Goal: Book appointment/travel/reservation

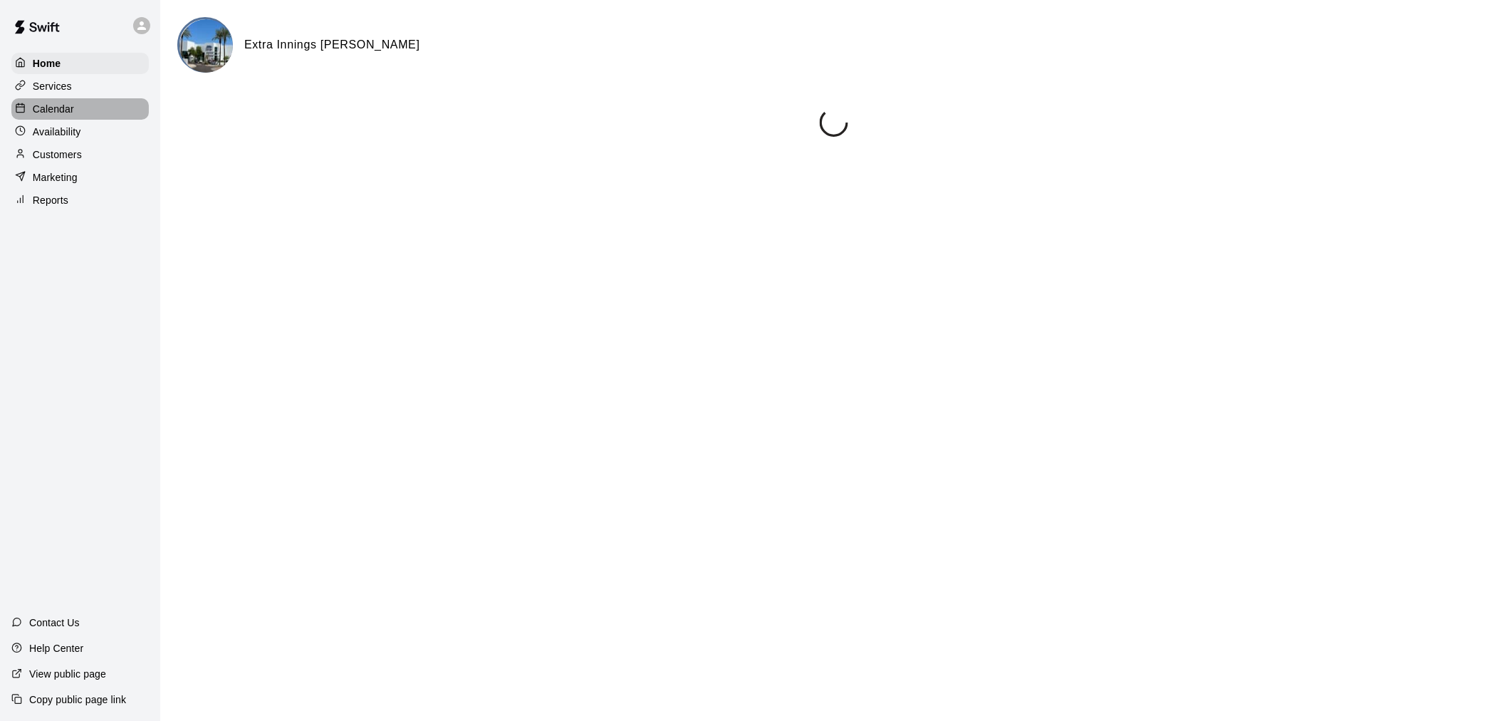
click at [110, 111] on div "Calendar" at bounding box center [79, 108] width 137 height 21
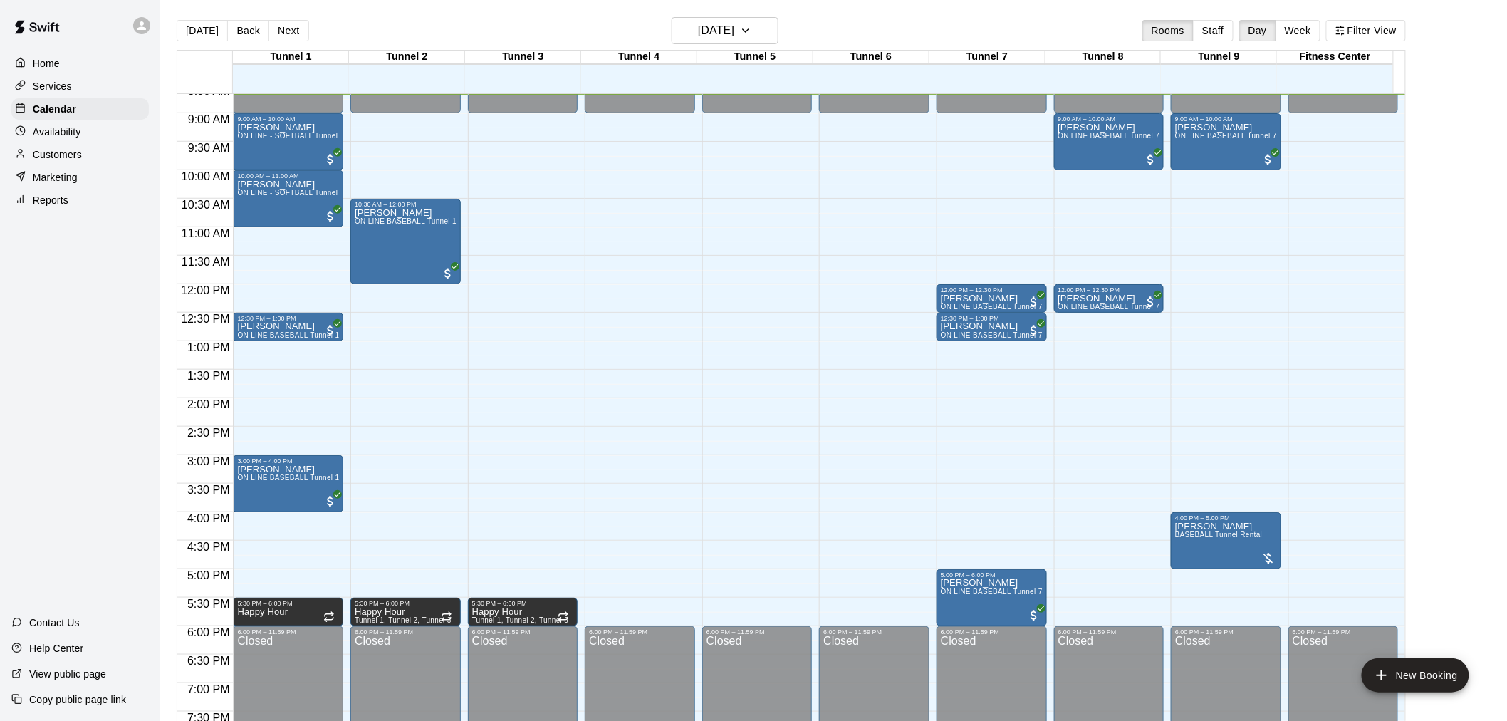
scroll to position [415, 0]
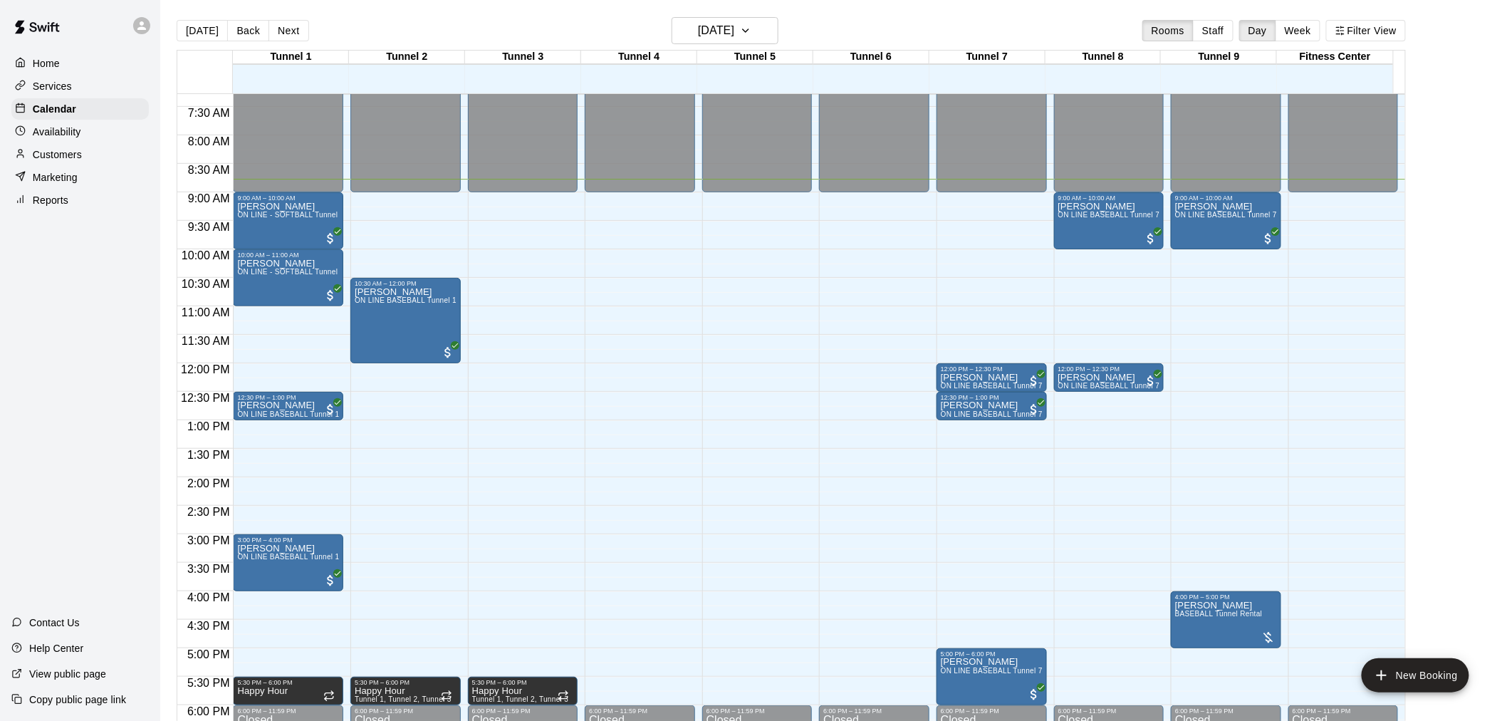
click at [869, 397] on div "12:00 AM – 9:00 AM Closed 6:00 PM – 11:59 PM Closed" at bounding box center [874, 363] width 110 height 1368
click at [150, 508] on div "Home Services Calendar Availability Customers Marketing Reports Contact Us Help…" at bounding box center [753, 372] width 1507 height 744
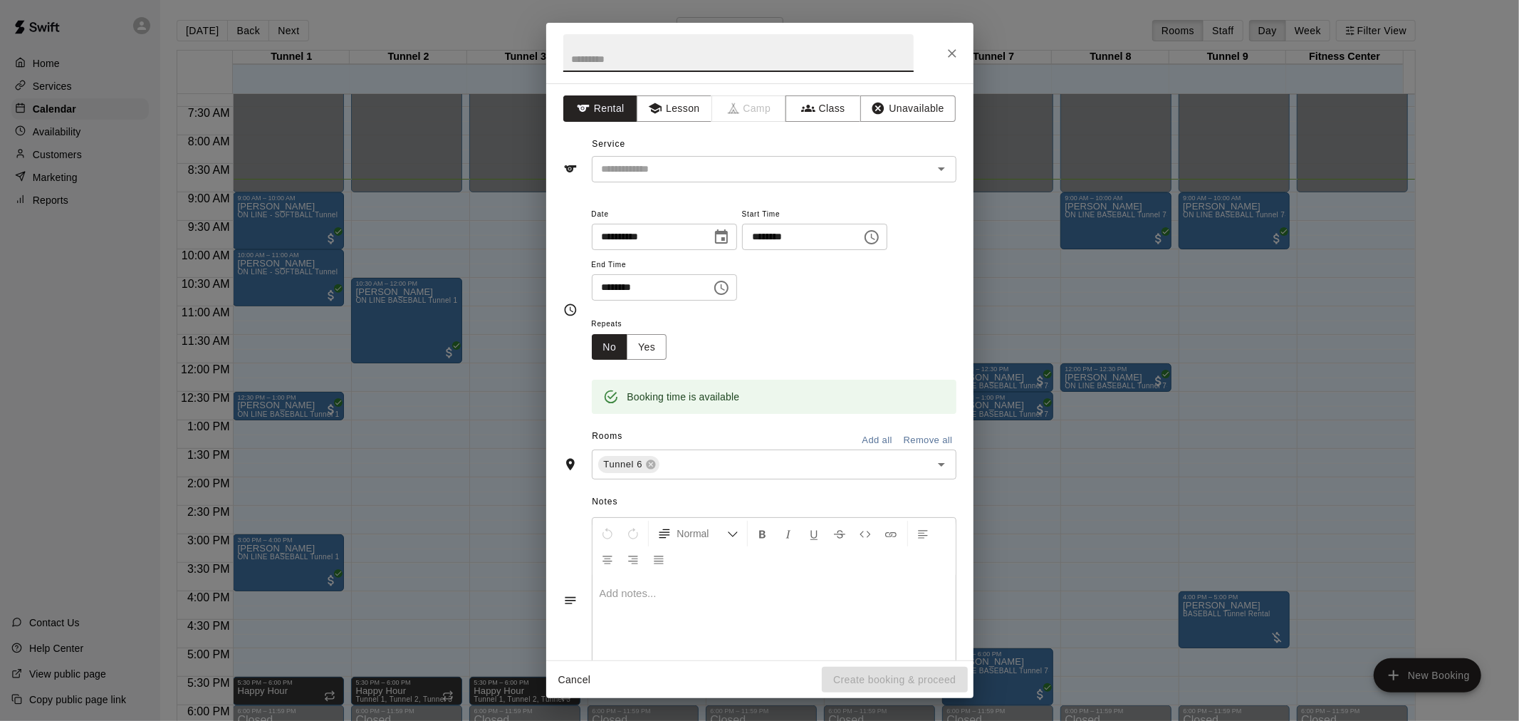
click at [956, 51] on icon "Close" at bounding box center [952, 53] width 14 height 14
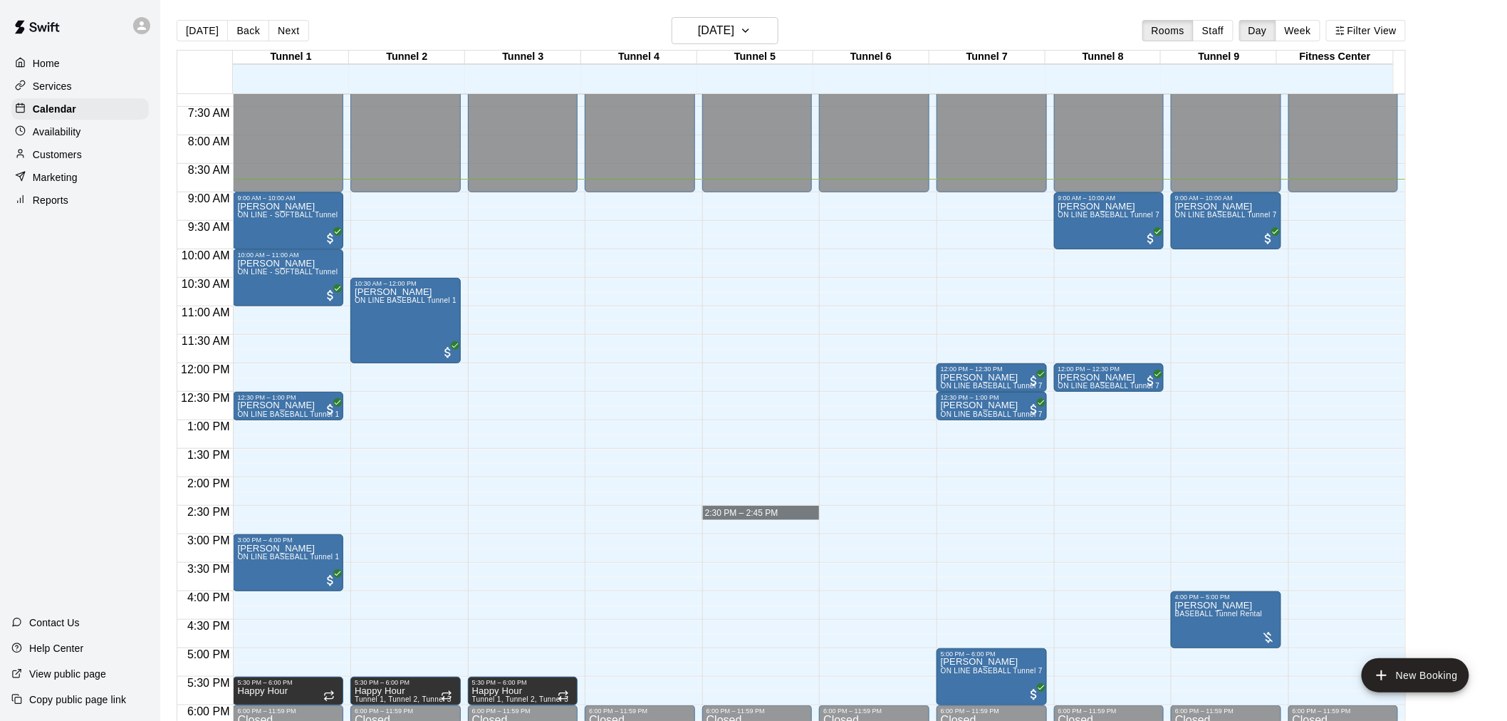
click at [622, 579] on div "12:00 AM – 9:00 AM Closed 6:00 PM – 11:59 PM Closed" at bounding box center [640, 363] width 110 height 1368
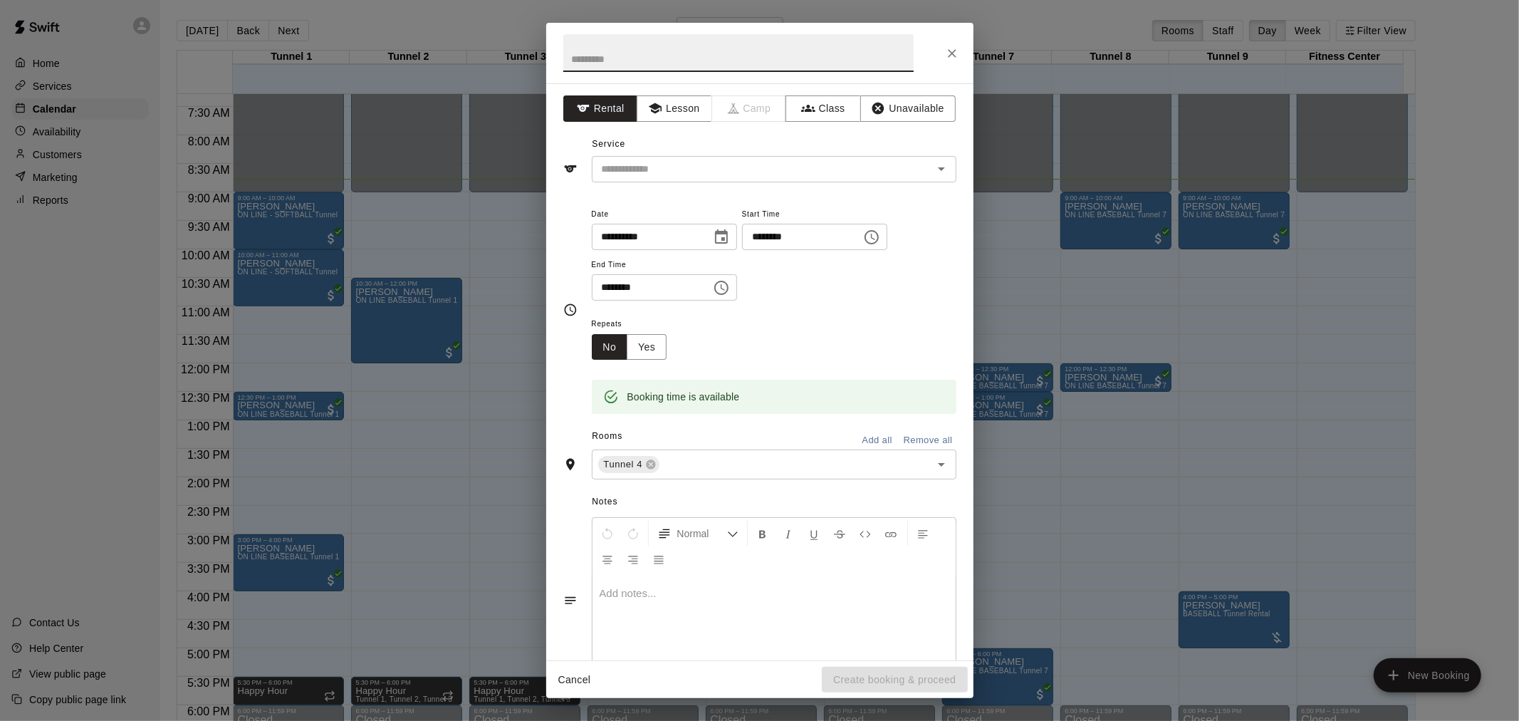
click at [962, 50] on button "Close" at bounding box center [953, 54] width 26 height 26
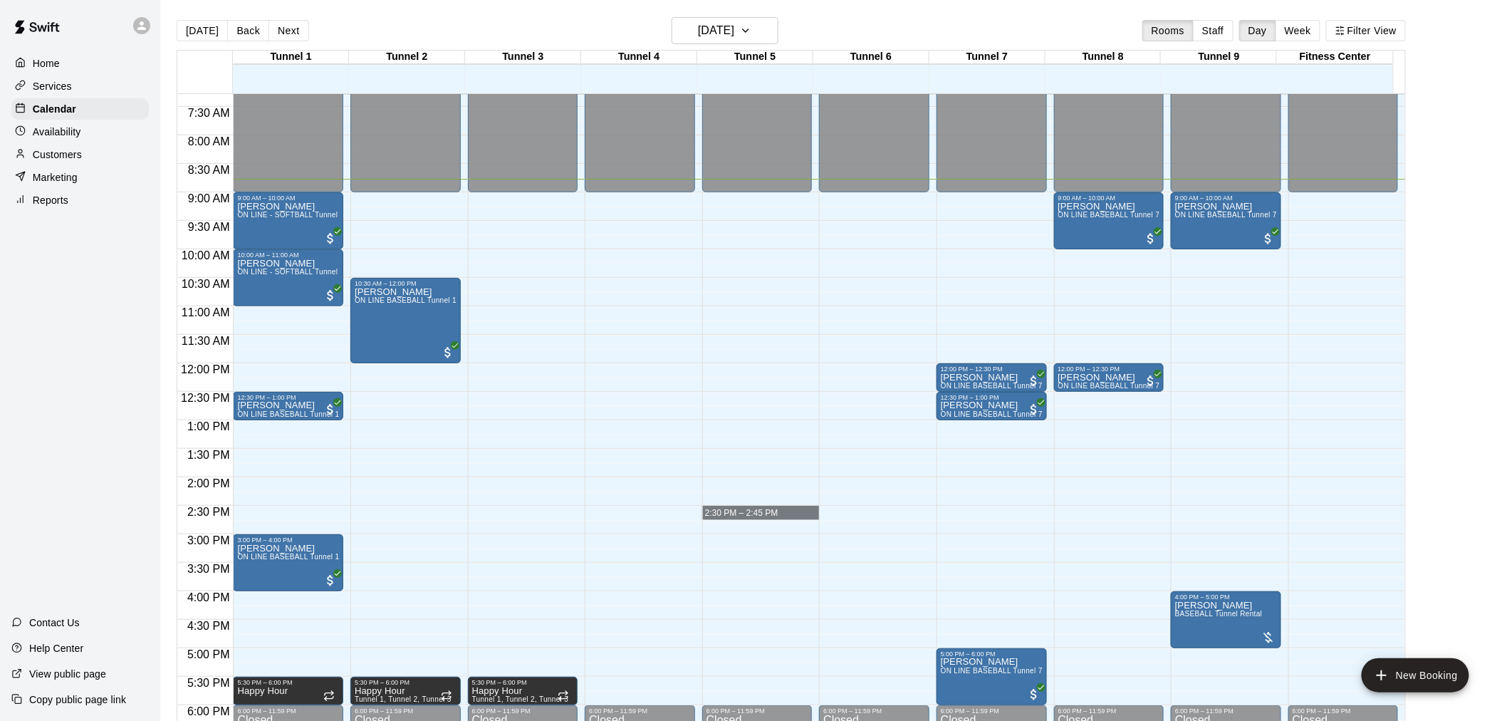
click at [109, 438] on div "Home Services Calendar Availability Customers Marketing Reports Contact Us Help…" at bounding box center [80, 360] width 160 height 721
drag, startPoint x: 746, startPoint y: 516, endPoint x: 754, endPoint y: 548, distance: 33.5
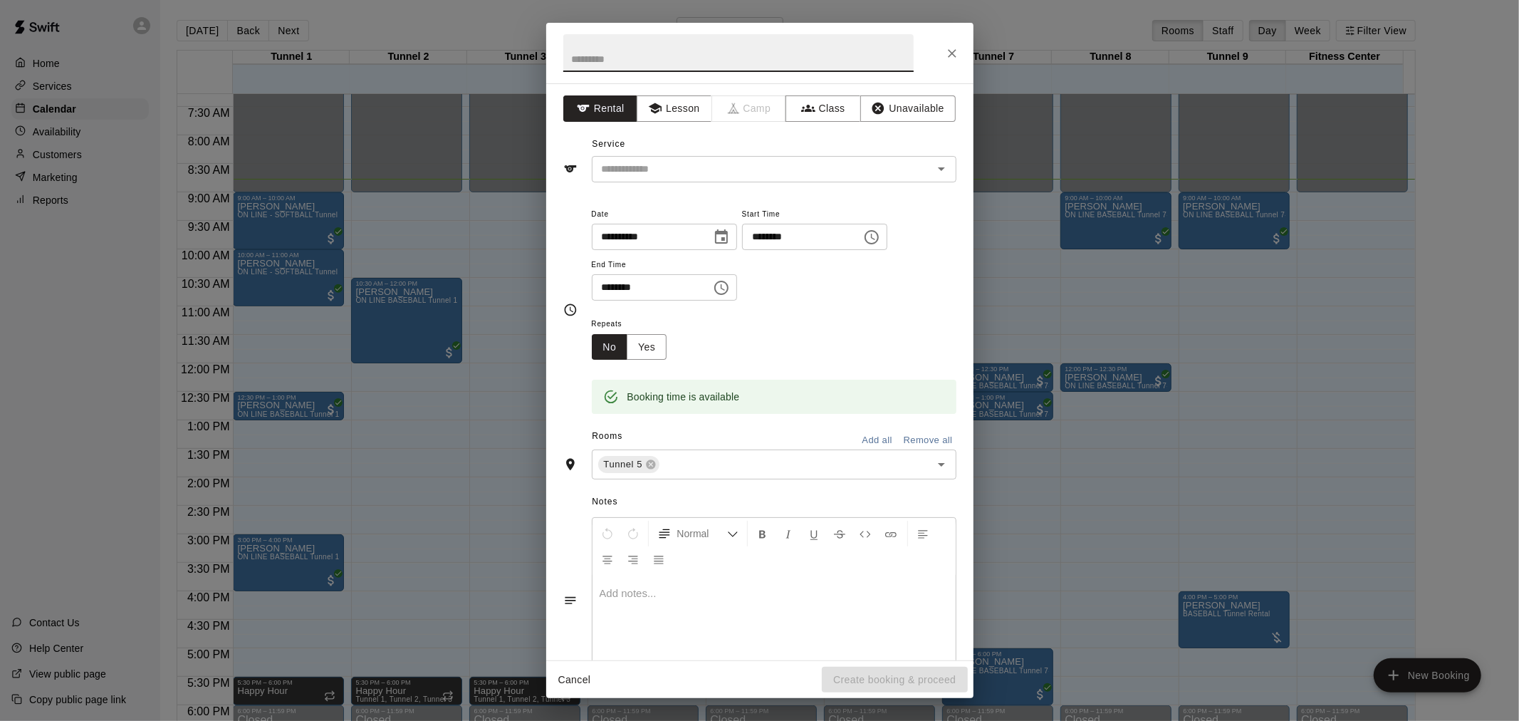
click at [954, 55] on icon "Close" at bounding box center [952, 53] width 9 height 9
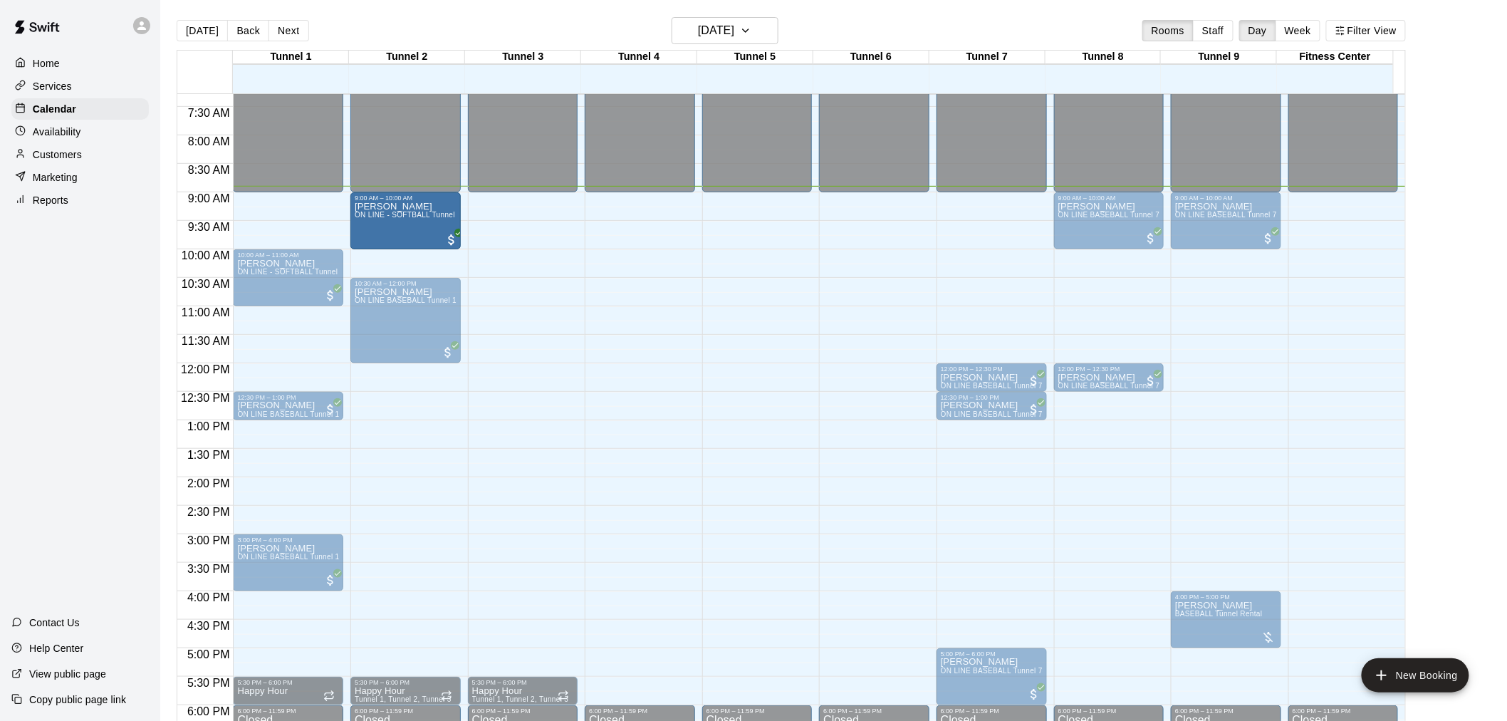
drag, startPoint x: 310, startPoint y: 218, endPoint x: 397, endPoint y: 224, distance: 87.1
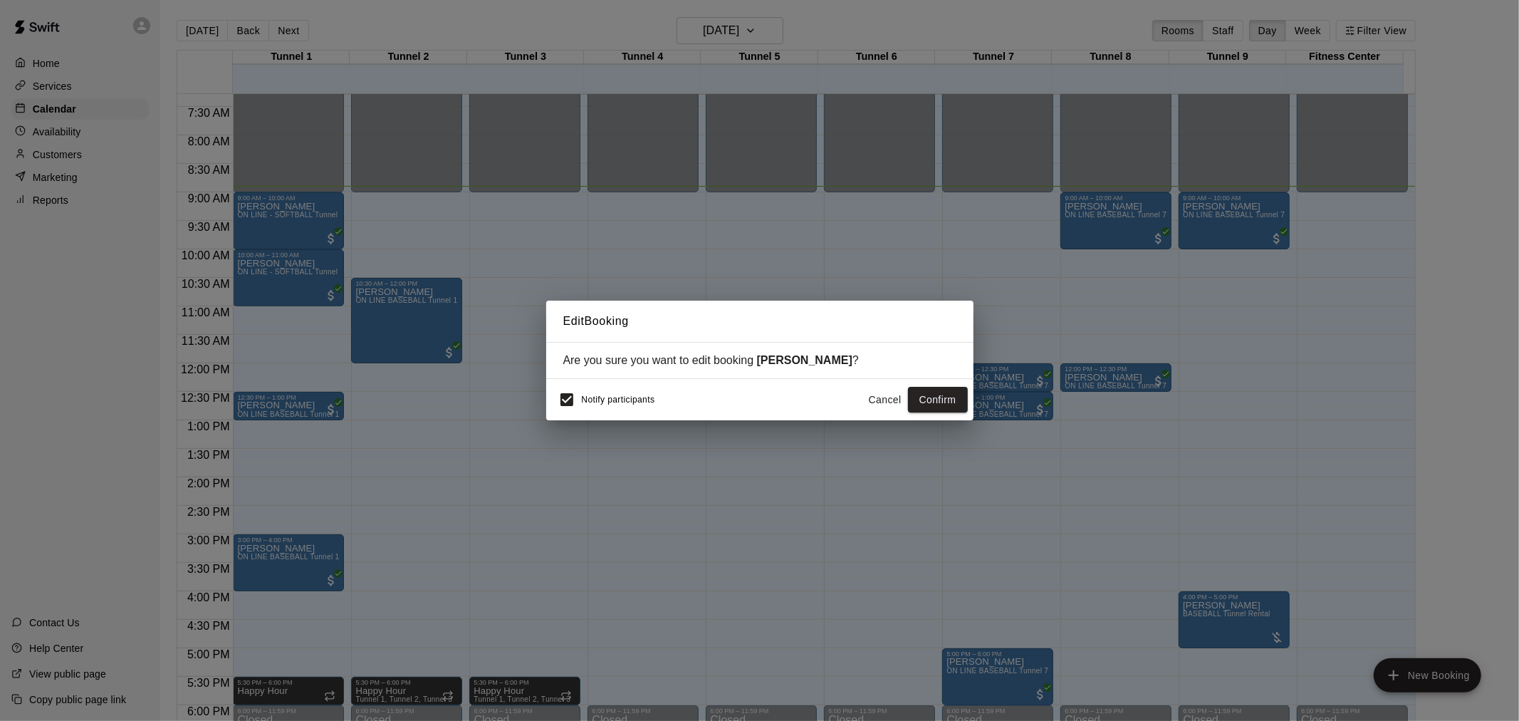
drag, startPoint x: 920, startPoint y: 402, endPoint x: 905, endPoint y: 405, distance: 15.1
click at [921, 402] on button "Confirm" at bounding box center [938, 400] width 60 height 26
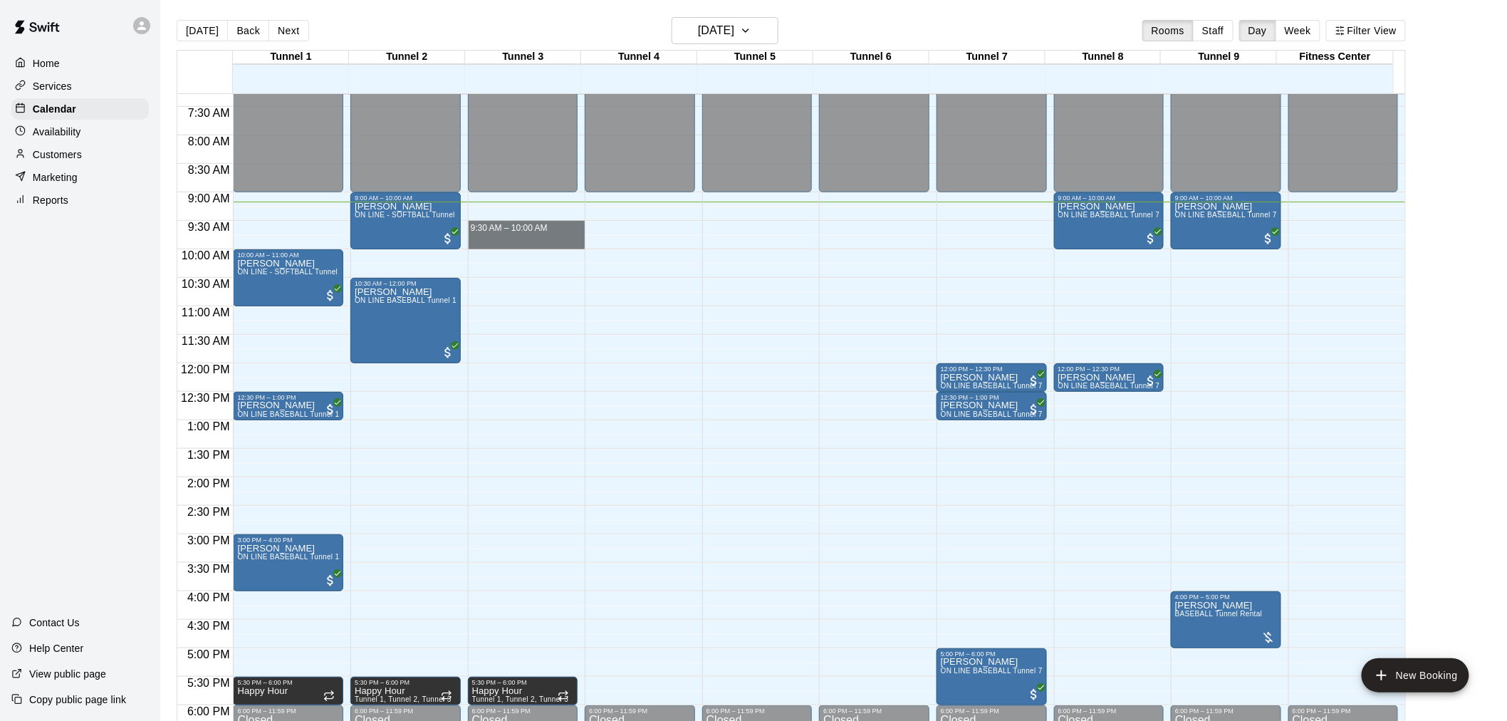
drag, startPoint x: 567, startPoint y: 226, endPoint x: 567, endPoint y: 236, distance: 10.7
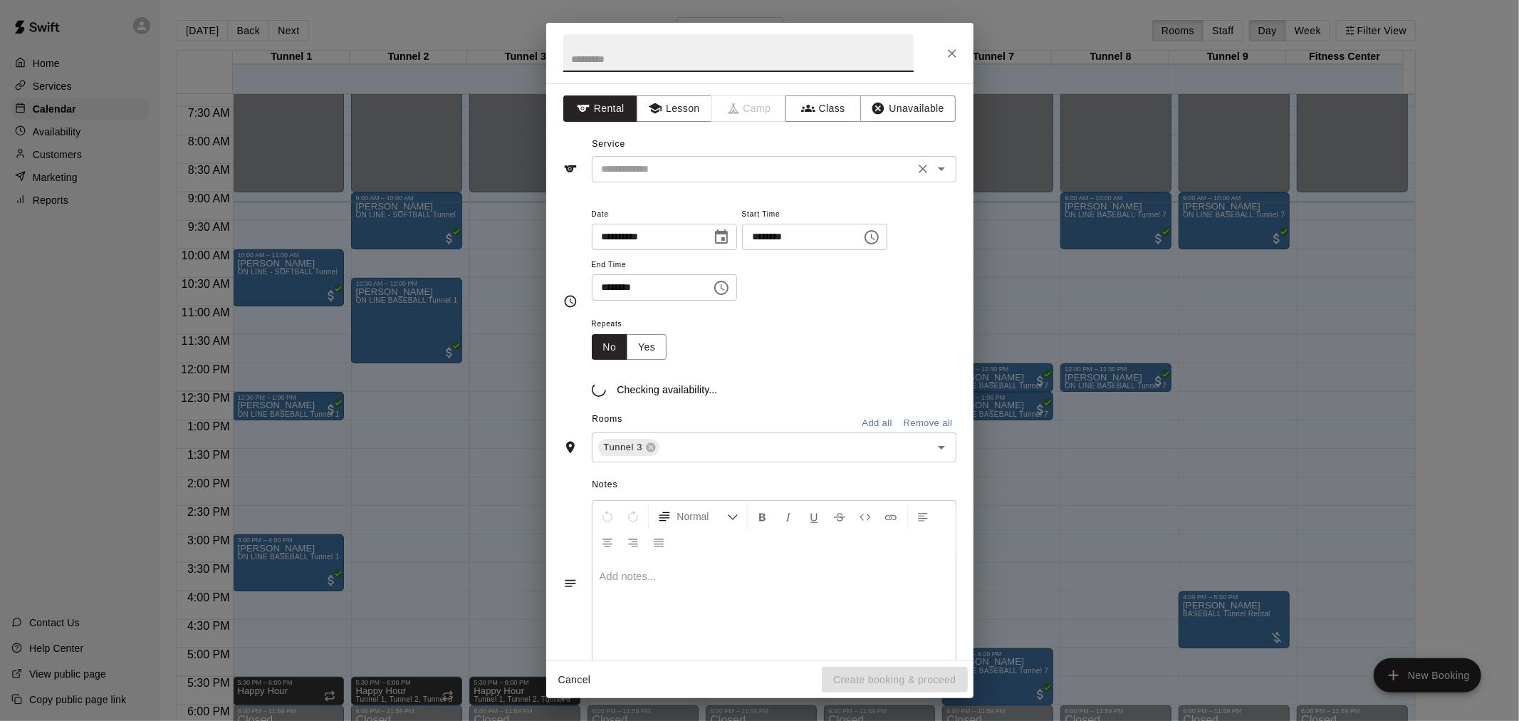
click at [692, 164] on input "text" at bounding box center [753, 169] width 314 height 18
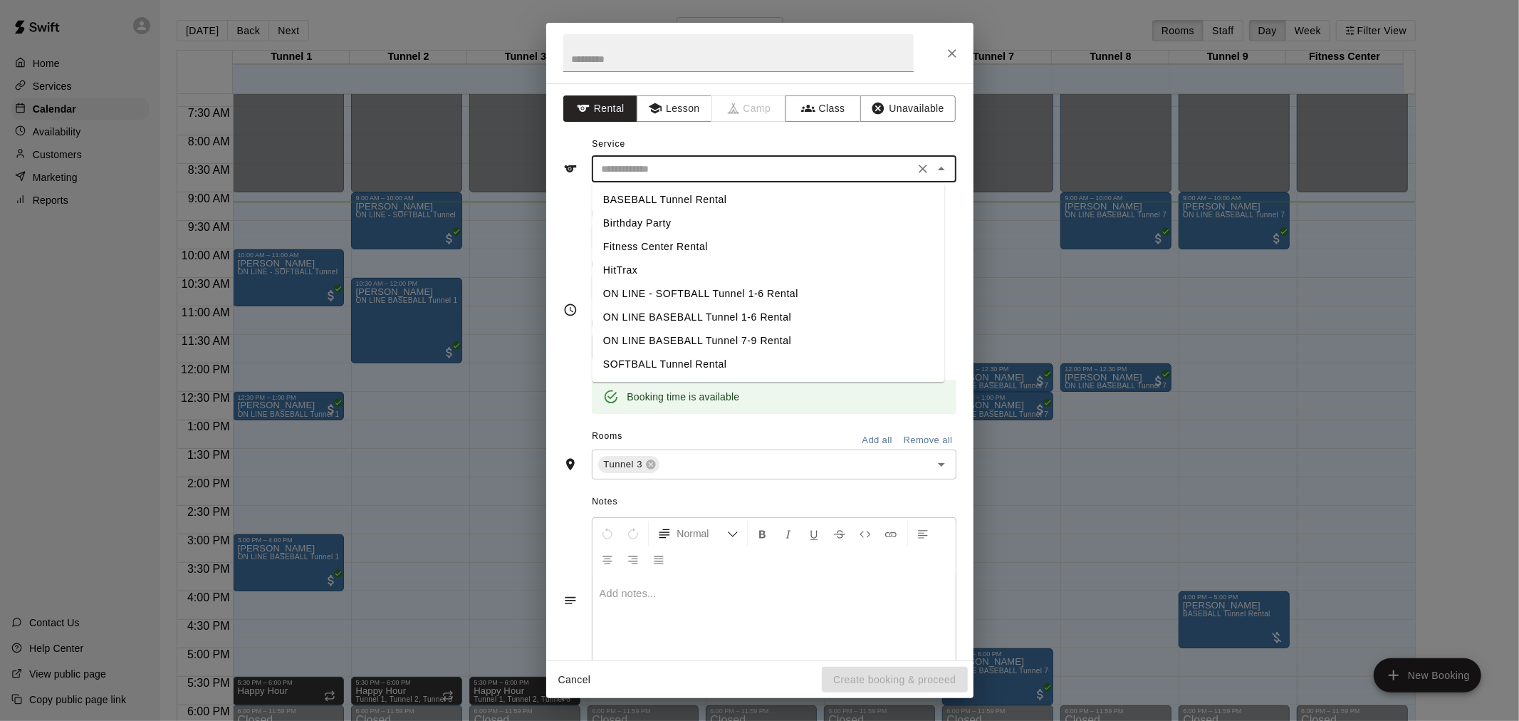
click at [741, 194] on li "BASEBALL Tunnel Rental" at bounding box center [768, 200] width 353 height 24
type input "**********"
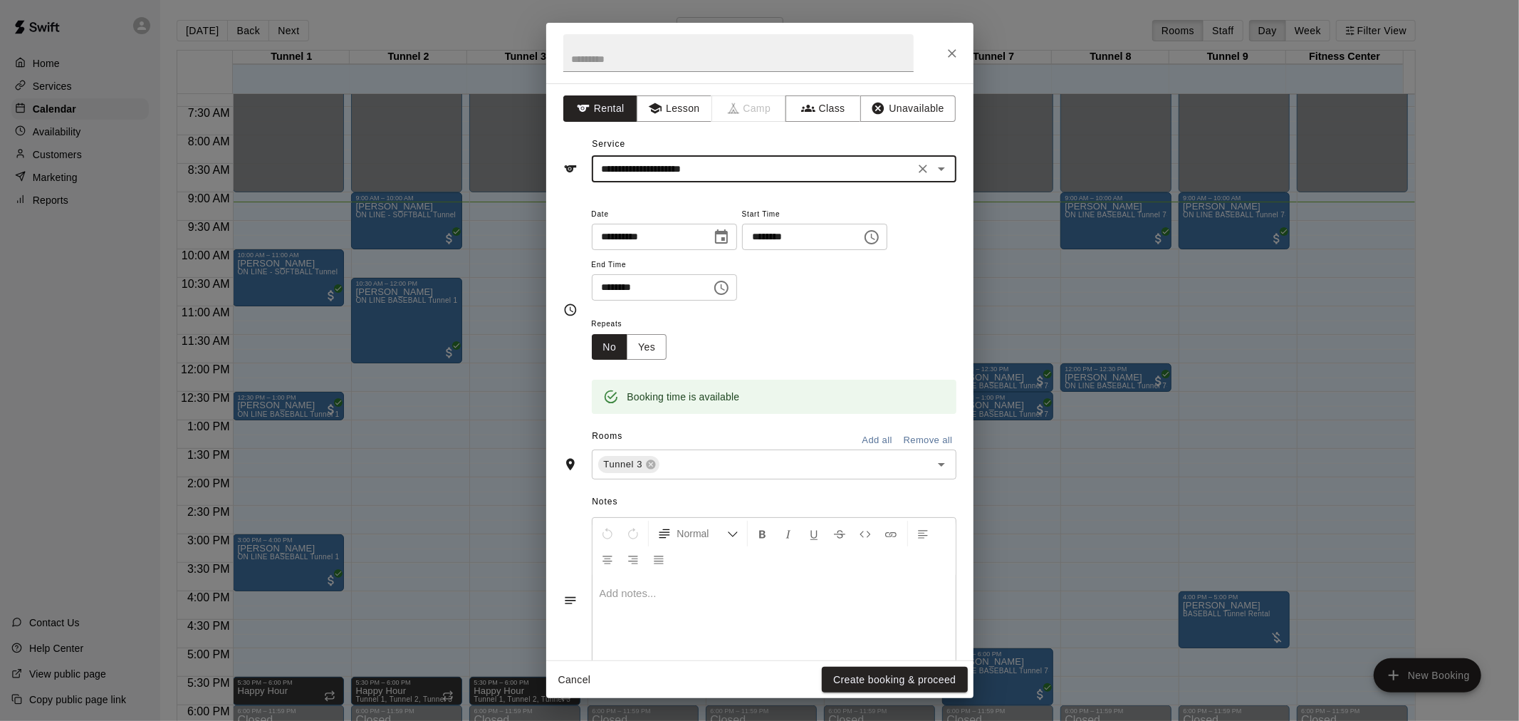
click at [913, 171] on button "Clear" at bounding box center [923, 169] width 20 height 20
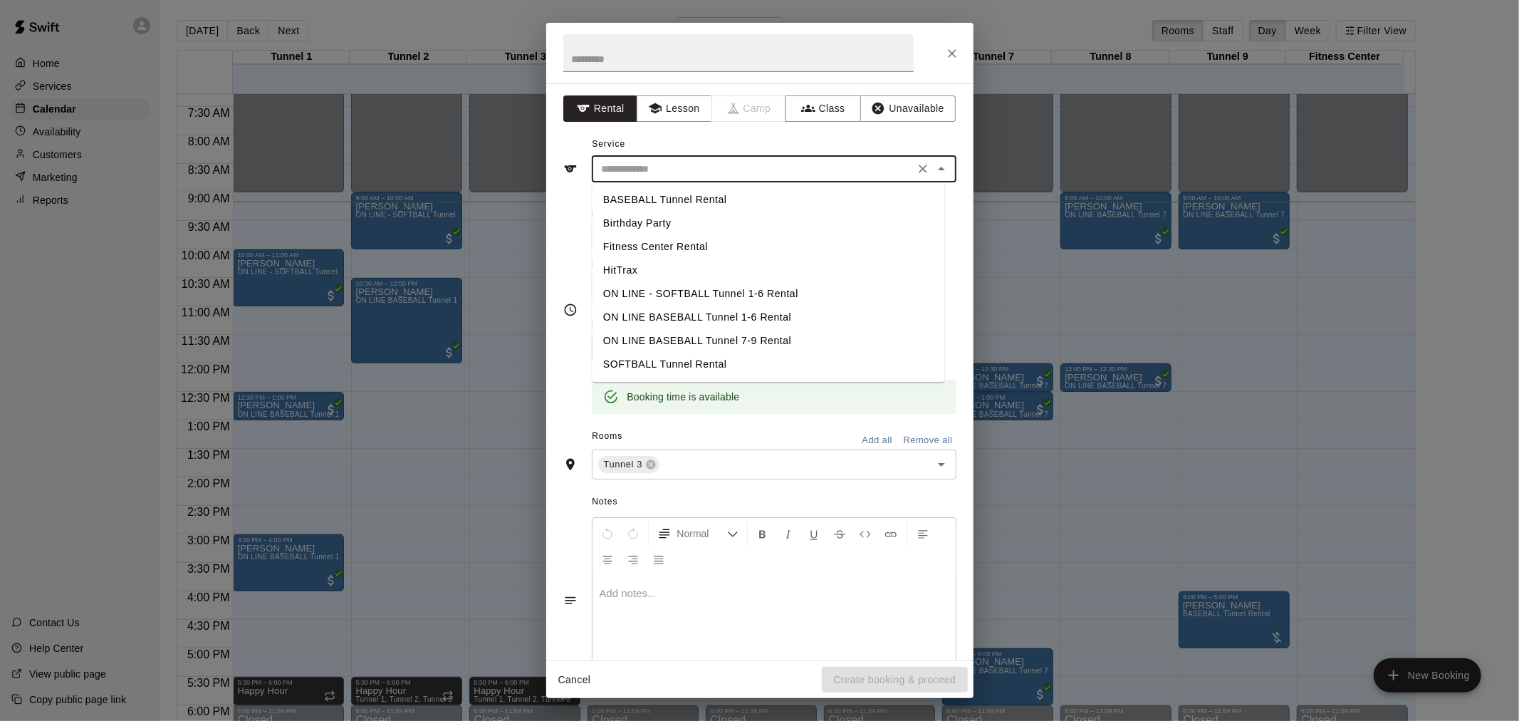
click at [728, 166] on input "text" at bounding box center [753, 169] width 314 height 18
click at [709, 355] on li "SOFTBALL Tunnel Rental" at bounding box center [768, 365] width 353 height 24
type input "**********"
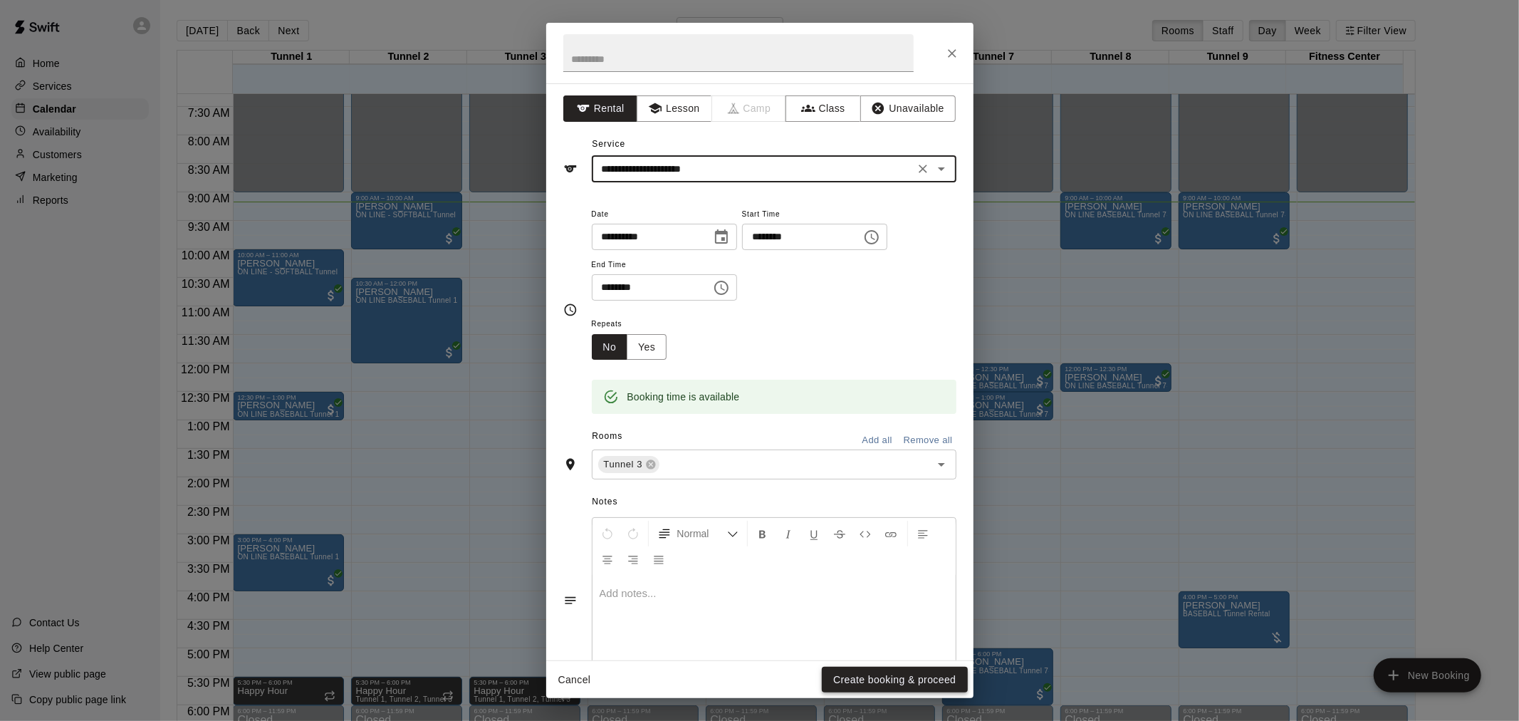
click at [886, 675] on button "Create booking & proceed" at bounding box center [894, 680] width 145 height 26
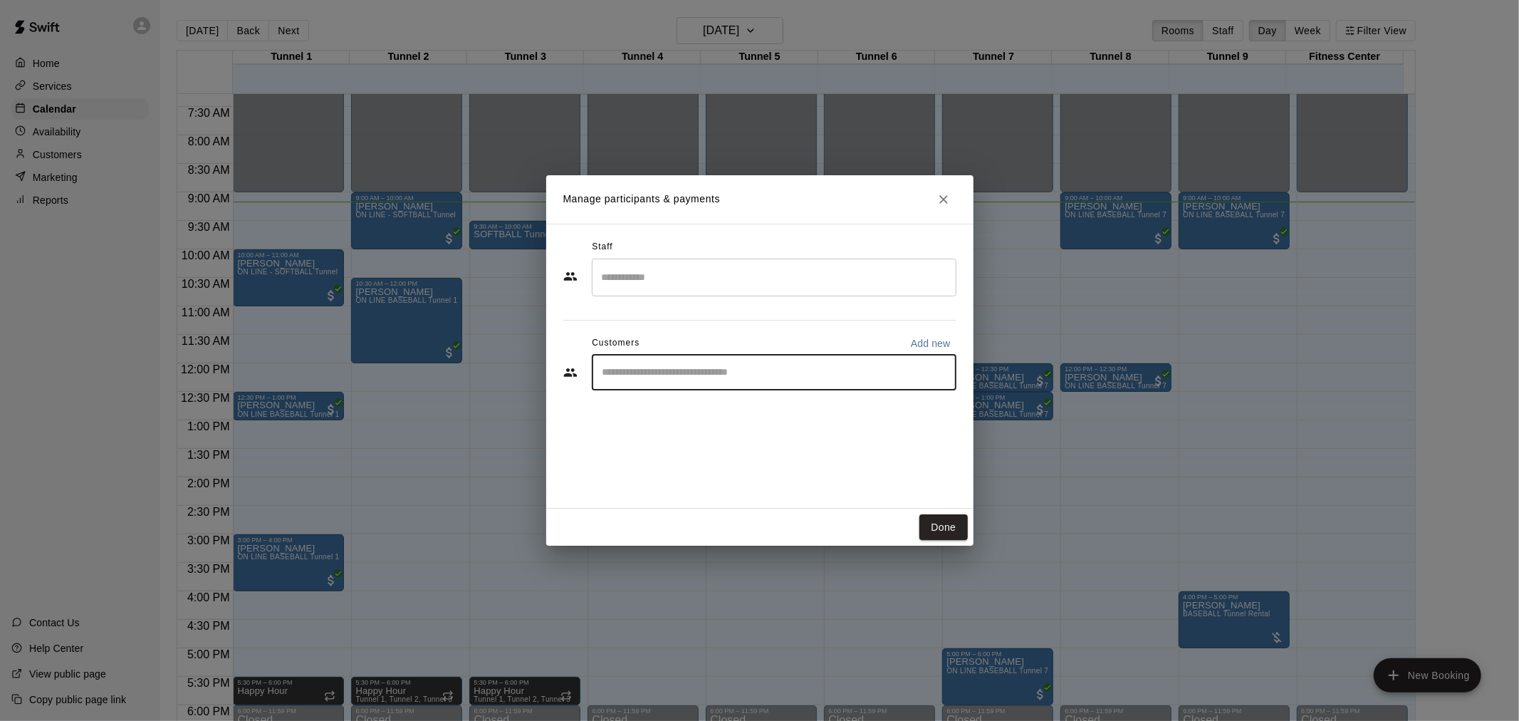
click at [689, 371] on input "Start typing to search customers..." at bounding box center [774, 372] width 352 height 14
type input "****"
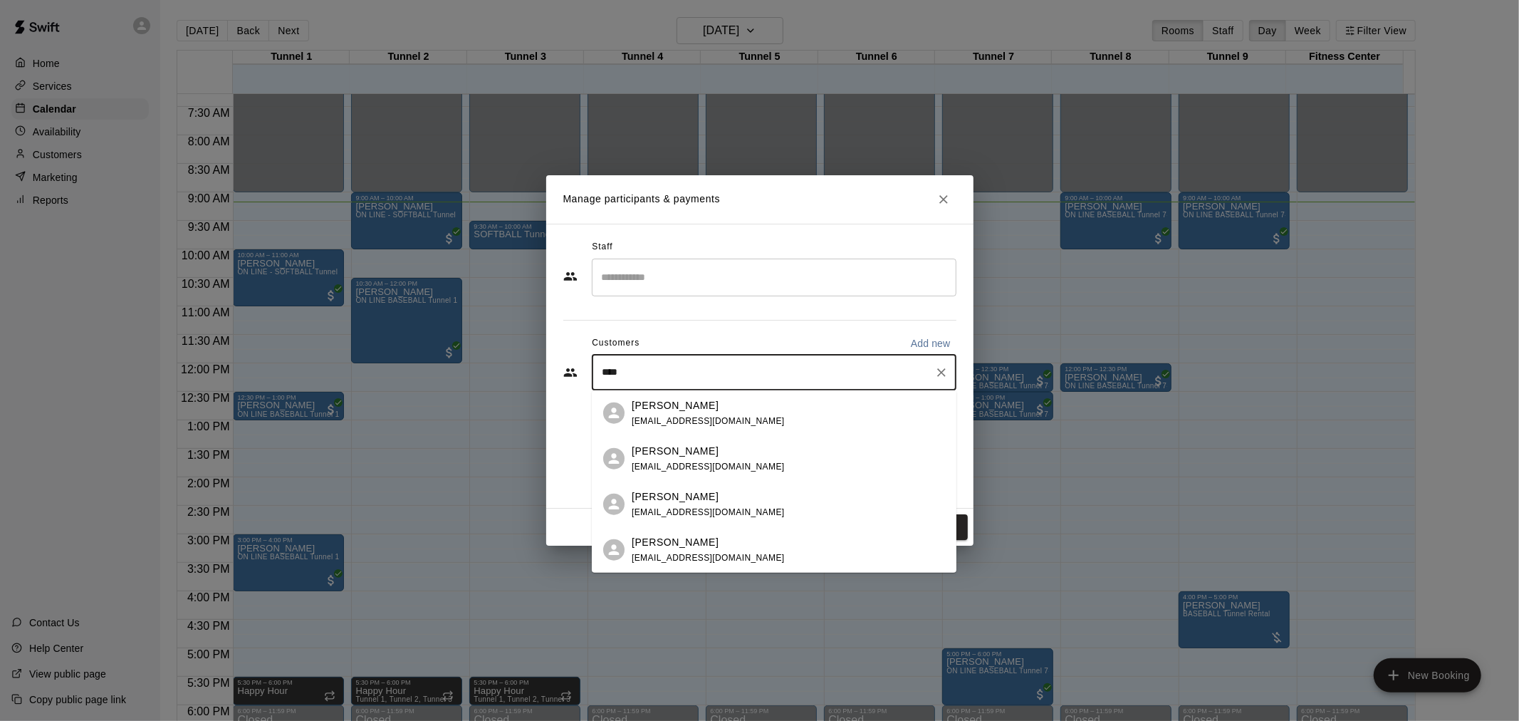
click at [765, 411] on div "[PERSON_NAME] [EMAIL_ADDRESS][DOMAIN_NAME]" at bounding box center [788, 412] width 313 height 31
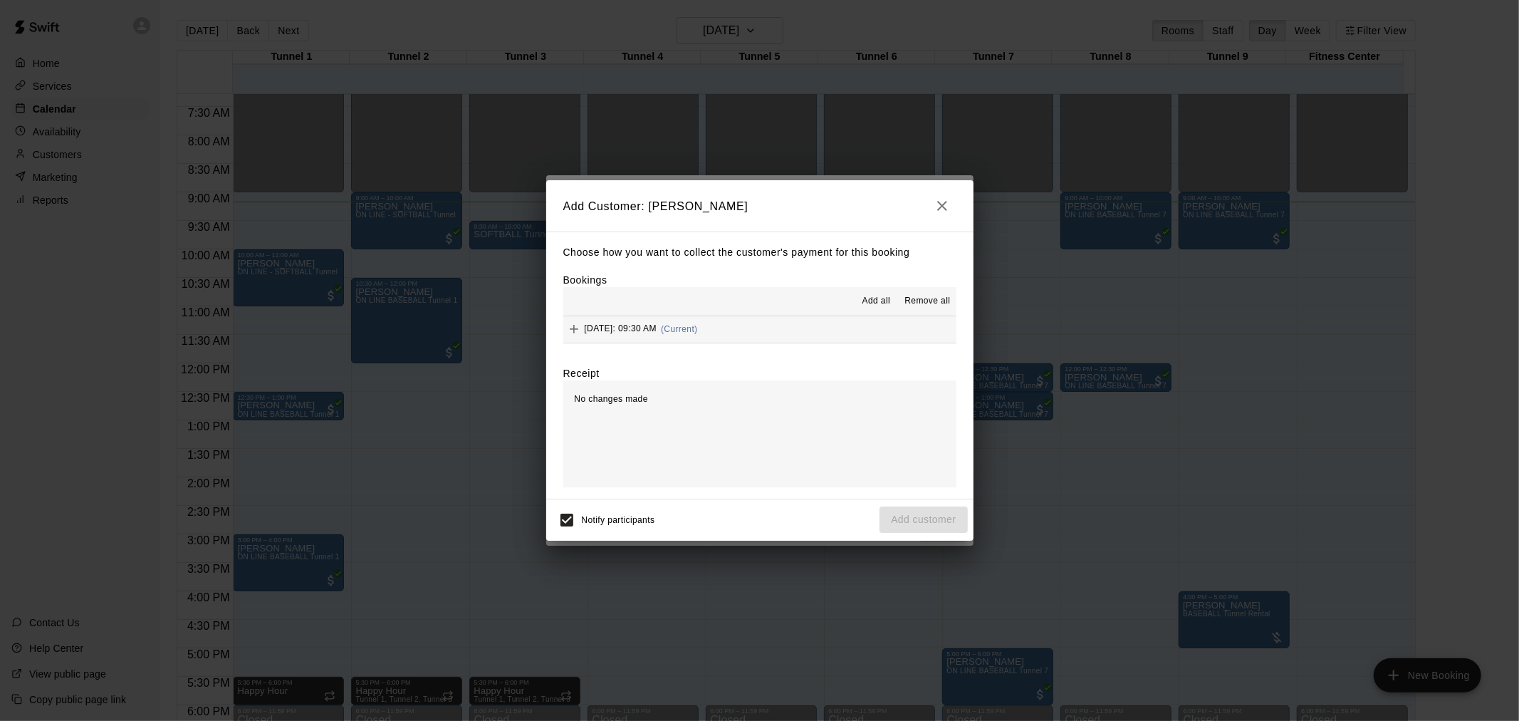
drag, startPoint x: 743, startPoint y: 340, endPoint x: 788, endPoint y: 380, distance: 60.0
click at [698, 339] on div "[DATE]: 09:30 AM (Current)" at bounding box center [630, 328] width 135 height 21
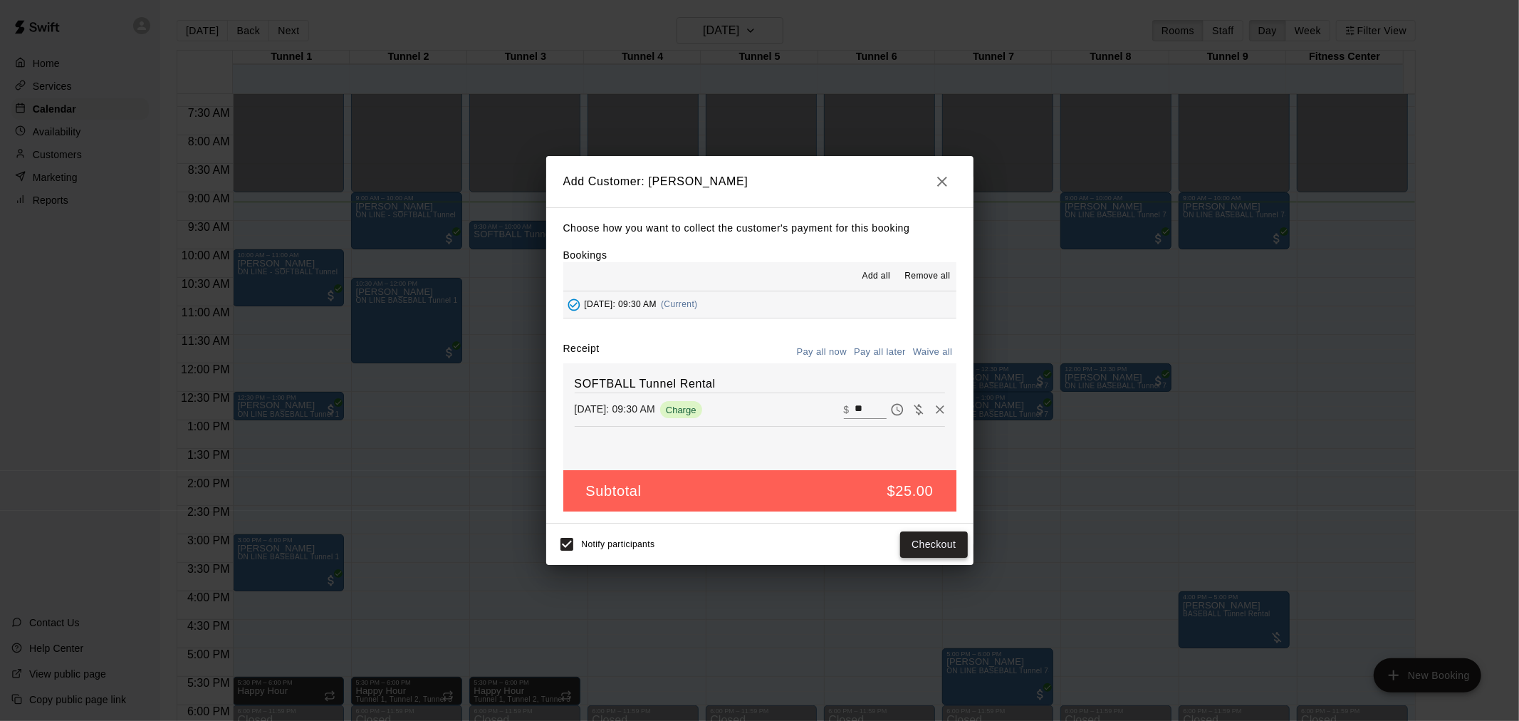
click at [935, 549] on button "Checkout" at bounding box center [933, 544] width 67 height 26
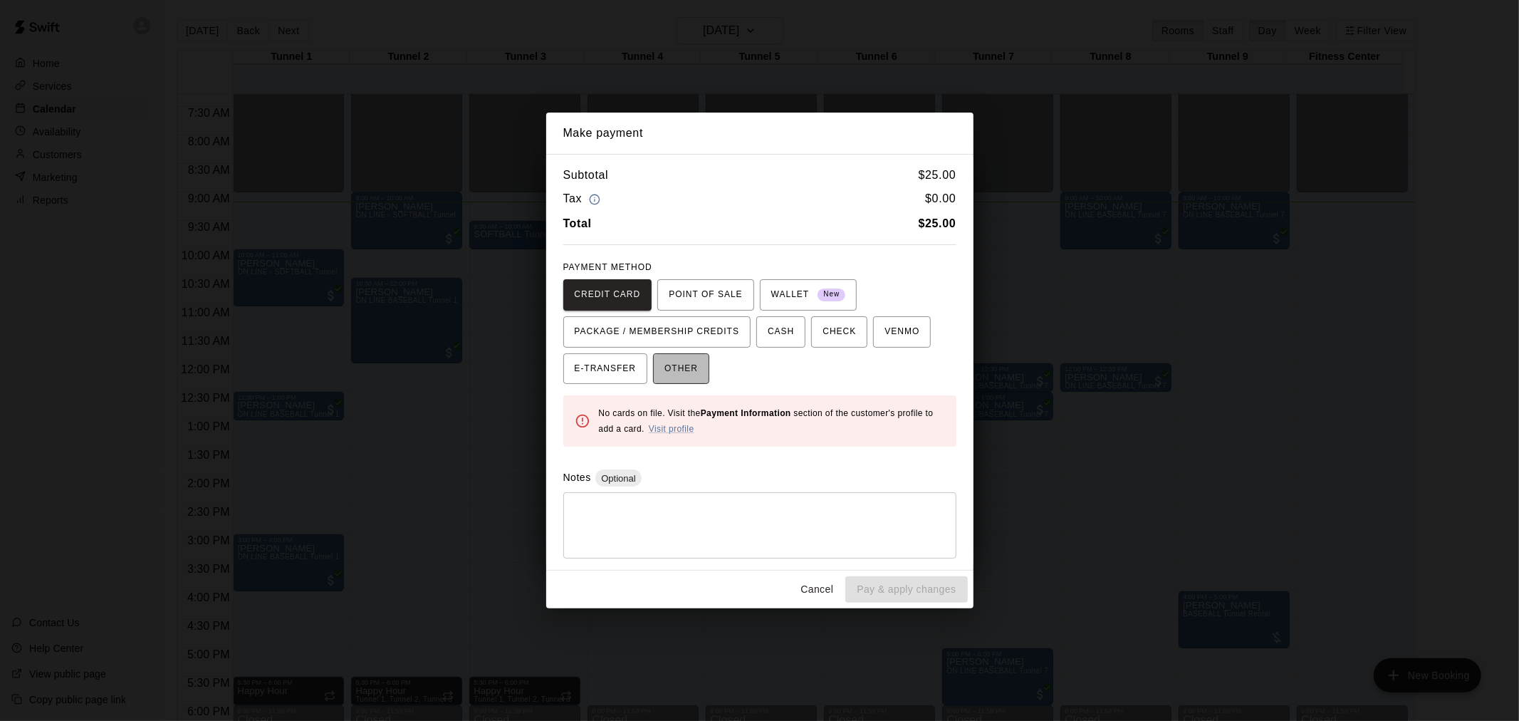
click at [689, 365] on span "OTHER" at bounding box center [681, 369] width 33 height 23
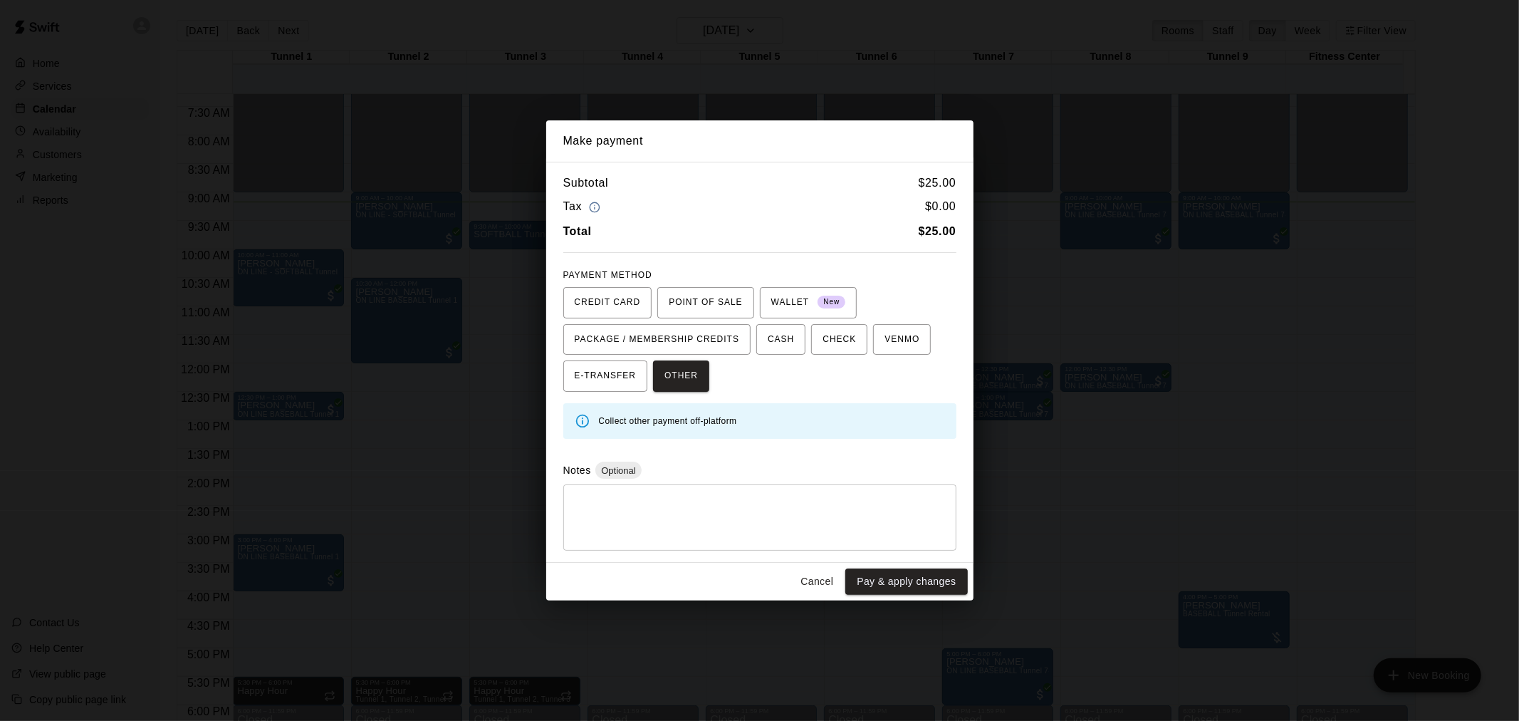
click at [924, 592] on button "Pay & apply changes" at bounding box center [907, 581] width 122 height 26
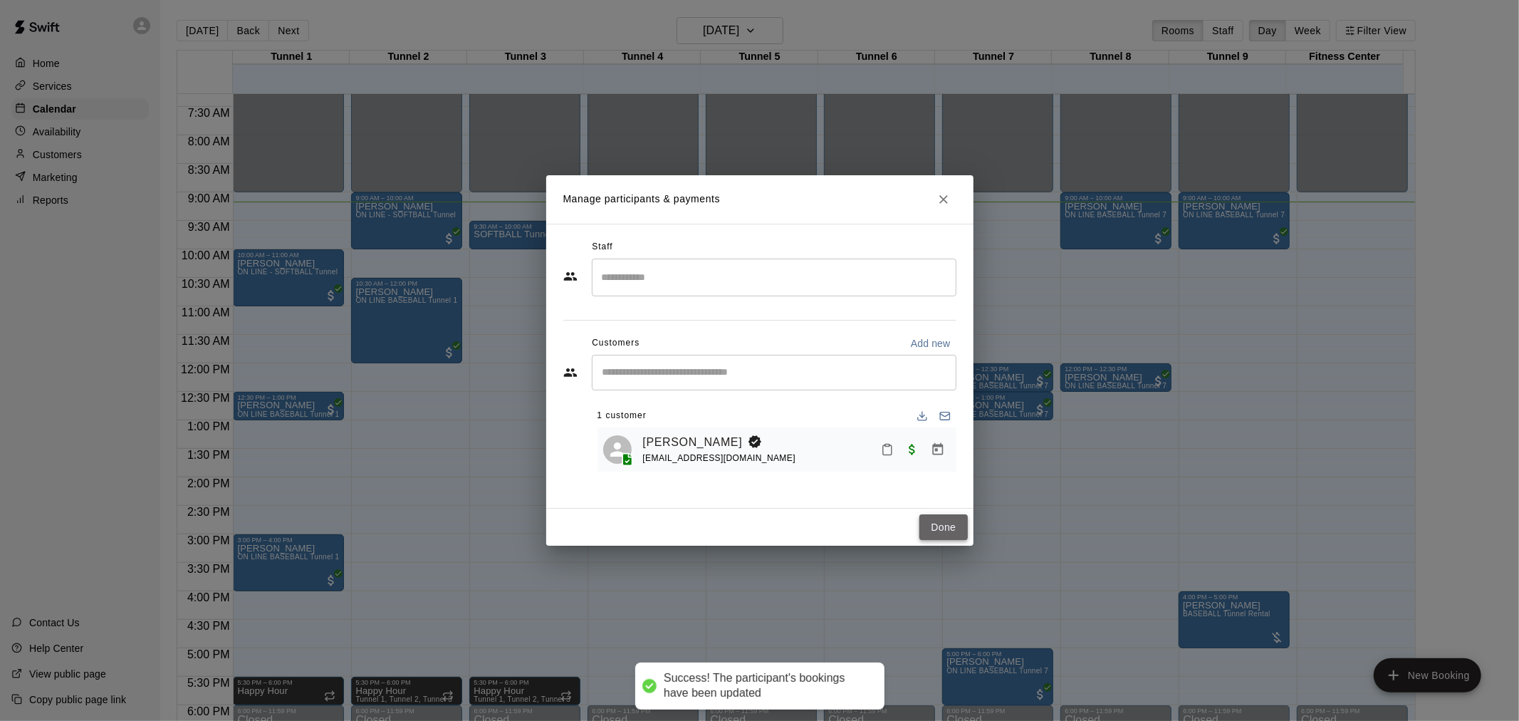
click at [934, 526] on button "Done" at bounding box center [944, 527] width 48 height 26
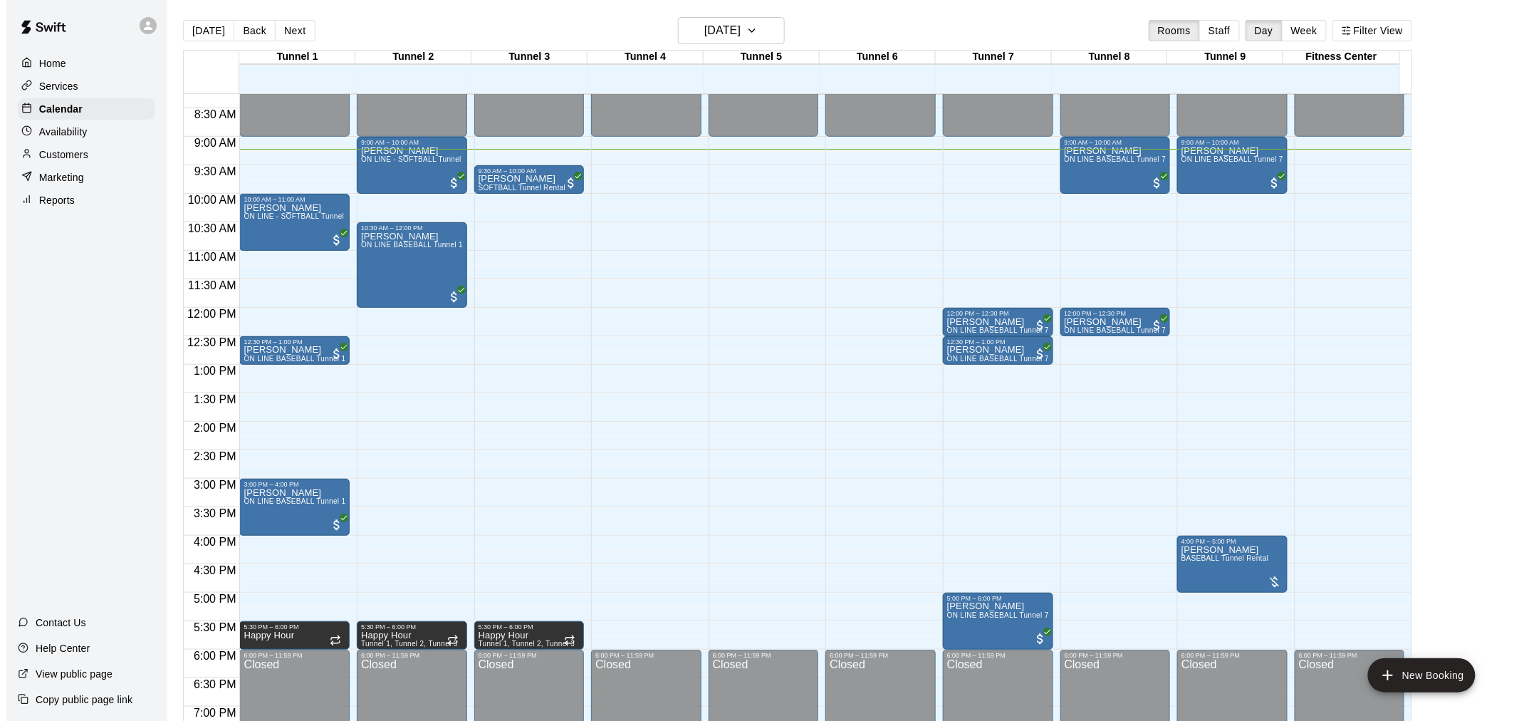
scroll to position [494, 0]
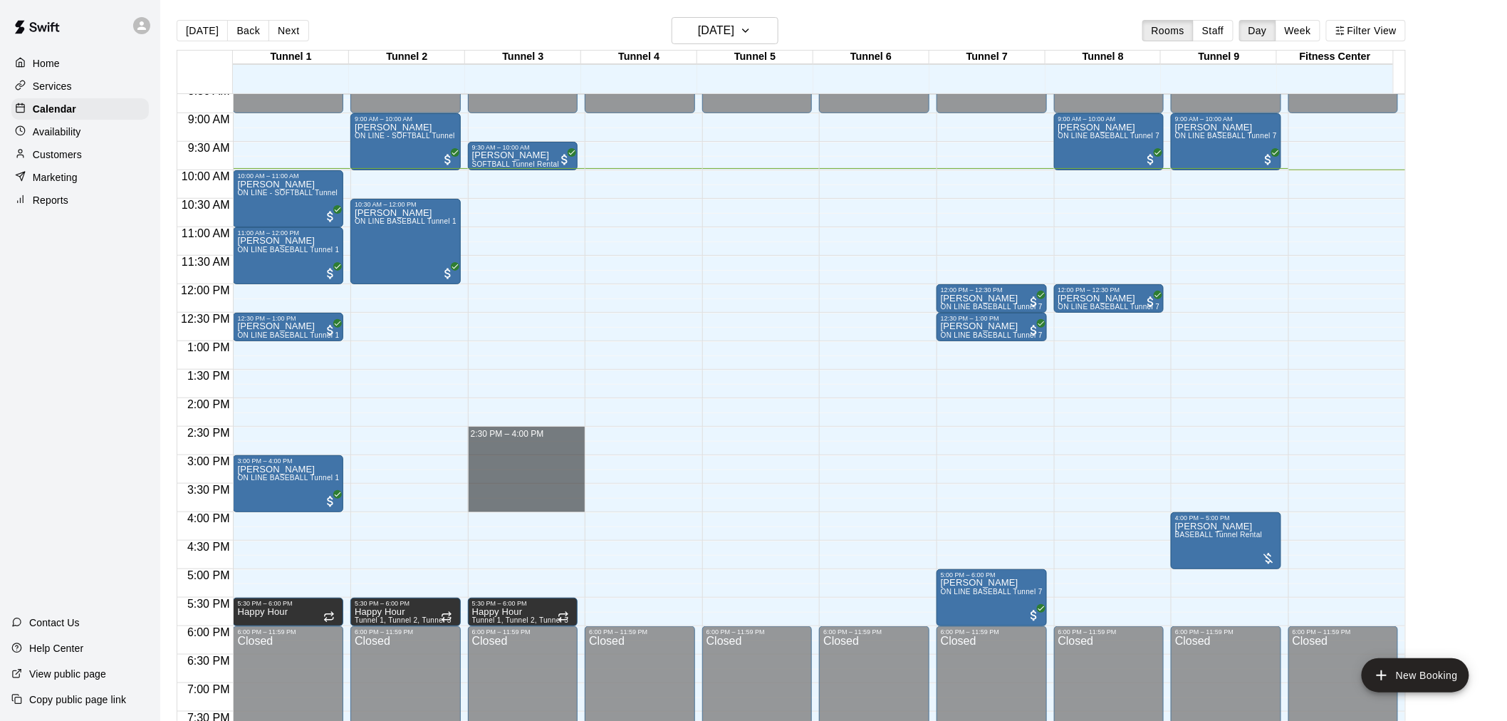
drag, startPoint x: 521, startPoint y: 432, endPoint x: 531, endPoint y: 509, distance: 76.9
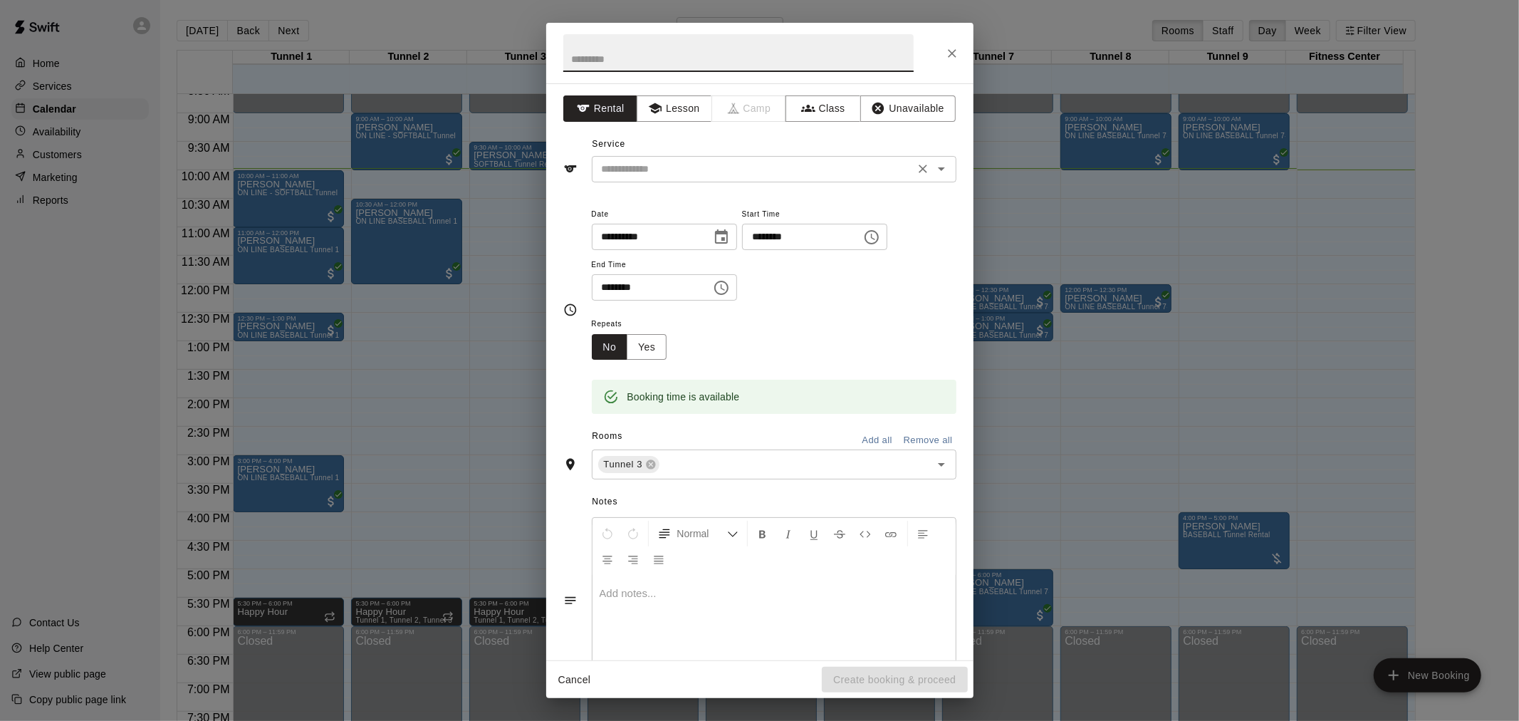
click at [749, 167] on input "text" at bounding box center [753, 169] width 314 height 18
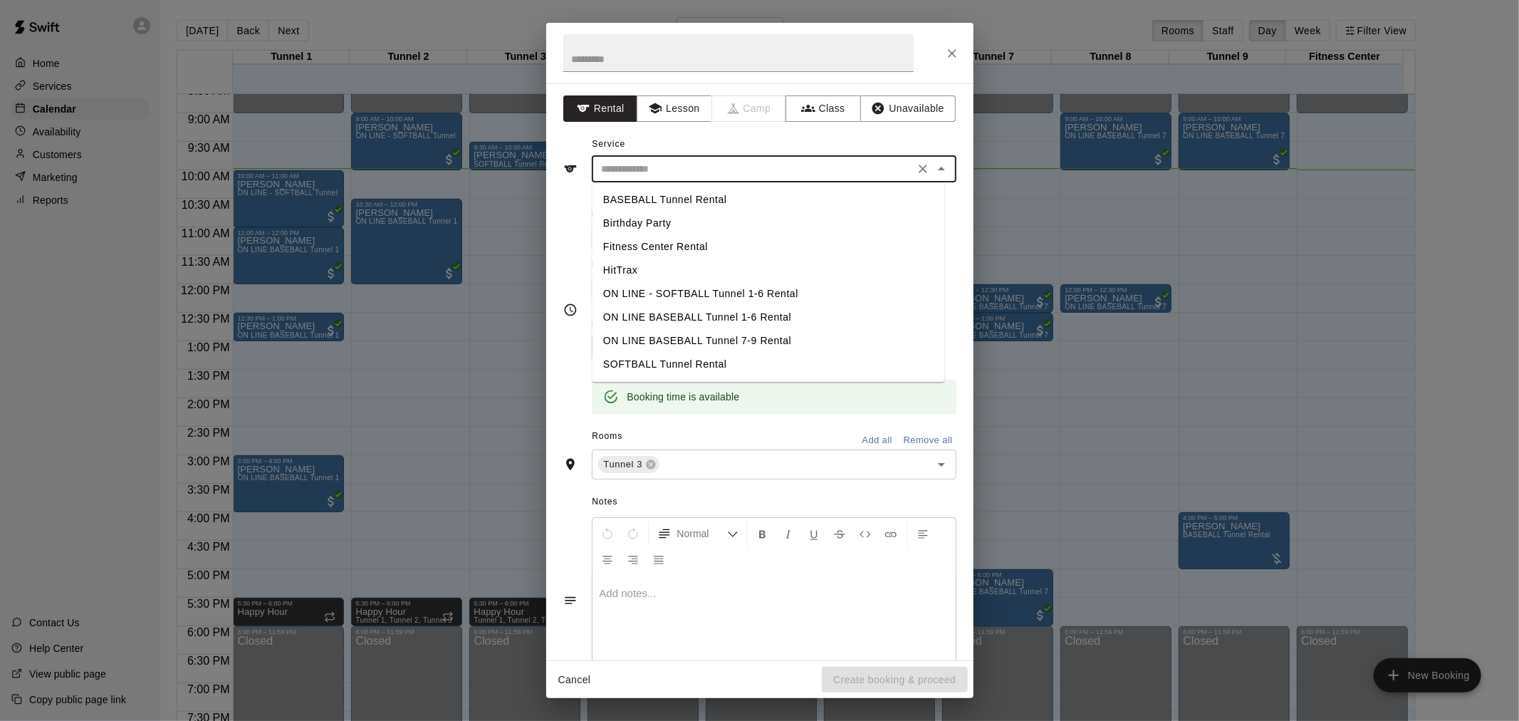
click at [760, 204] on li "BASEBALL Tunnel Rental" at bounding box center [768, 200] width 353 height 24
type input "**********"
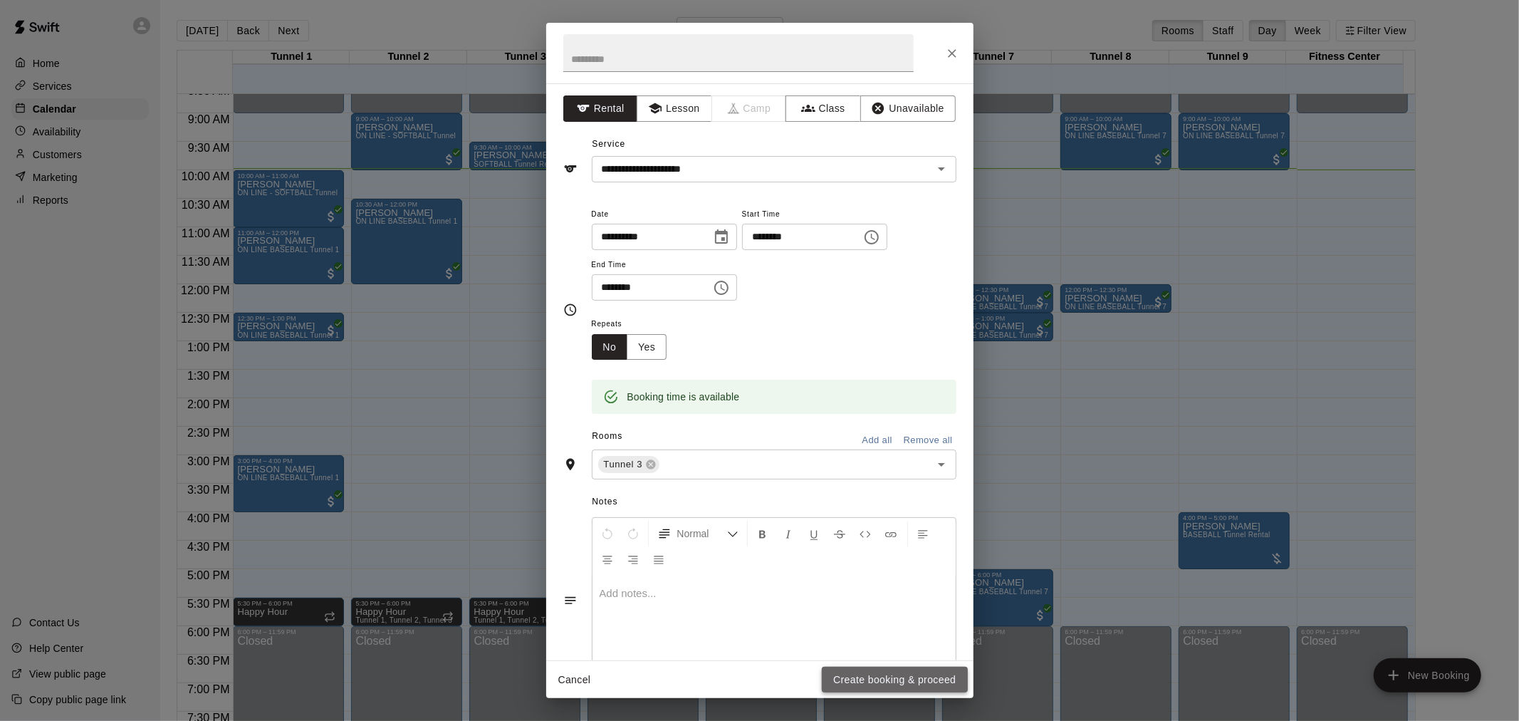
click at [933, 668] on button "Create booking & proceed" at bounding box center [894, 680] width 145 height 26
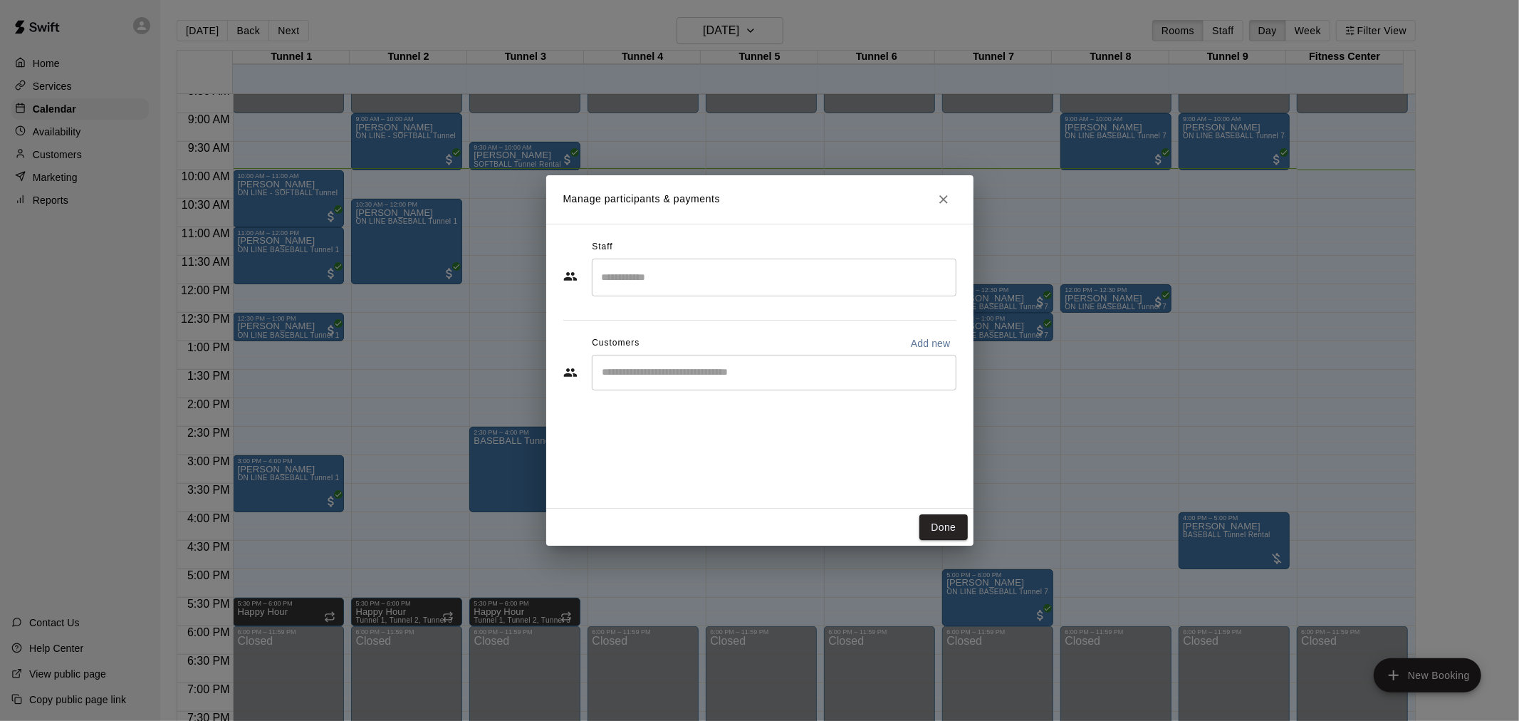
click at [768, 370] on input "Start typing to search customers..." at bounding box center [774, 372] width 352 height 14
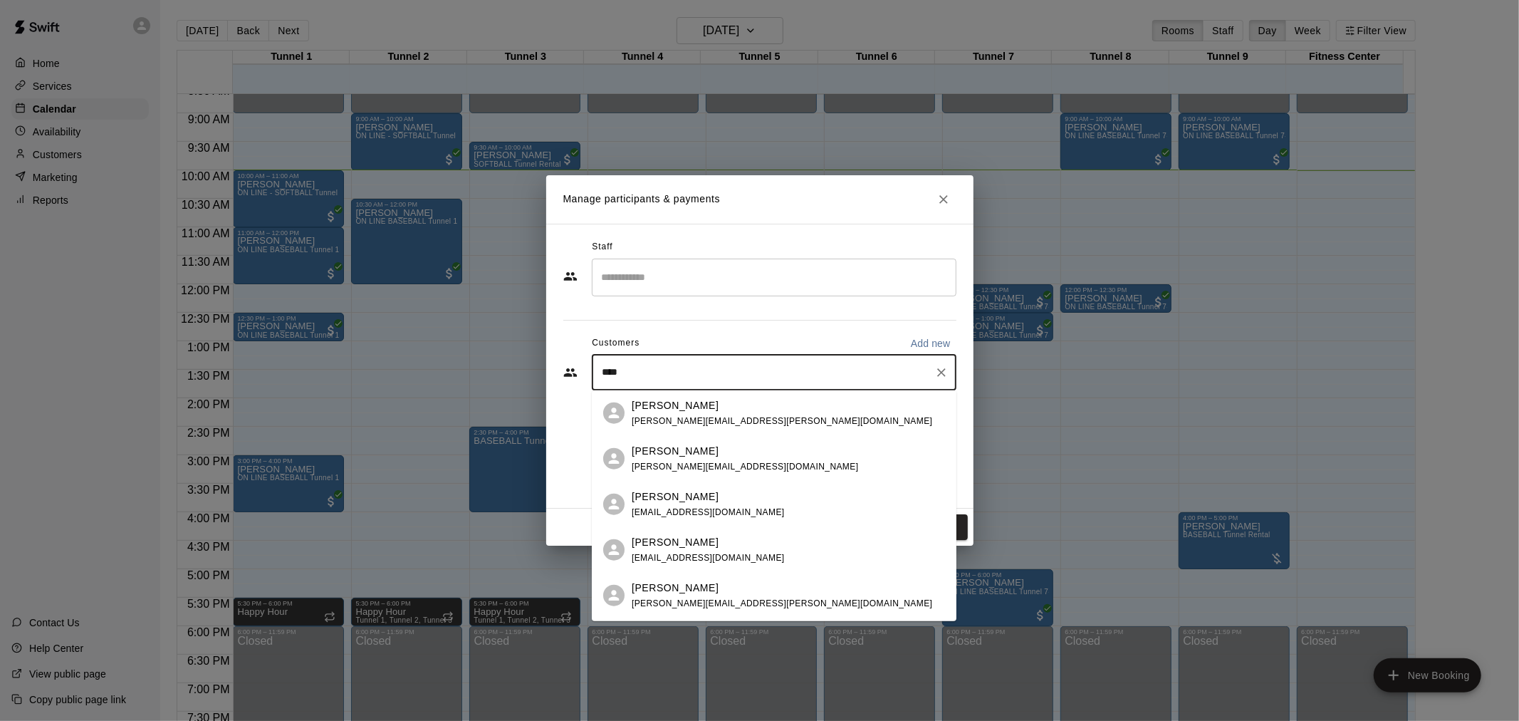
type input "*****"
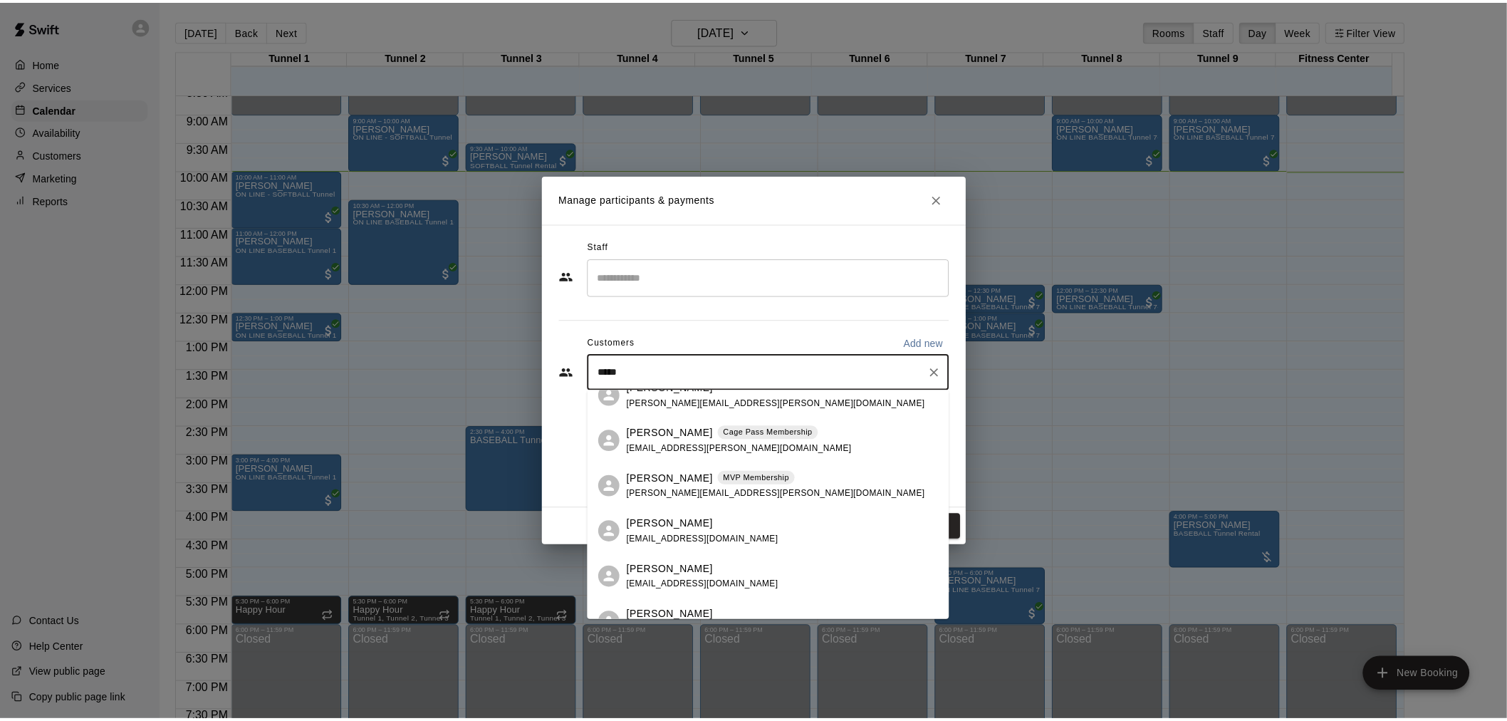
scroll to position [182, 0]
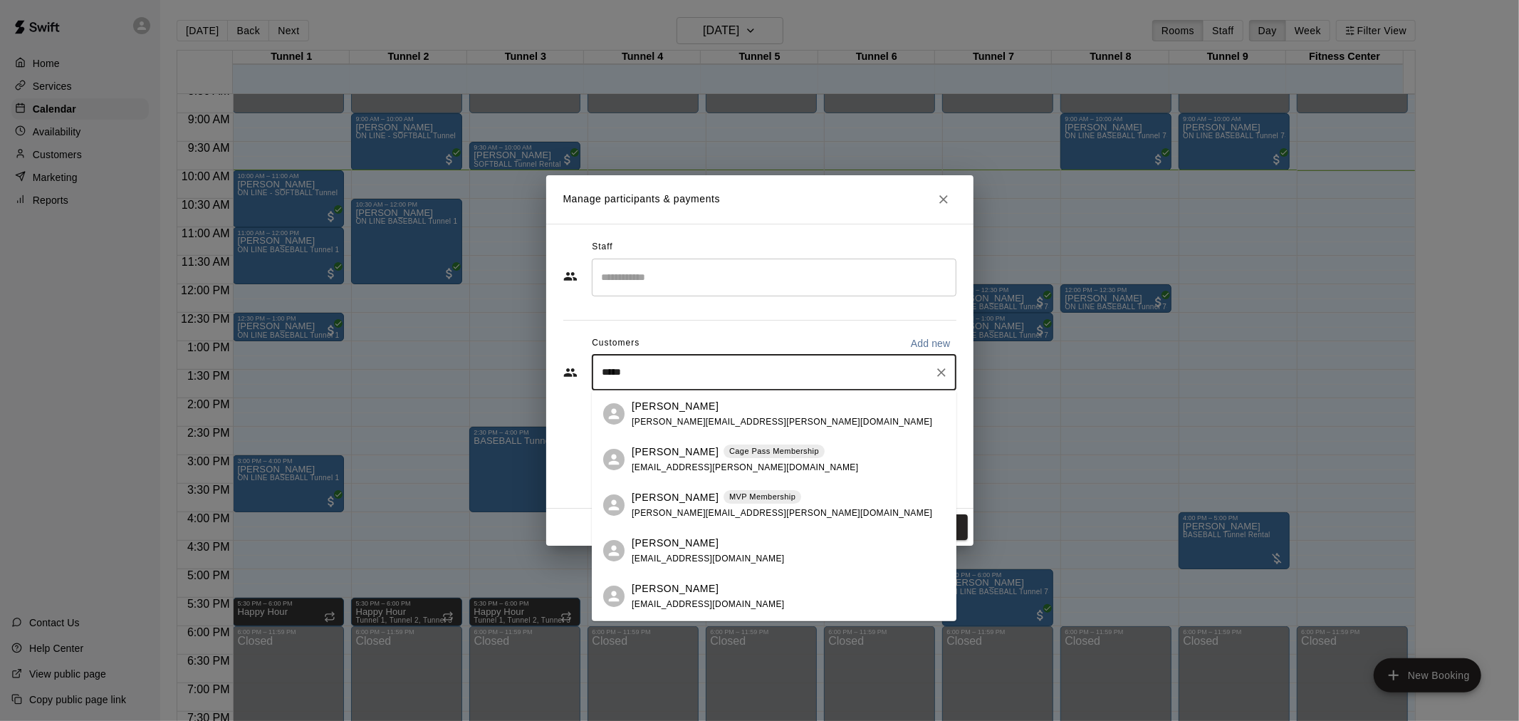
click at [750, 465] on div "[PERSON_NAME] Pass Membership [EMAIL_ADDRESS][PERSON_NAME][DOMAIN_NAME]" at bounding box center [745, 459] width 227 height 31
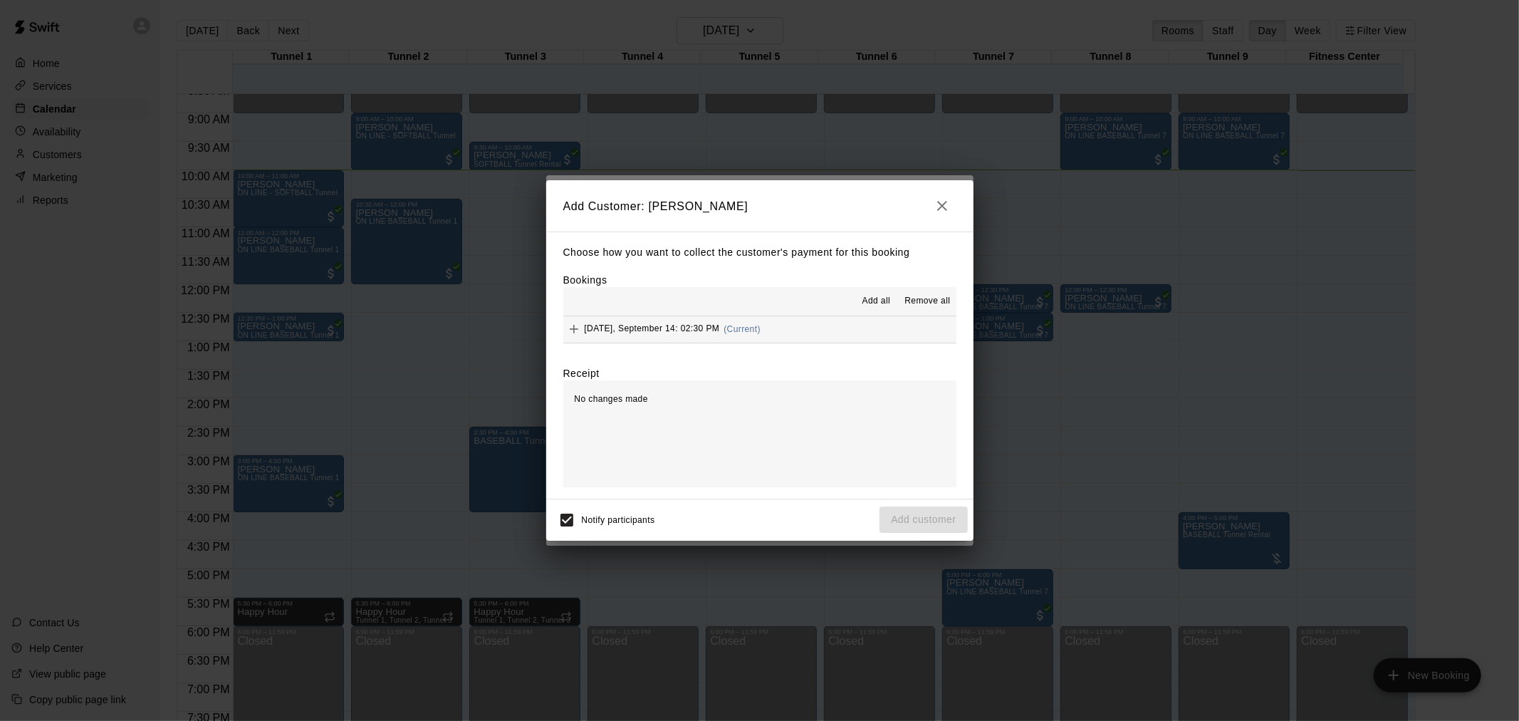
click at [774, 323] on button "[DATE], September 14: 02:30 PM (Current)" at bounding box center [759, 329] width 393 height 26
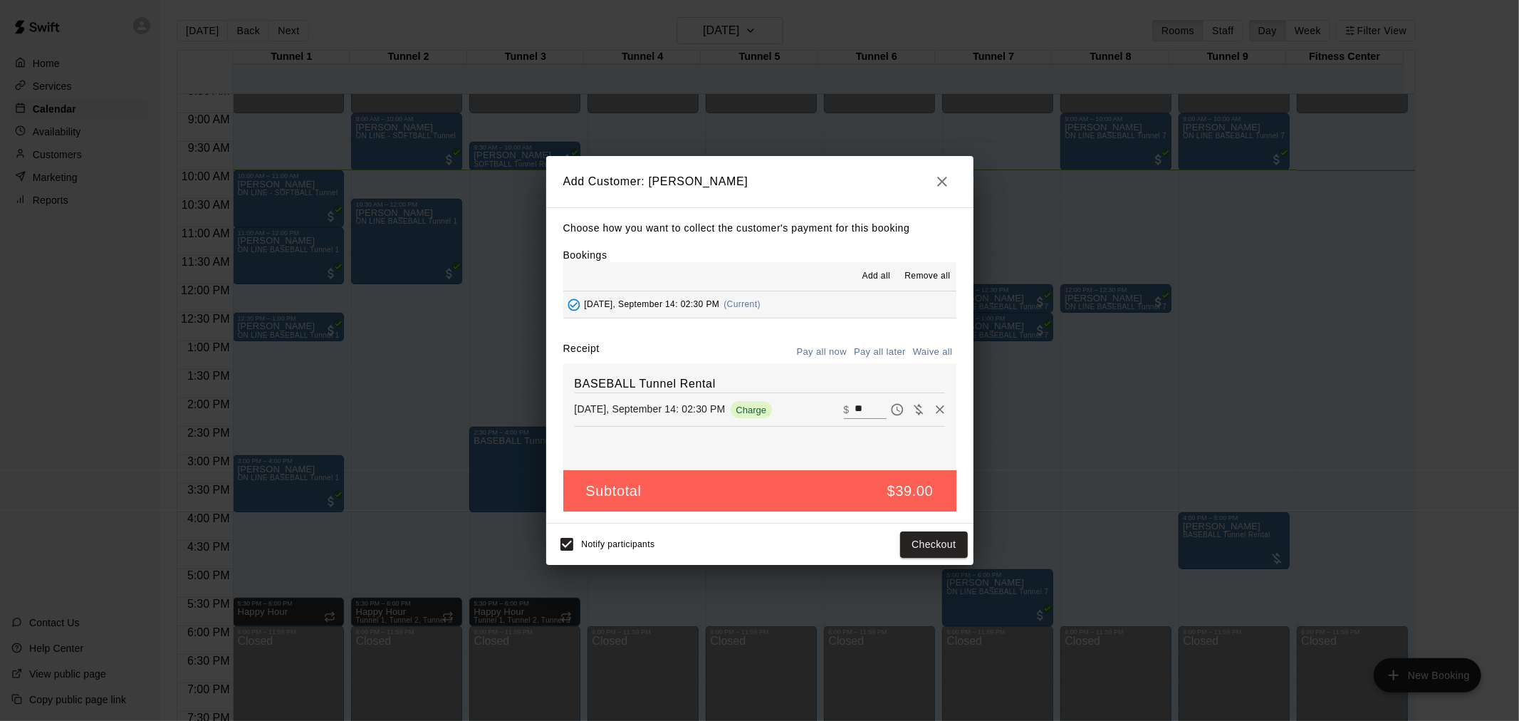
click at [879, 353] on button "Pay all later" at bounding box center [879, 352] width 59 height 22
click at [942, 544] on button "Add customer" at bounding box center [924, 544] width 88 height 26
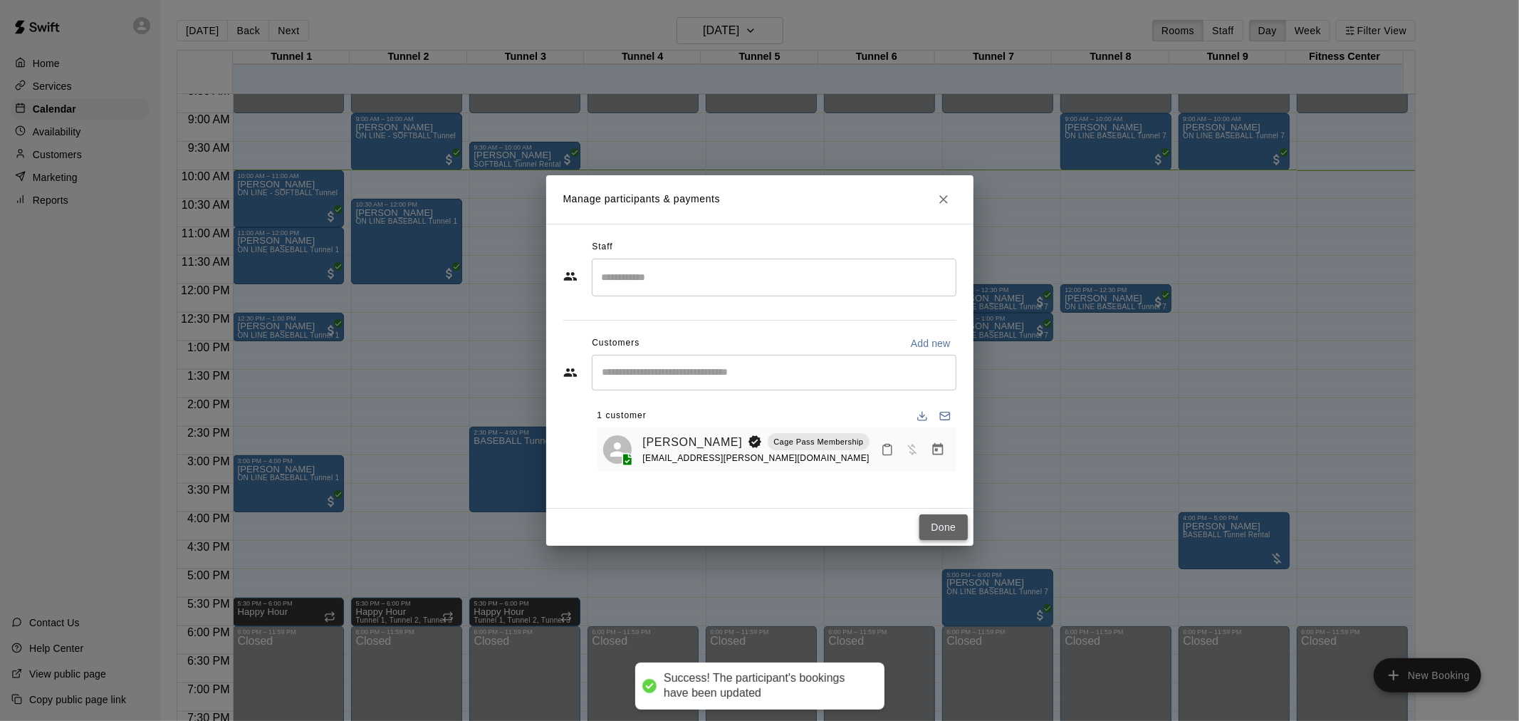
click at [949, 516] on button "Done" at bounding box center [944, 527] width 48 height 26
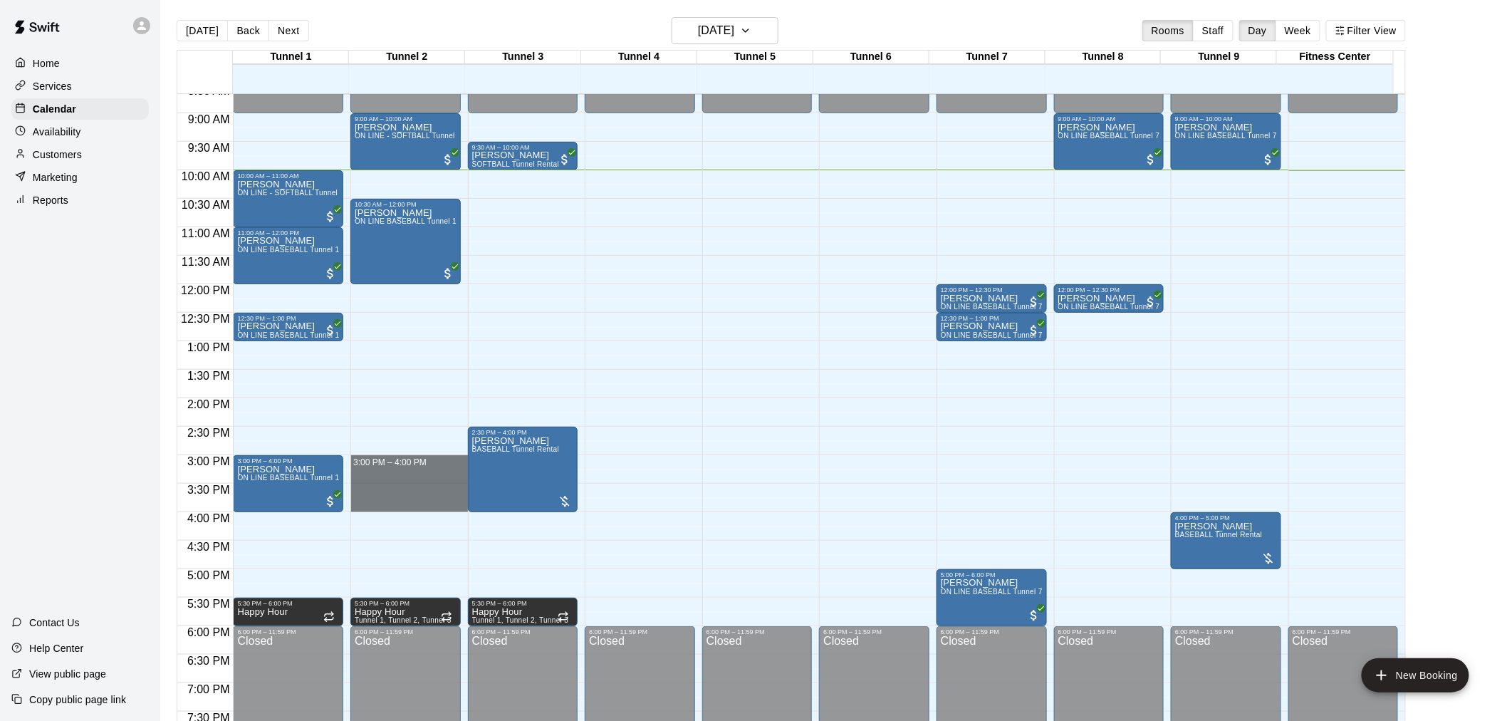
drag, startPoint x: 424, startPoint y: 459, endPoint x: 421, endPoint y: 499, distance: 40.0
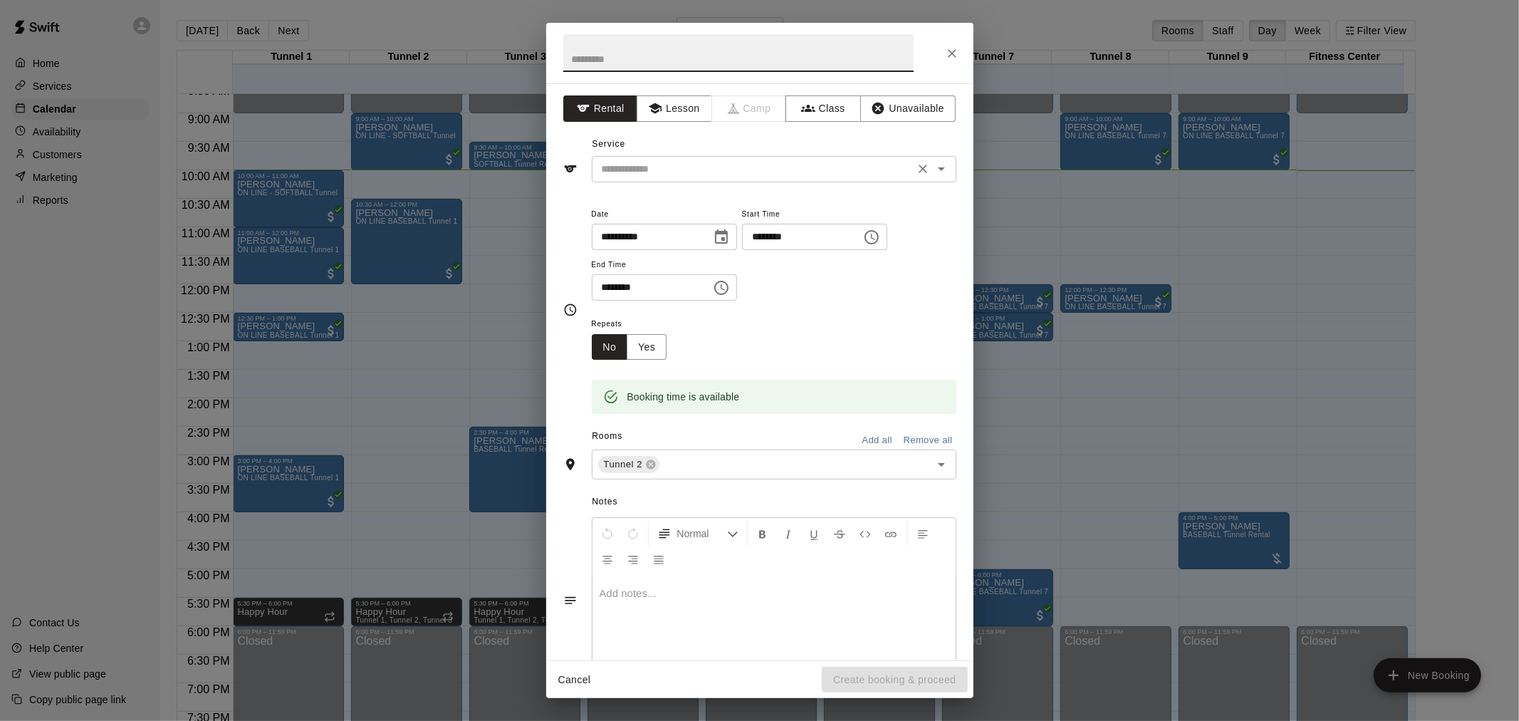
click at [678, 167] on input "text" at bounding box center [753, 169] width 314 height 18
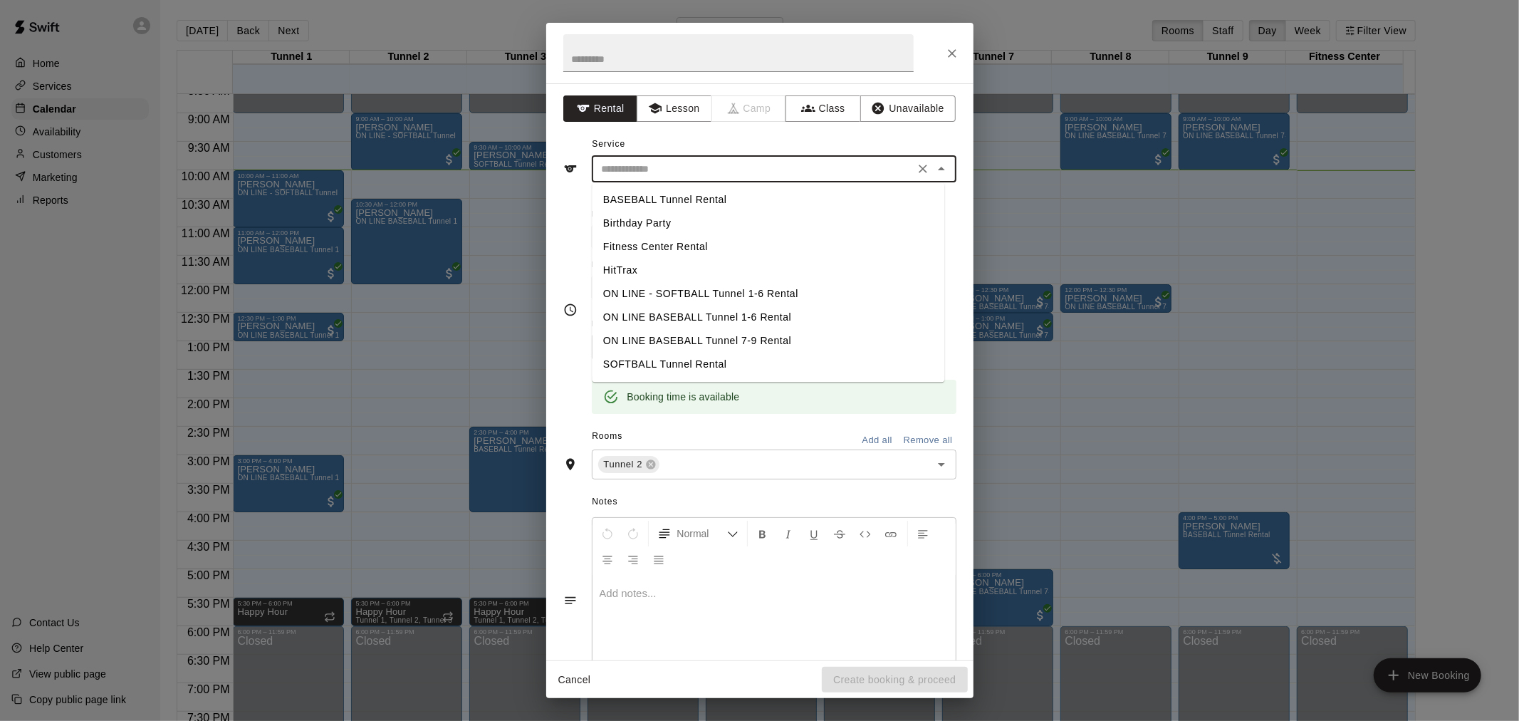
click at [727, 196] on li "BASEBALL Tunnel Rental" at bounding box center [768, 200] width 353 height 24
type input "**********"
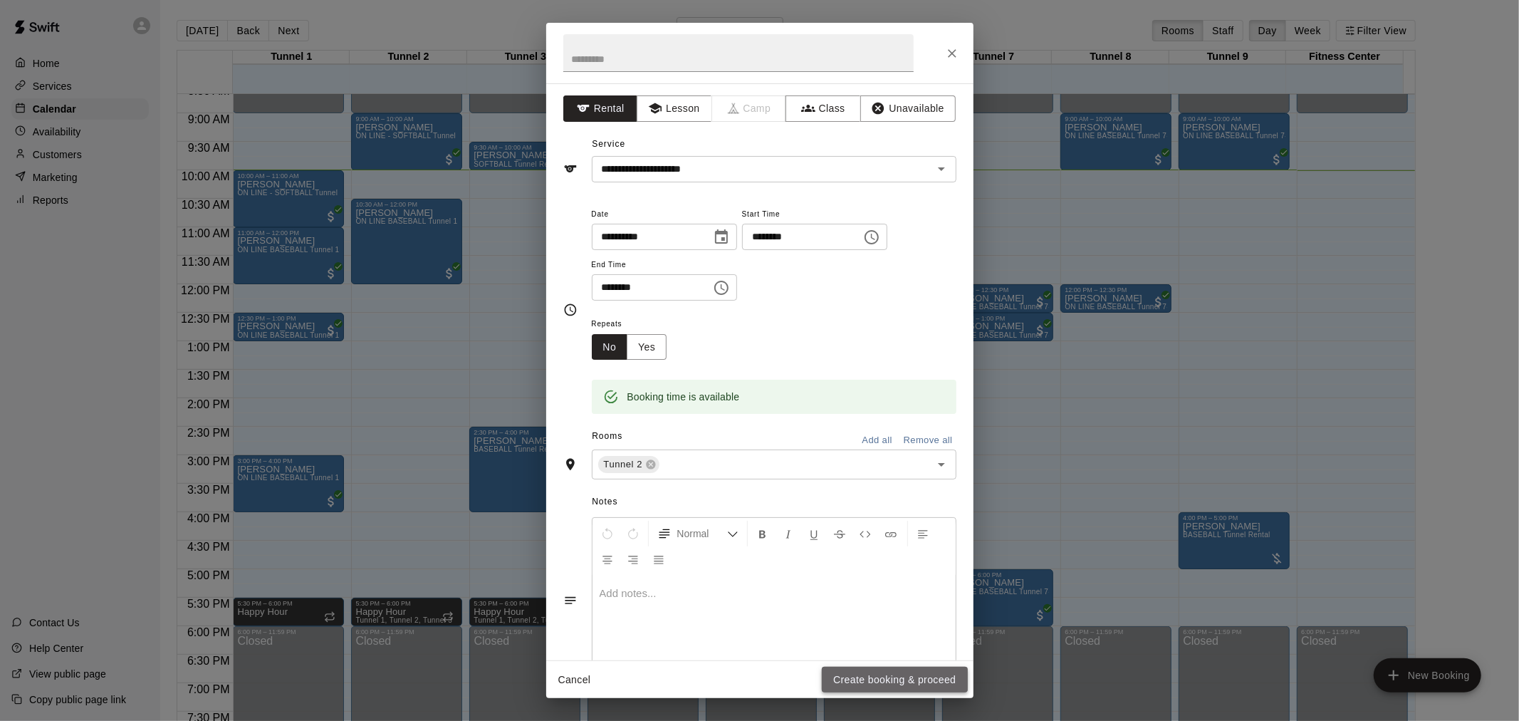
click at [949, 673] on button "Create booking & proceed" at bounding box center [894, 680] width 145 height 26
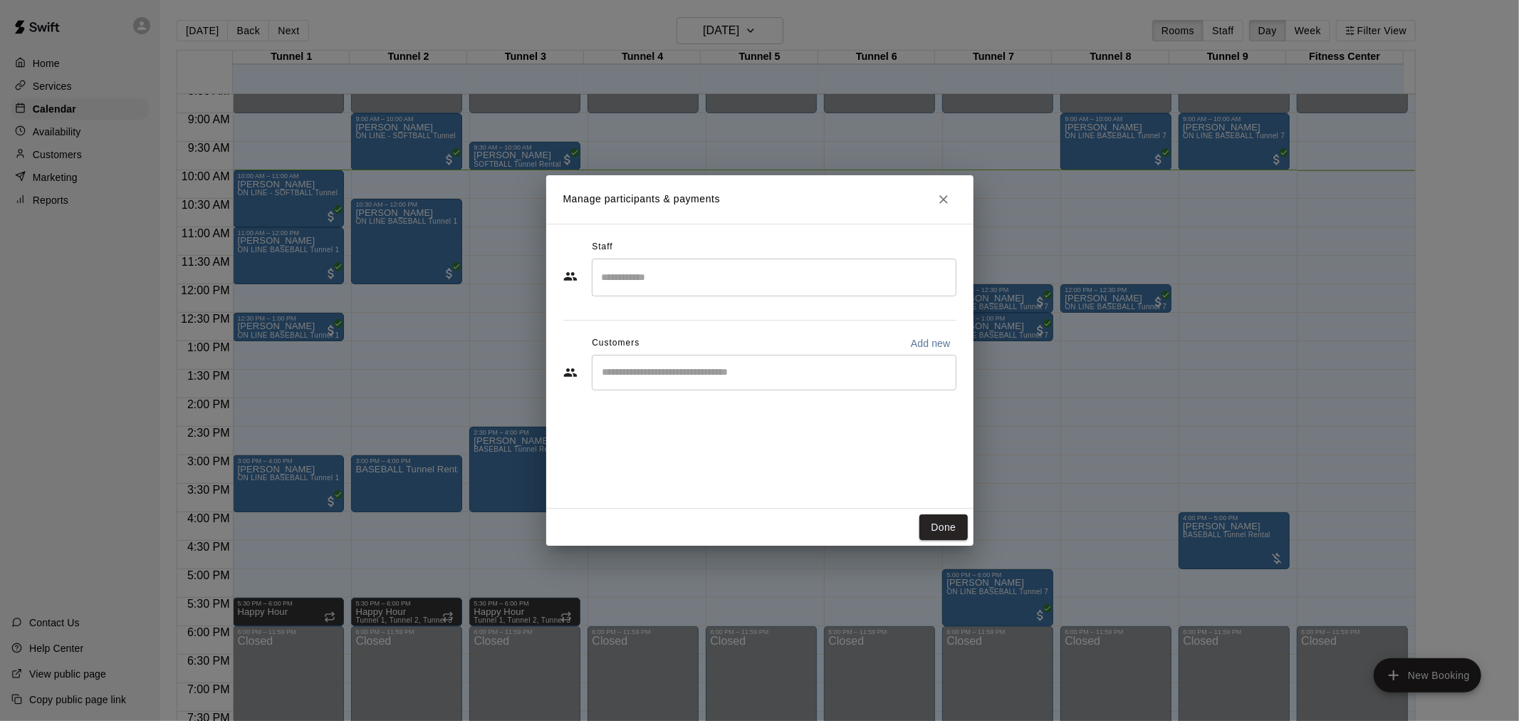
click at [706, 383] on div "​" at bounding box center [774, 373] width 365 height 36
type input "********"
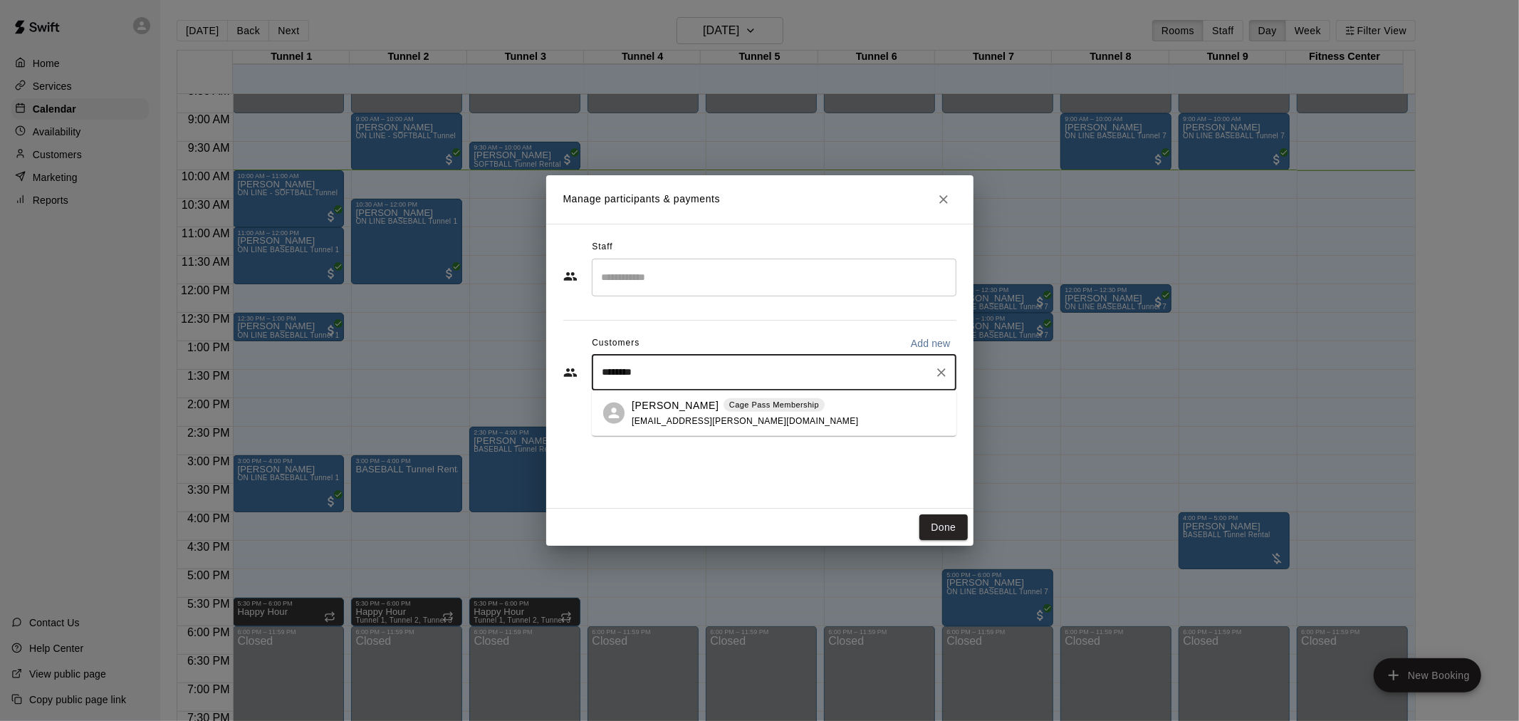
click at [721, 412] on div "[PERSON_NAME] Pass Membership [EMAIL_ADDRESS][PERSON_NAME][DOMAIN_NAME]" at bounding box center [745, 412] width 227 height 31
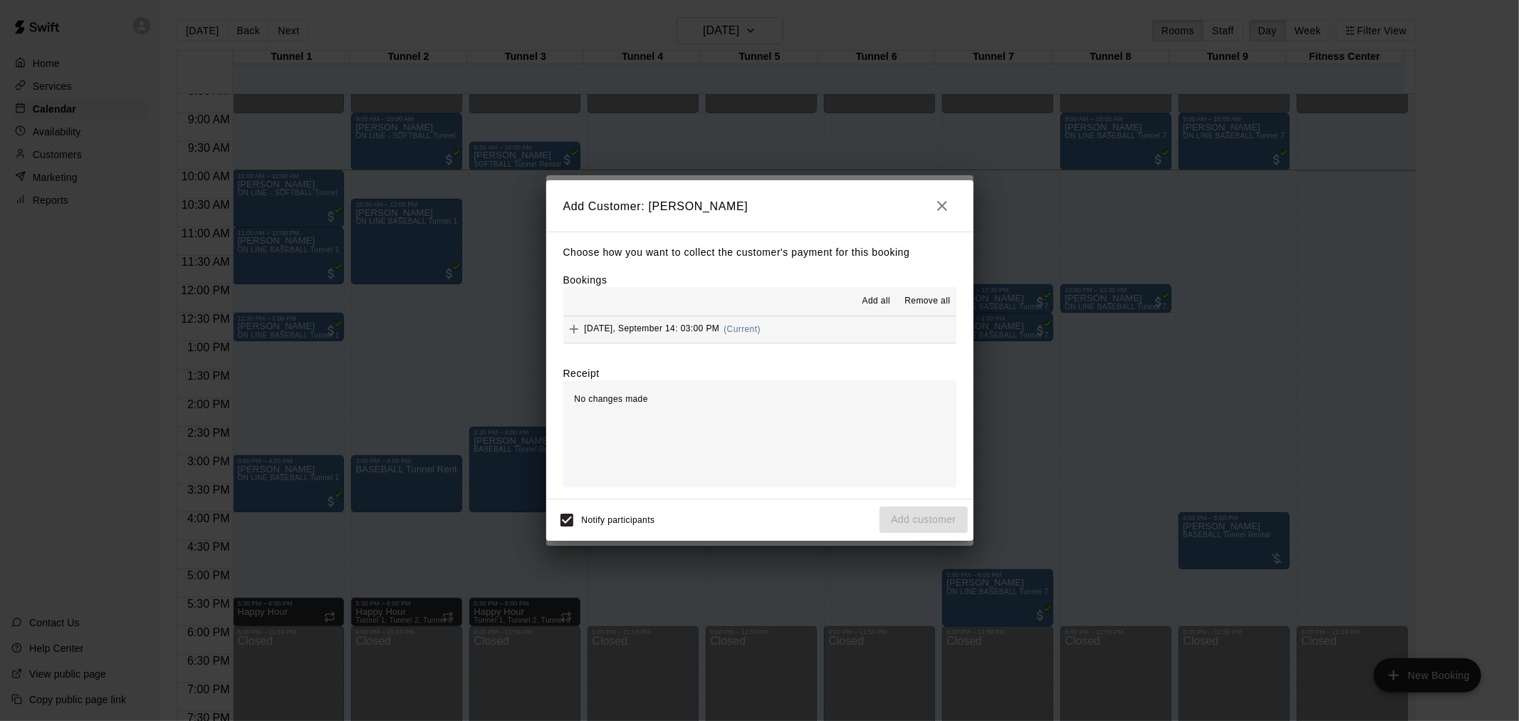
click at [741, 329] on span "(Current)" at bounding box center [742, 329] width 37 height 10
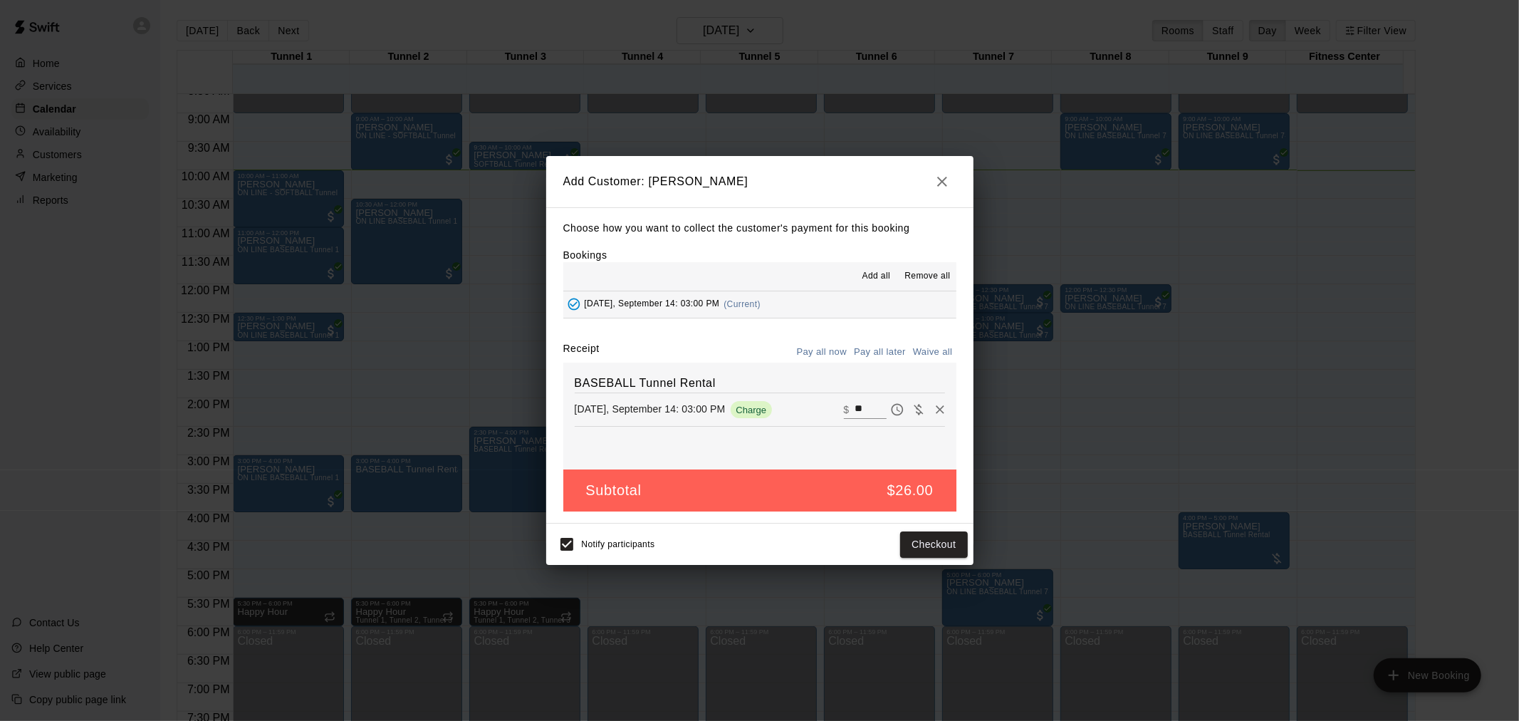
click at [885, 353] on button "Pay all later" at bounding box center [879, 352] width 59 height 22
click at [952, 541] on button "Add customer" at bounding box center [924, 544] width 88 height 26
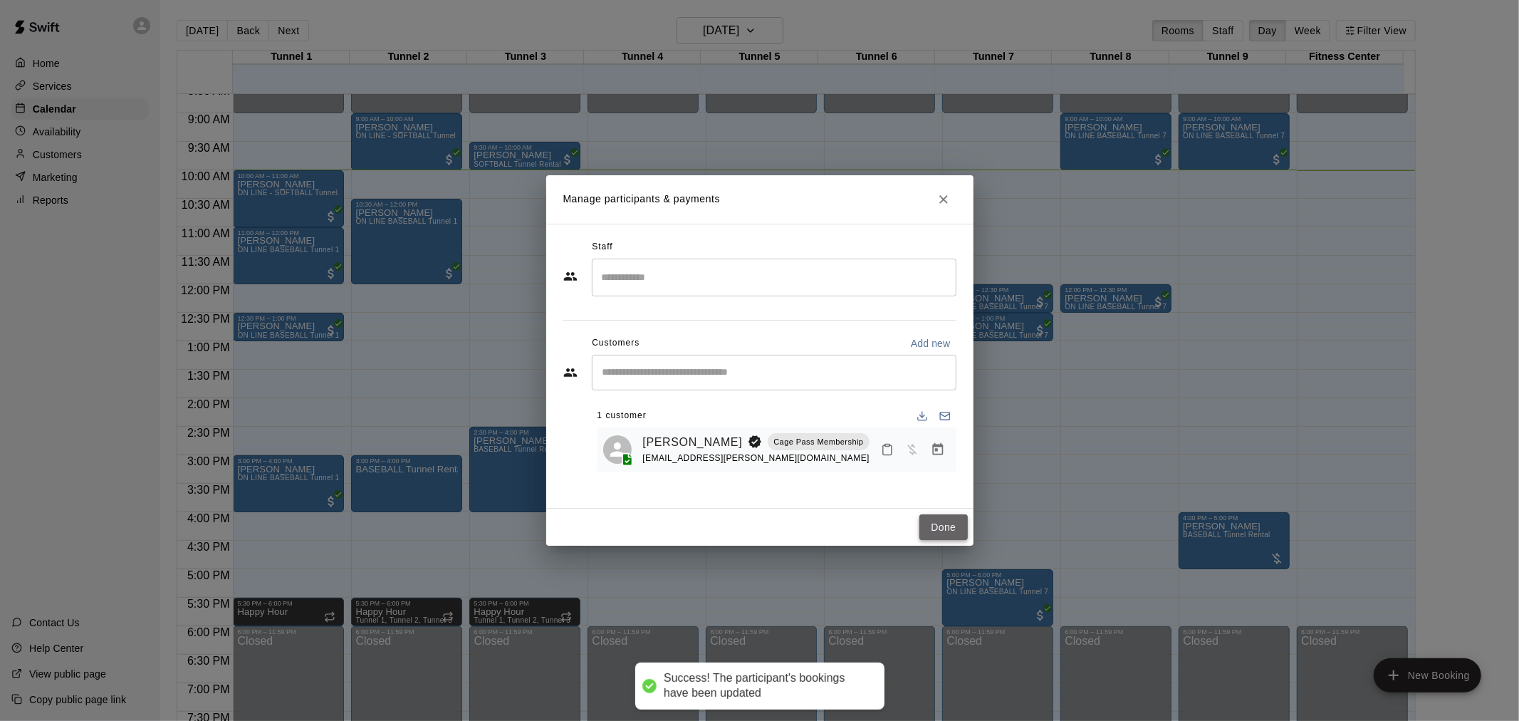
click at [946, 525] on button "Done" at bounding box center [944, 527] width 48 height 26
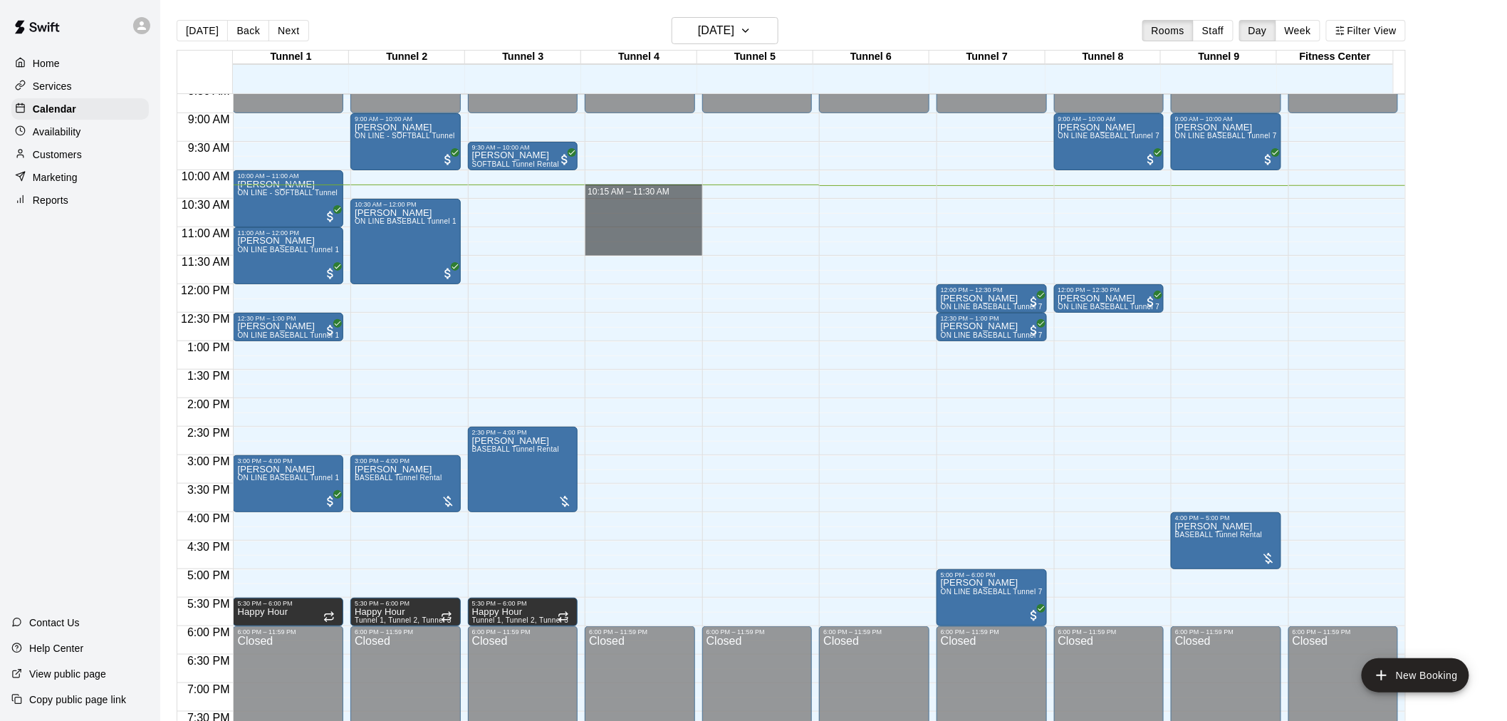
drag, startPoint x: 628, startPoint y: 198, endPoint x: 885, endPoint y: 217, distance: 257.8
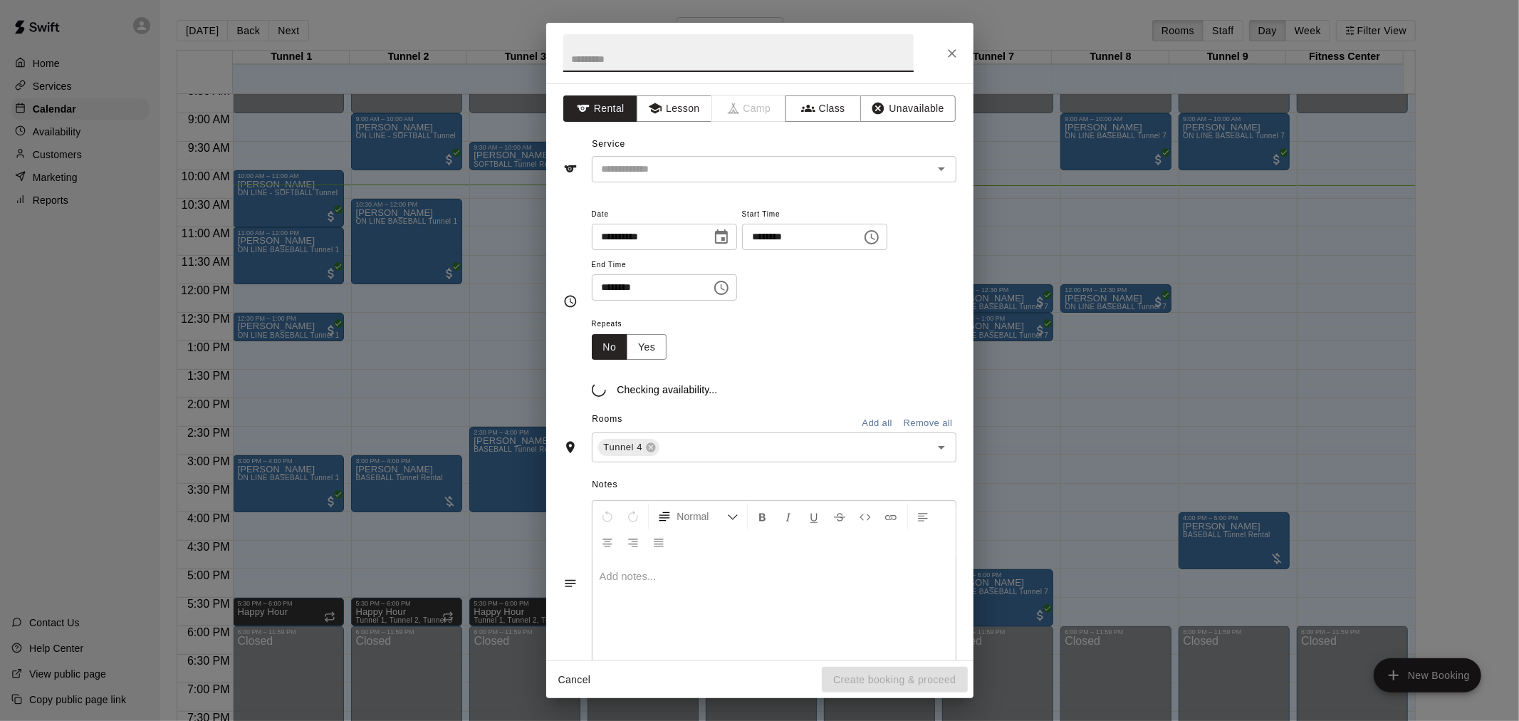
click at [951, 60] on icon "Close" at bounding box center [952, 53] width 14 height 14
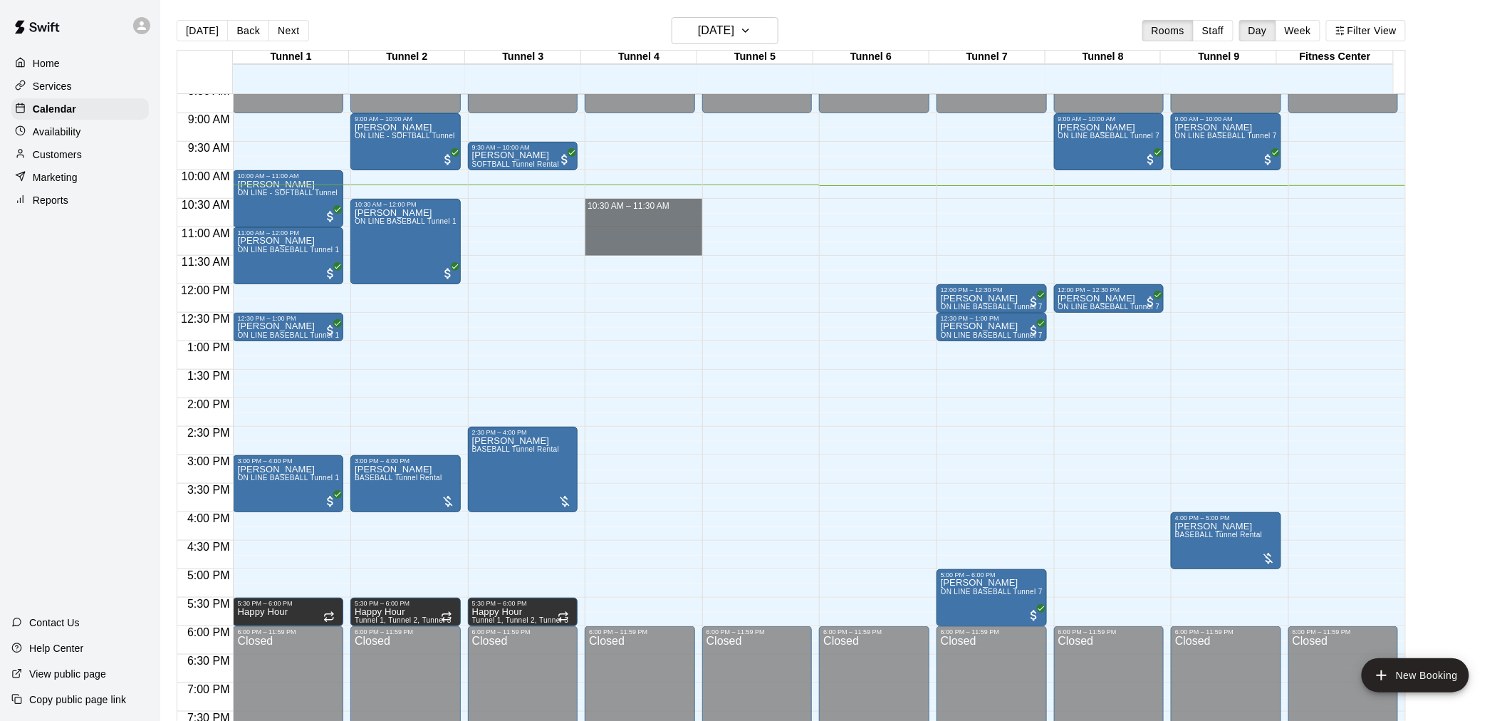
drag, startPoint x: 652, startPoint y: 199, endPoint x: 652, endPoint y: 246, distance: 47.0
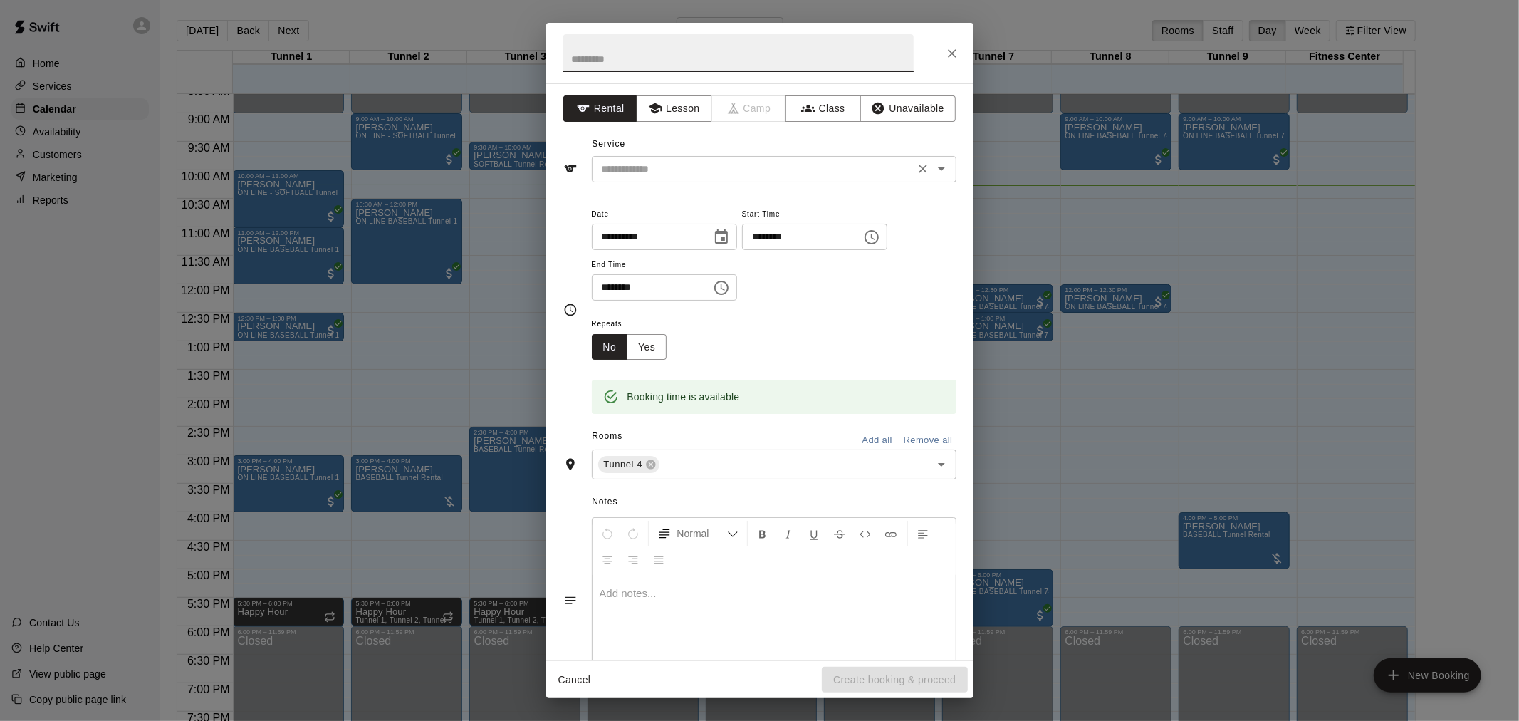
click at [717, 161] on input "text" at bounding box center [753, 169] width 314 height 18
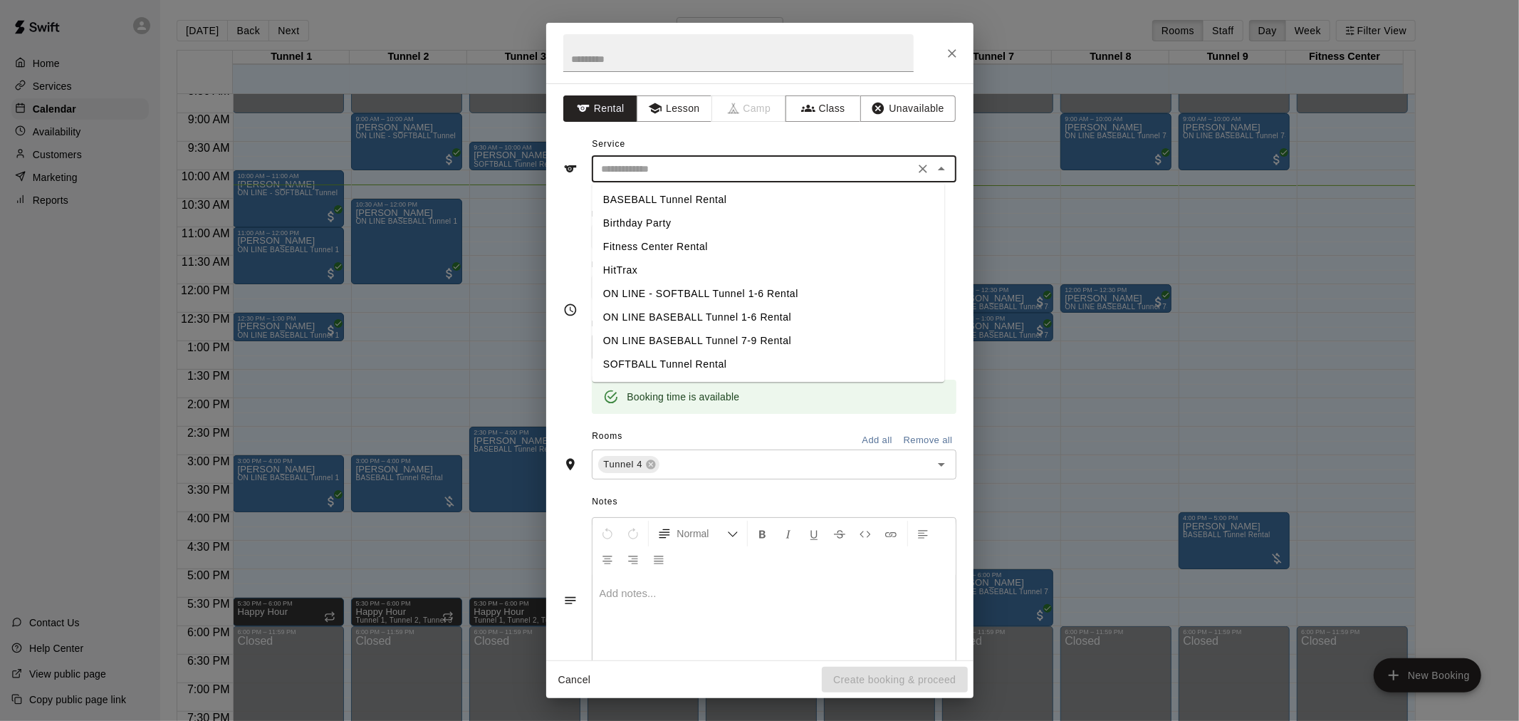
click at [732, 200] on li "BASEBALL Tunnel Rental" at bounding box center [768, 200] width 353 height 24
type input "**********"
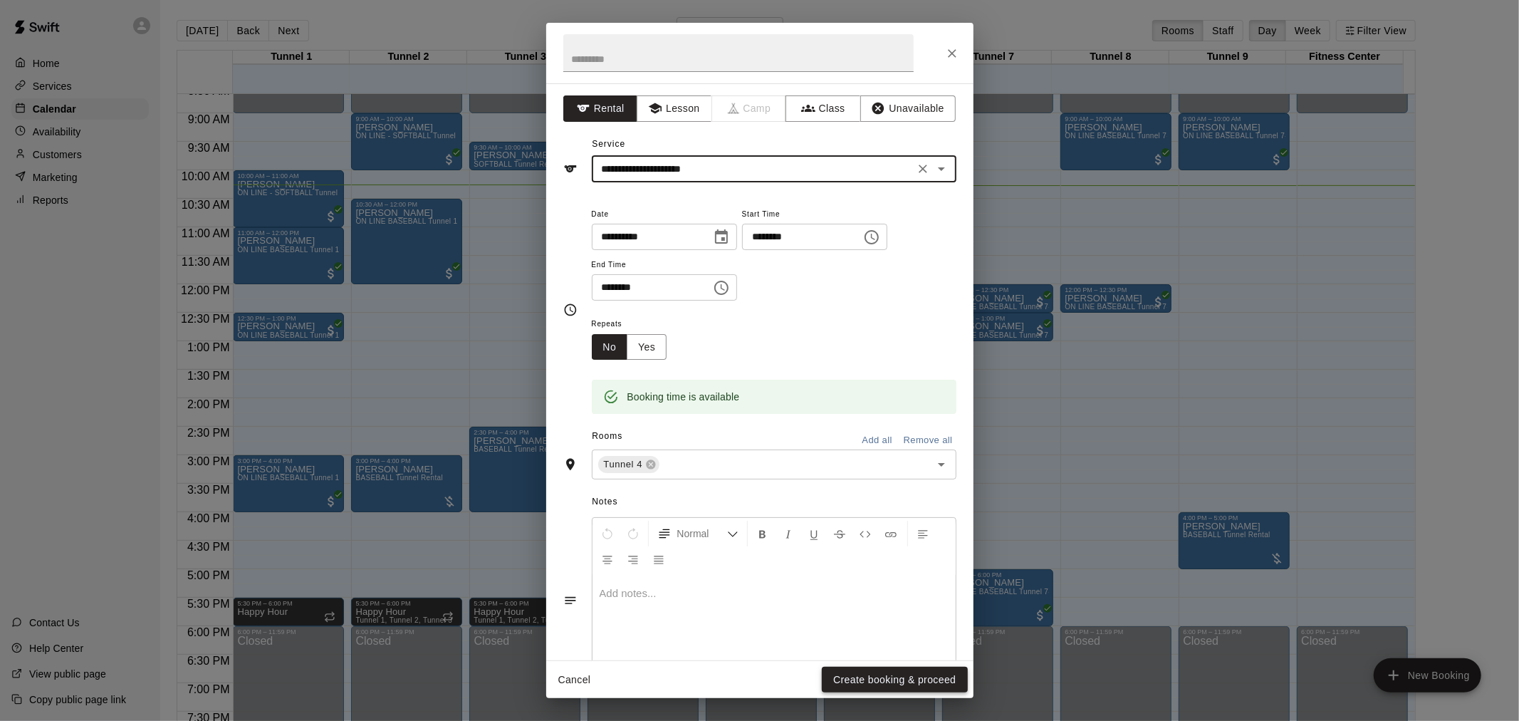
click at [922, 667] on button "Create booking & proceed" at bounding box center [894, 680] width 145 height 26
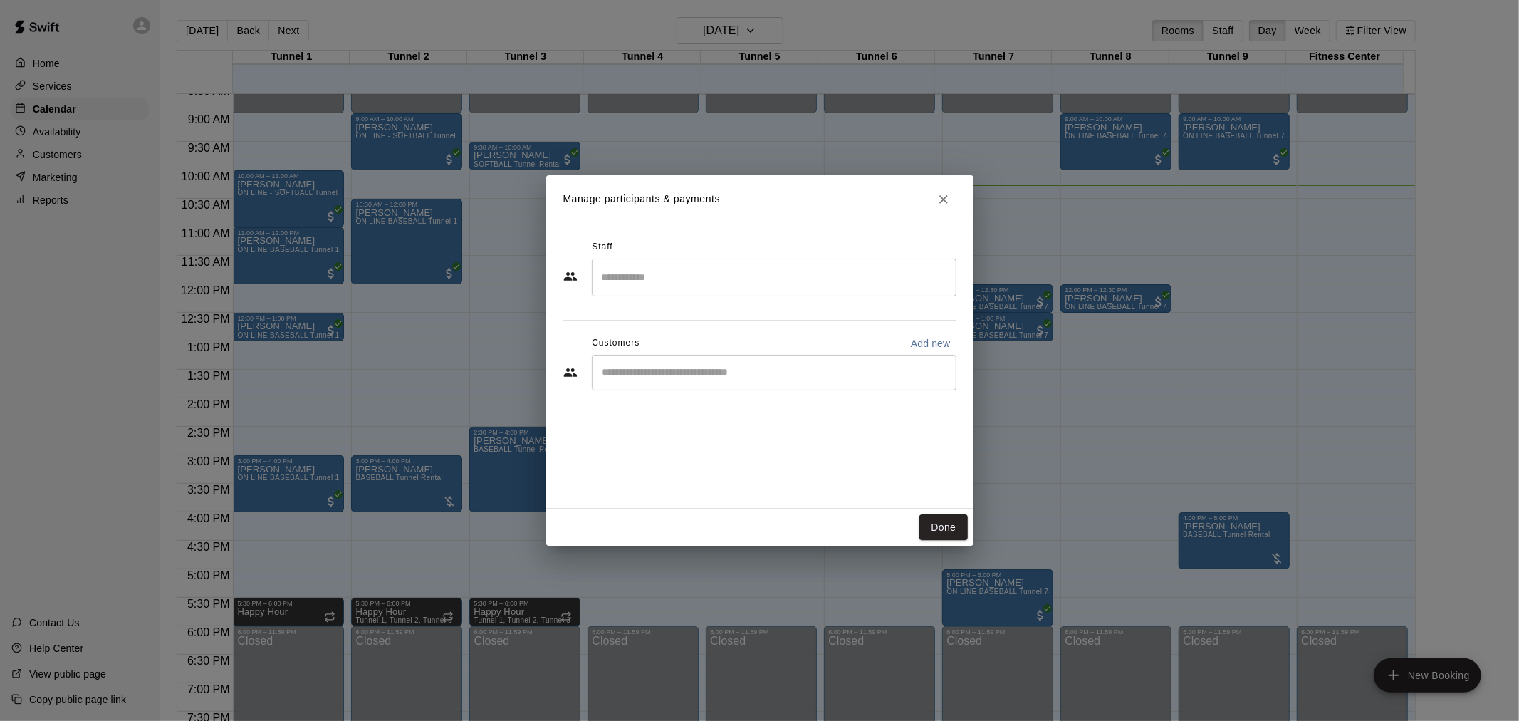
click at [732, 383] on div "​" at bounding box center [774, 373] width 365 height 36
type input "*****"
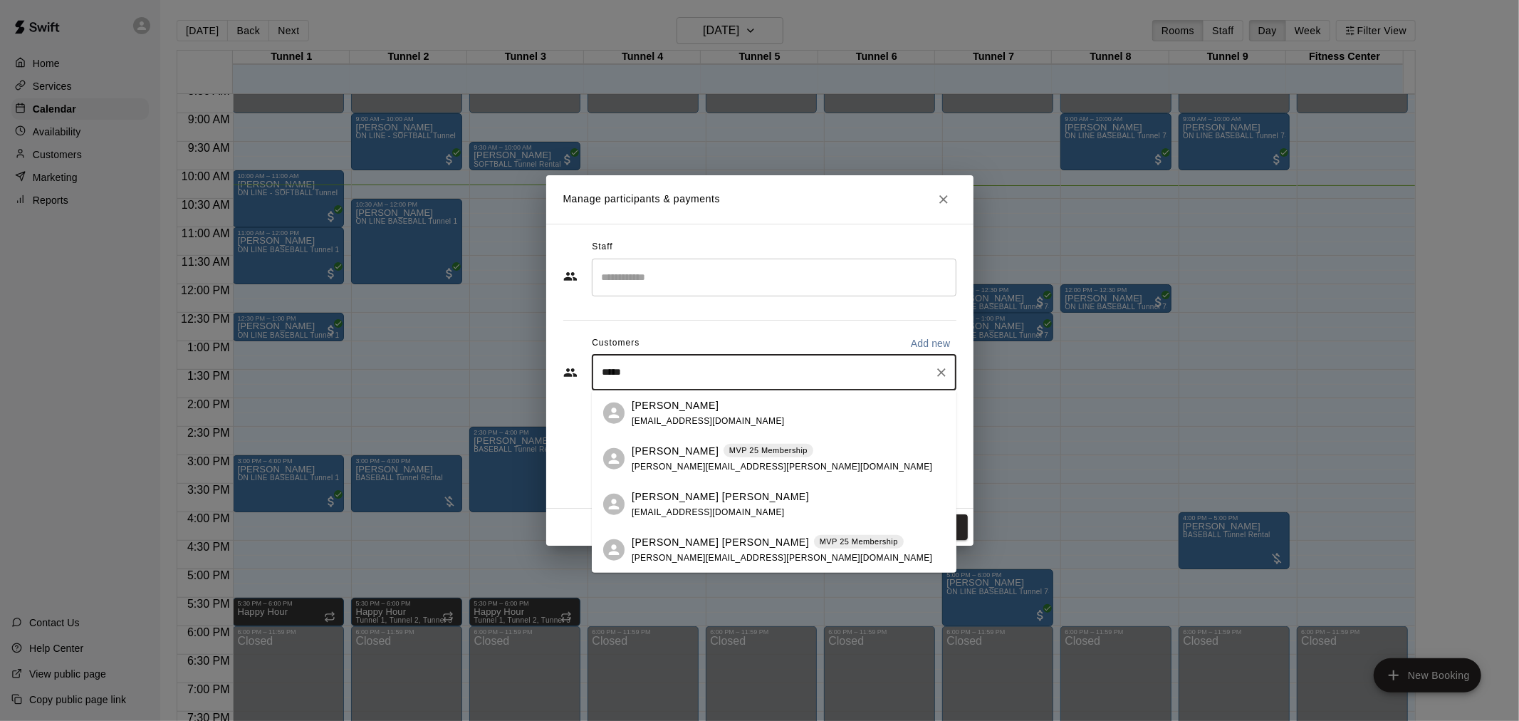
click at [820, 546] on p "MVP 25 Membership" at bounding box center [859, 542] width 78 height 12
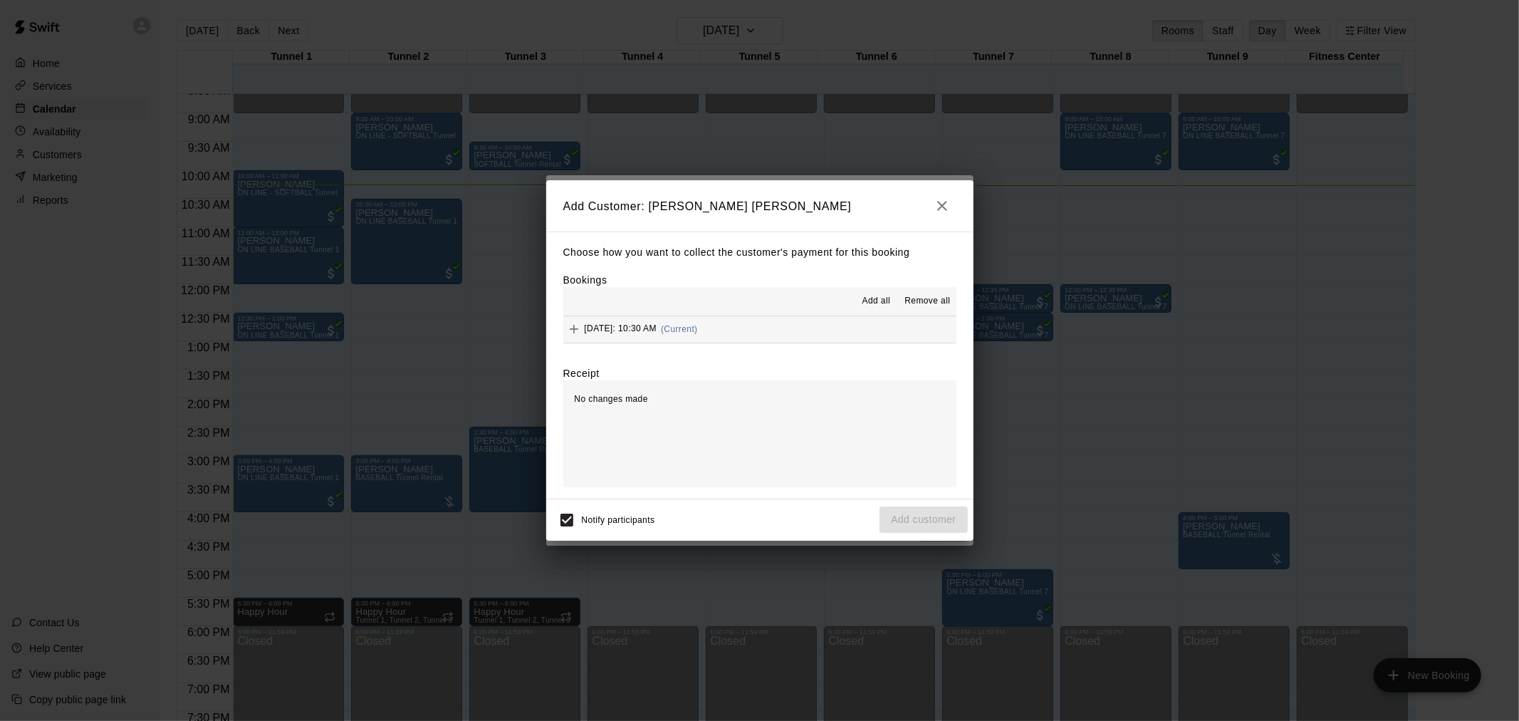
click at [774, 321] on button "[DATE]: 10:30 AM (Current)" at bounding box center [759, 329] width 393 height 26
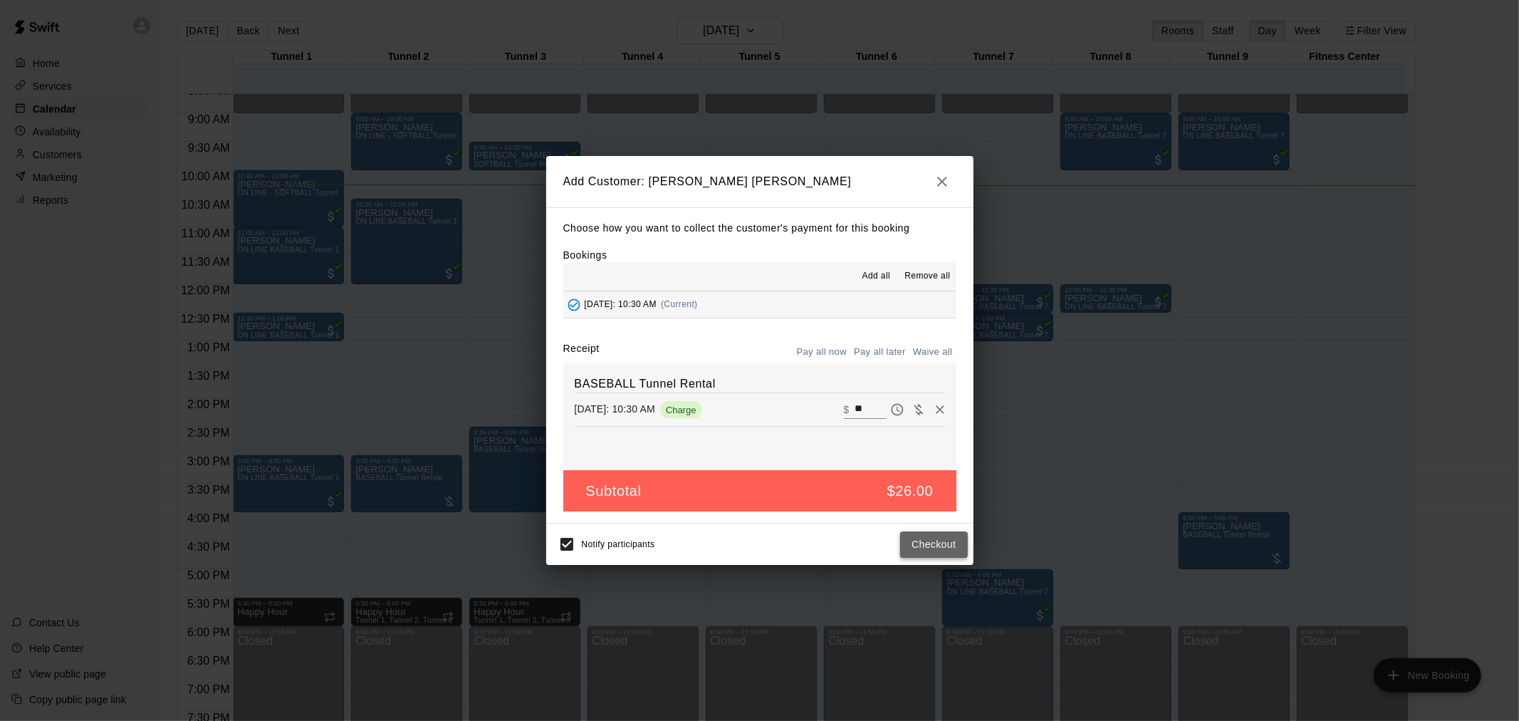
click at [931, 556] on button "Checkout" at bounding box center [933, 544] width 67 height 26
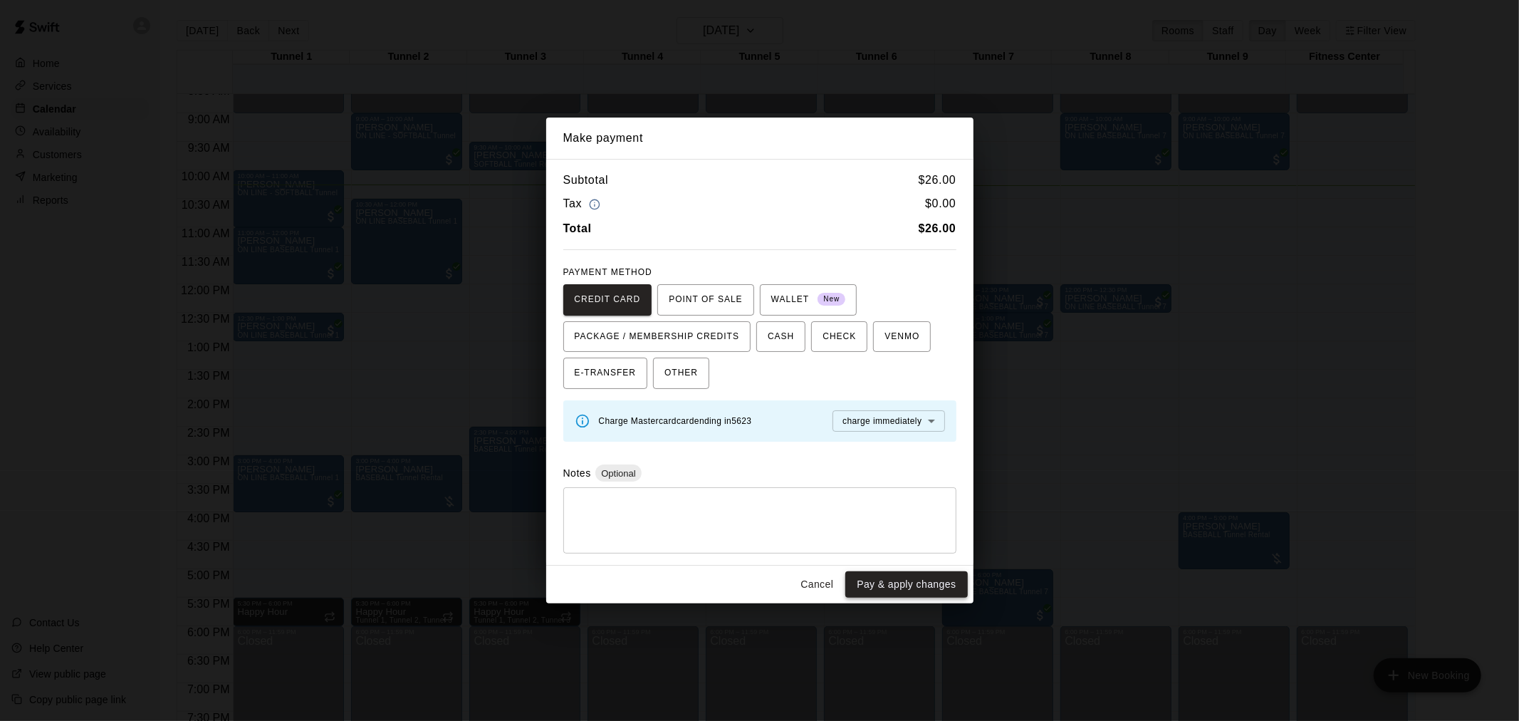
click at [914, 573] on button "Pay & apply changes" at bounding box center [907, 584] width 122 height 26
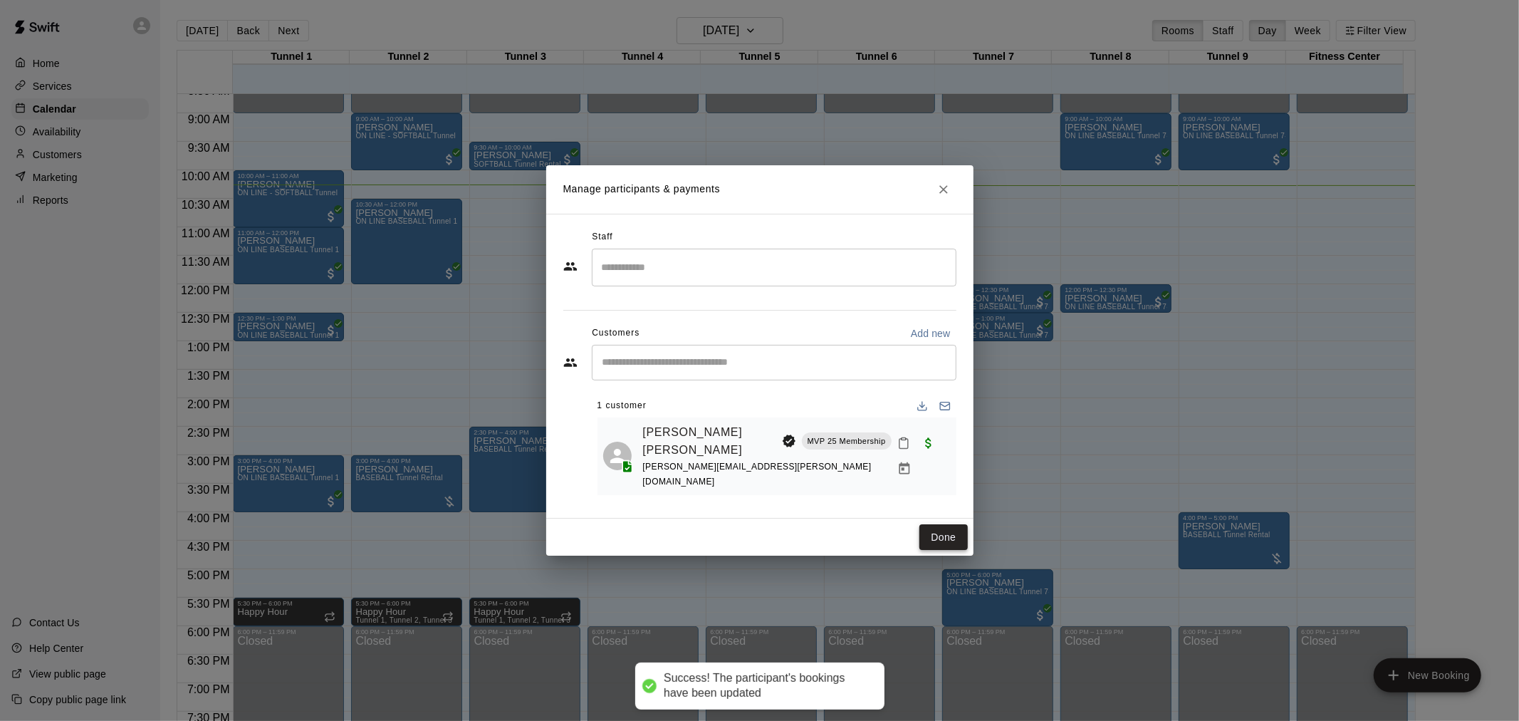
click at [925, 524] on button "Done" at bounding box center [944, 537] width 48 height 26
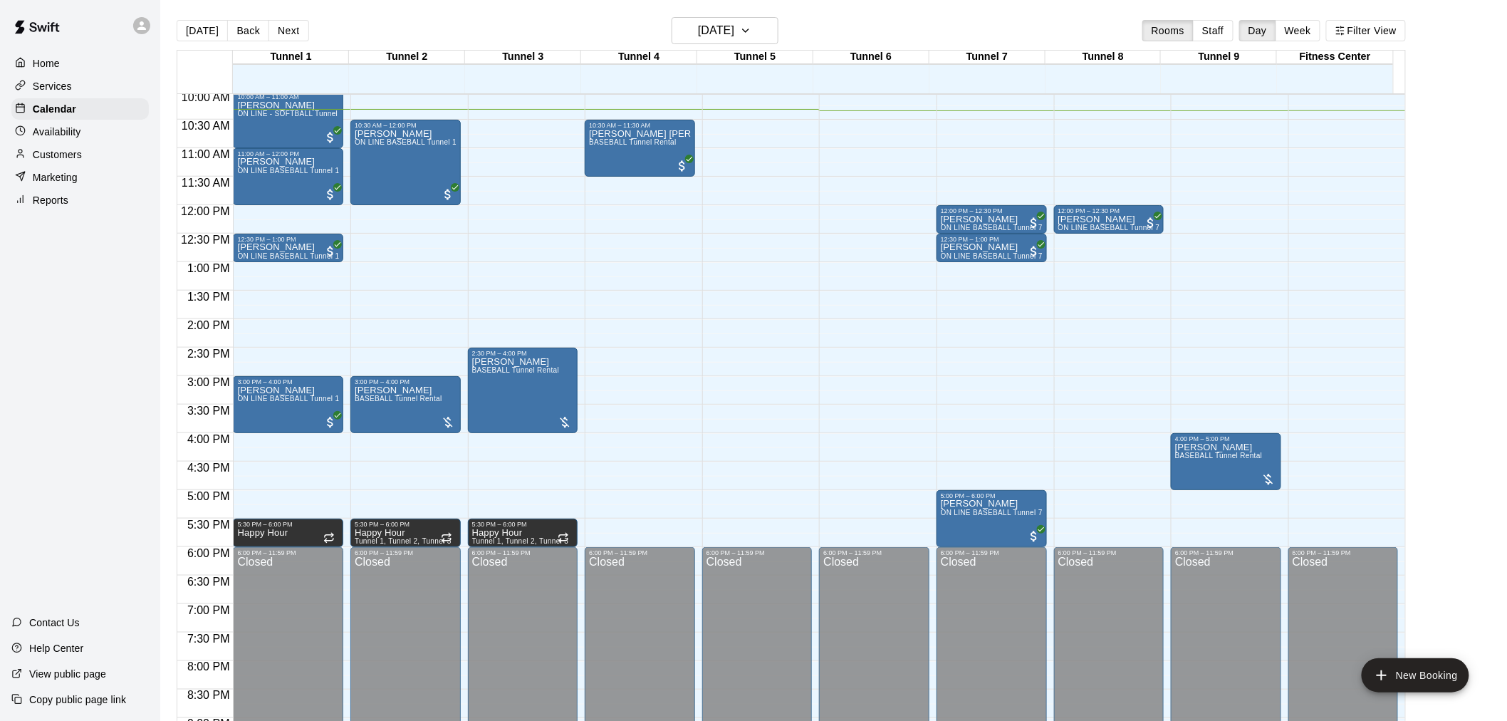
scroll to position [494, 0]
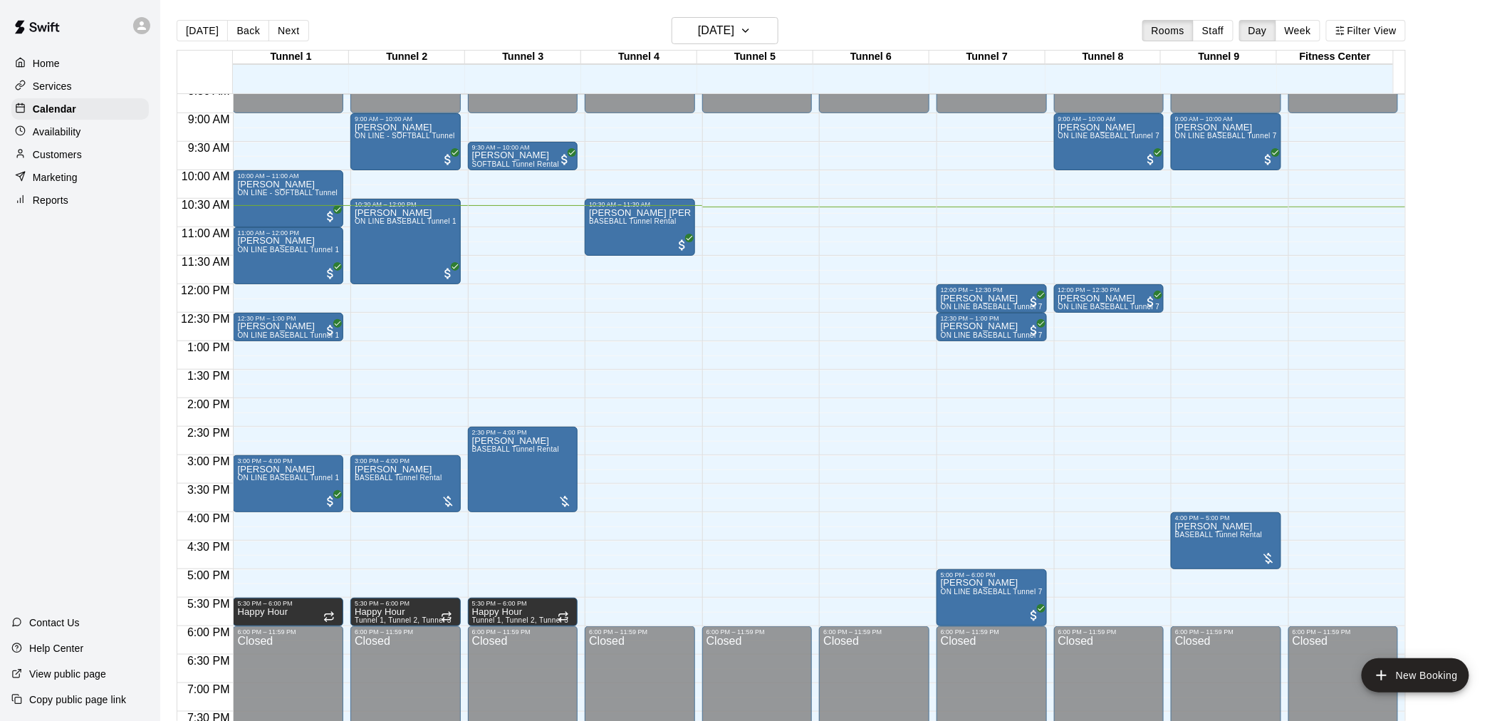
click at [94, 162] on div "Customers" at bounding box center [79, 154] width 137 height 21
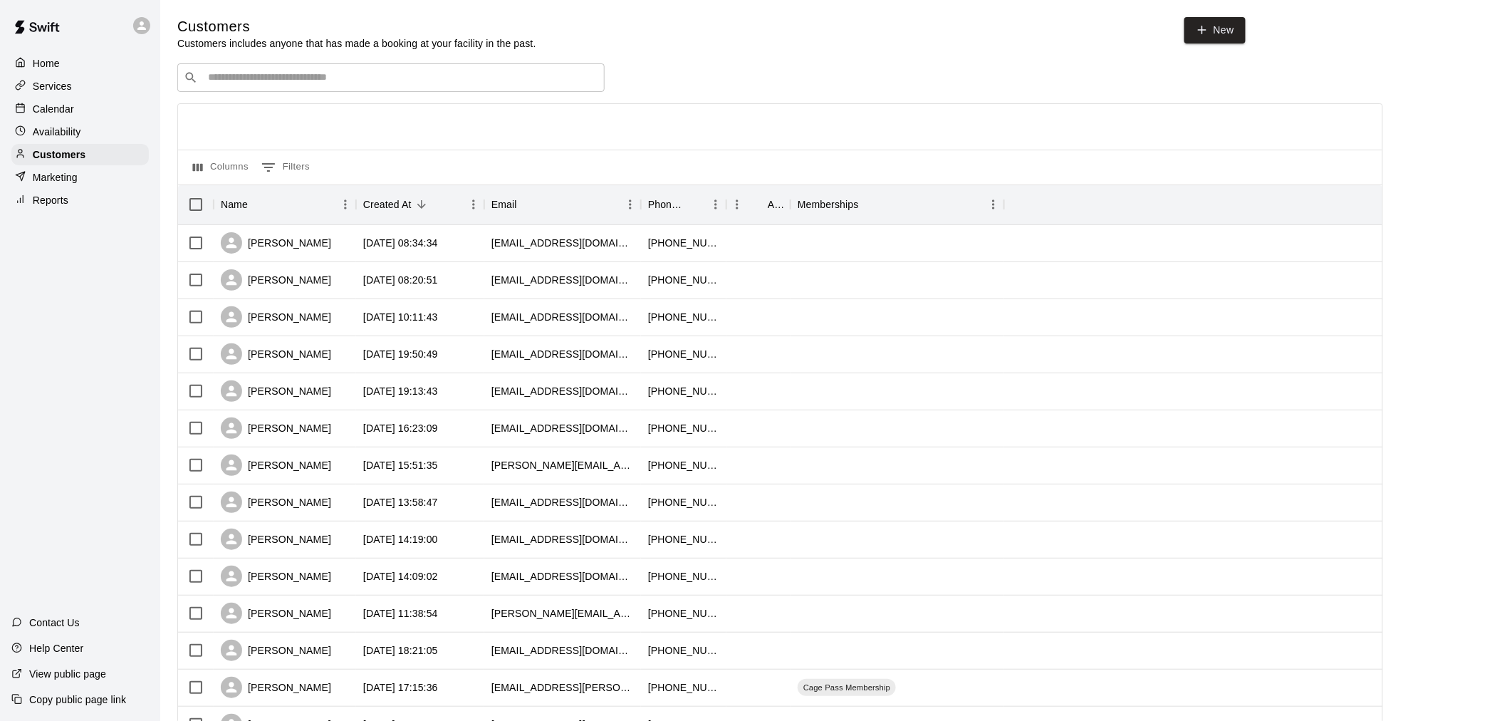
click at [524, 73] on input "Search customers by name or email" at bounding box center [401, 78] width 395 height 14
click at [1234, 33] on link "New" at bounding box center [1215, 30] width 61 height 26
select select "**"
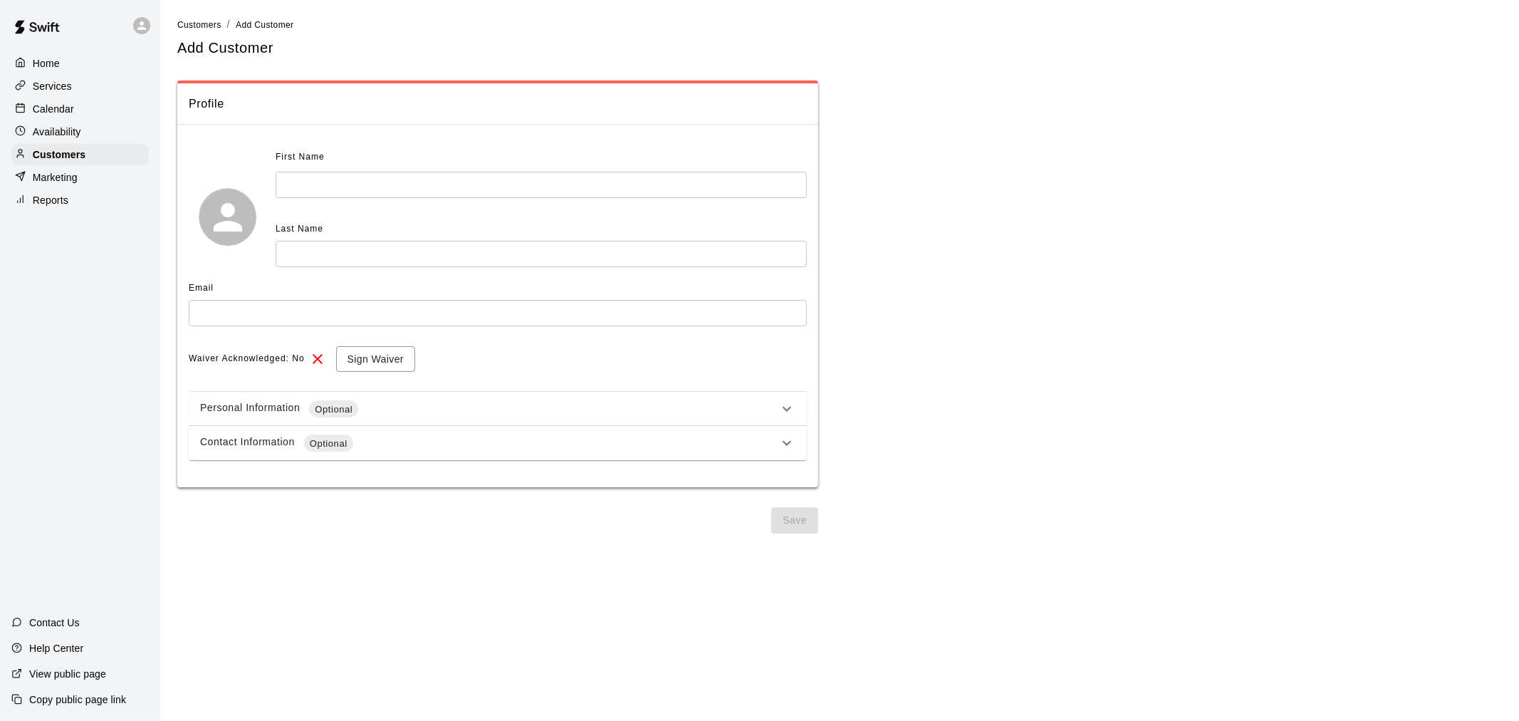
click at [445, 175] on input "text" at bounding box center [541, 185] width 531 height 26
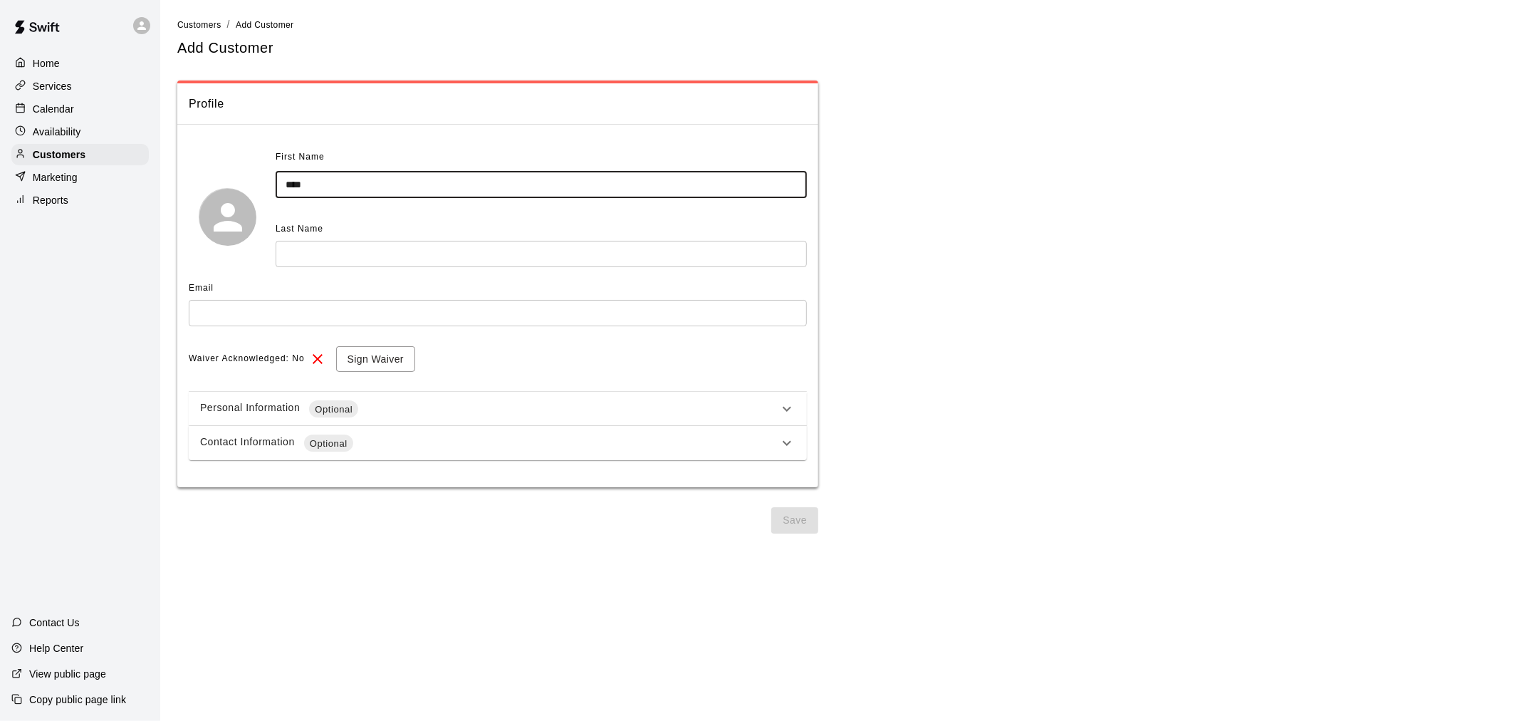
type input "****"
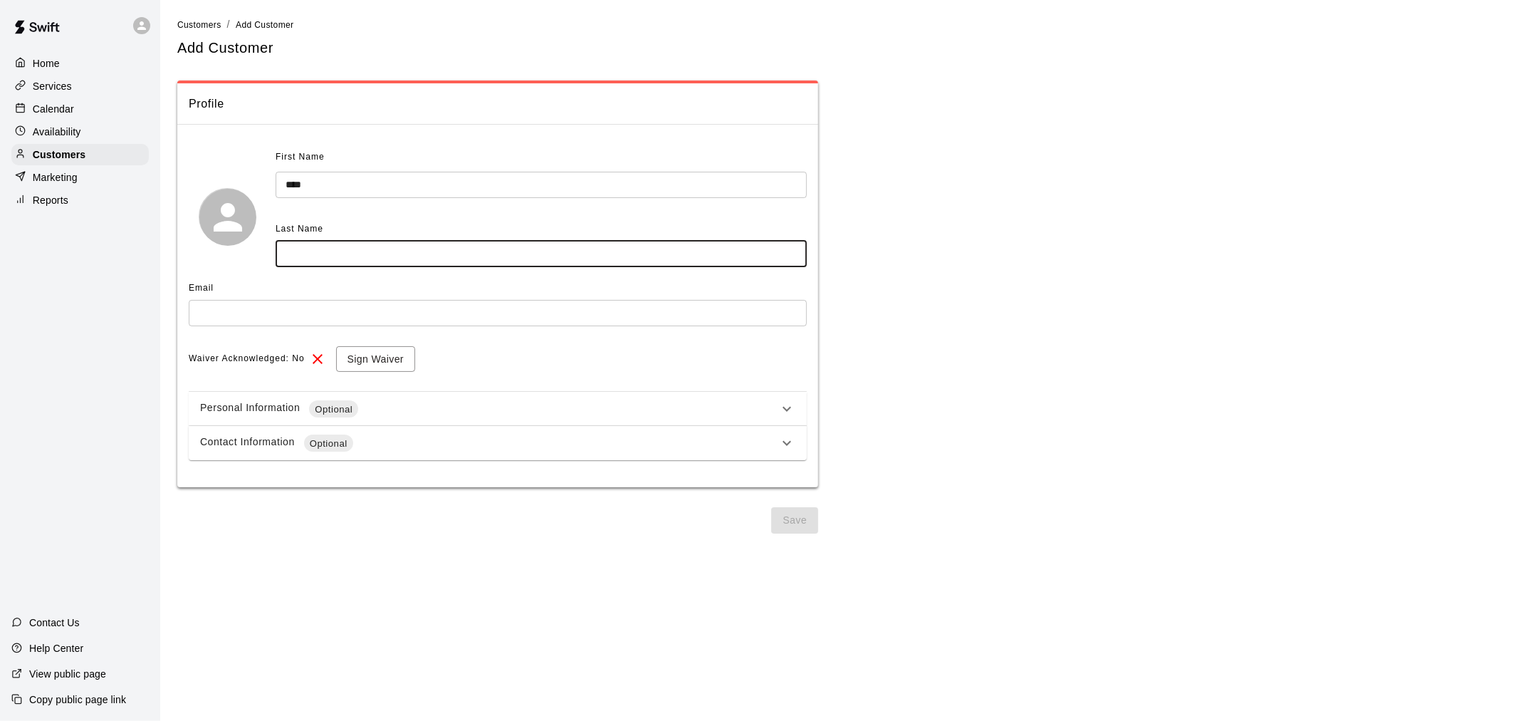
click at [443, 265] on input "text" at bounding box center [541, 254] width 531 height 26
type input "******"
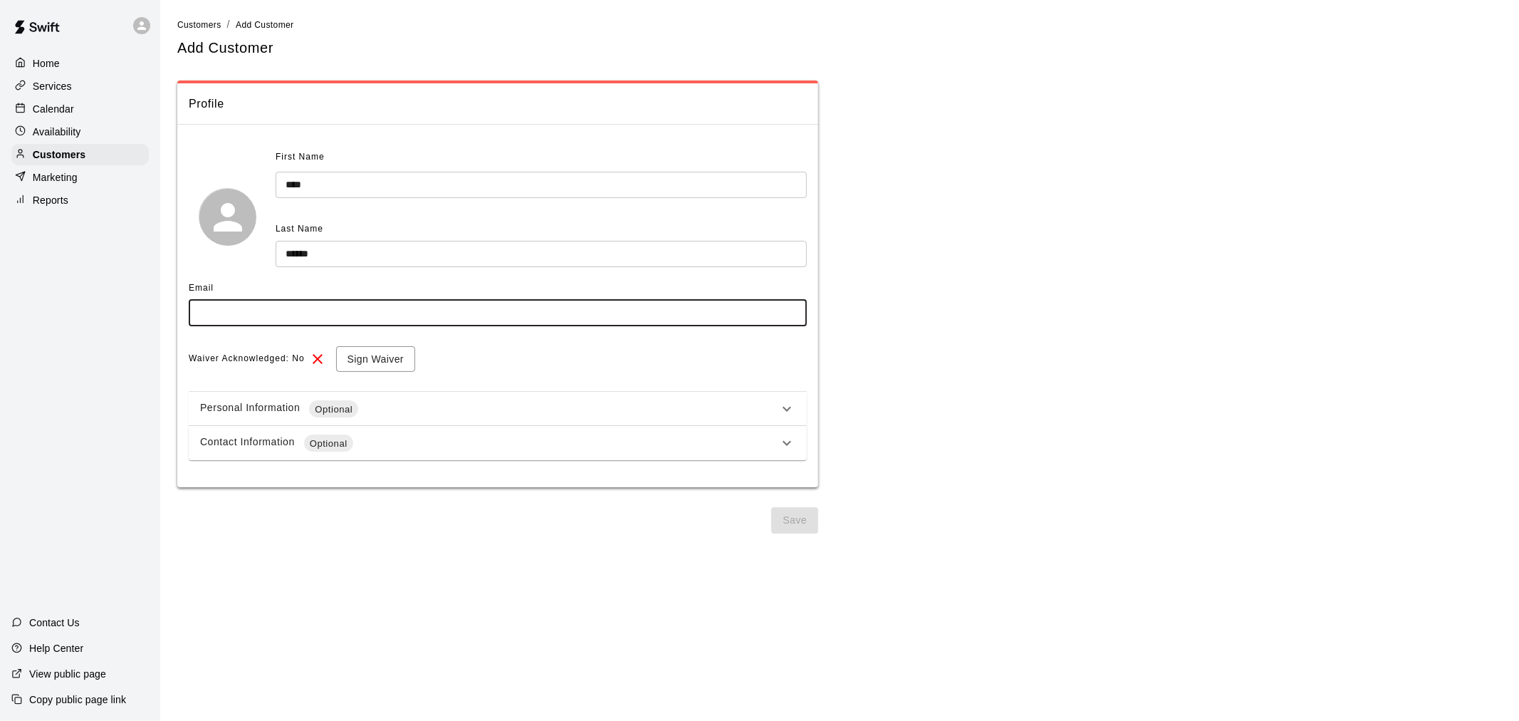
click at [280, 306] on input "text" at bounding box center [498, 313] width 618 height 26
type input "**********"
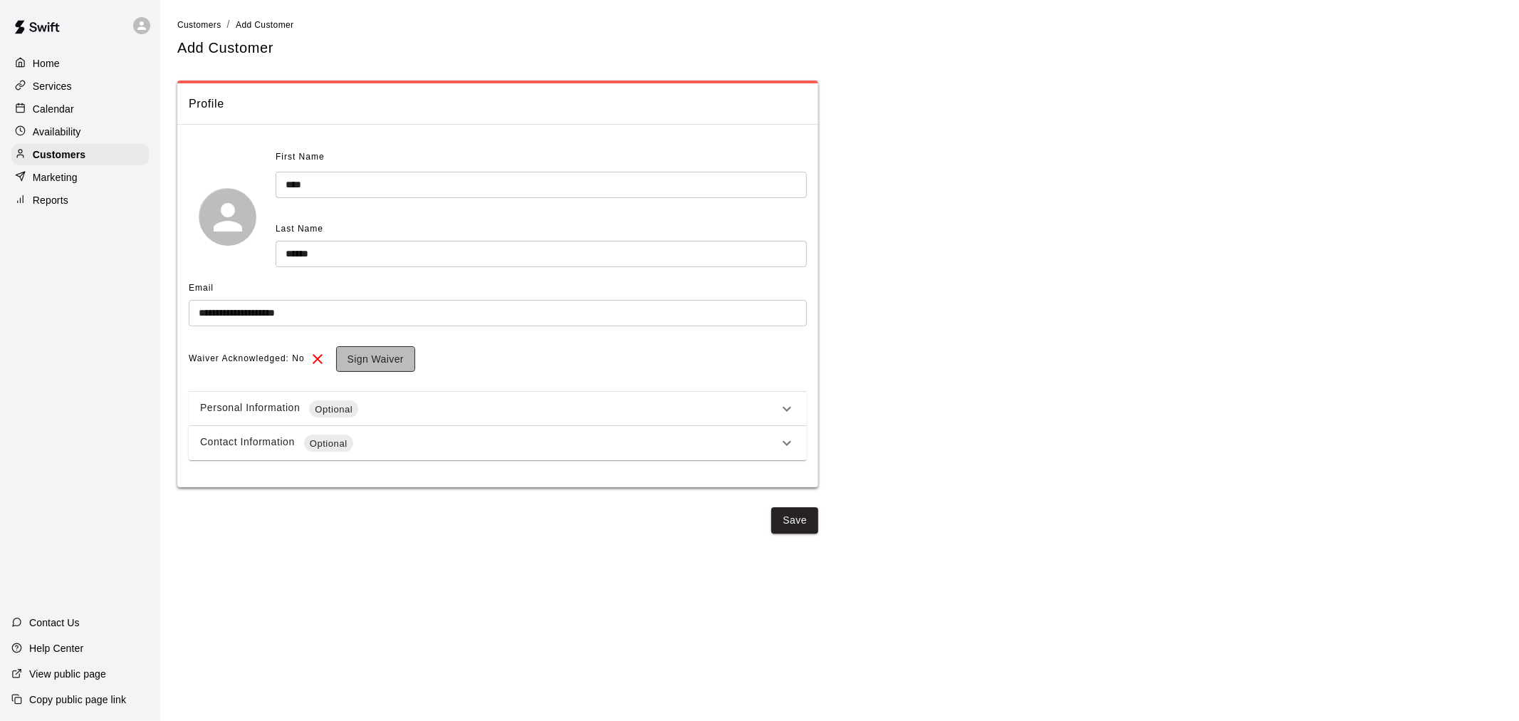
click at [373, 358] on button "Sign Waiver" at bounding box center [375, 359] width 79 height 26
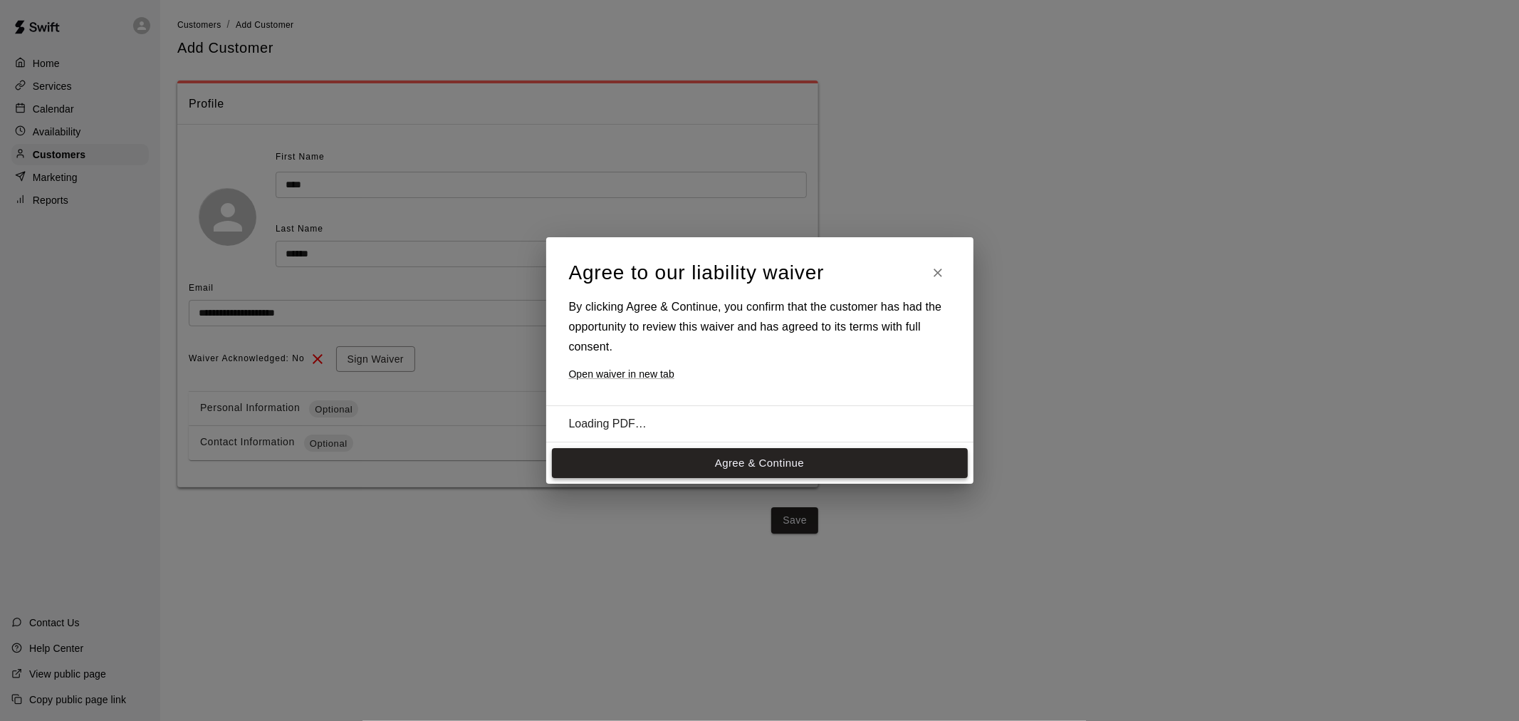
click at [753, 470] on button "Agree & Continue" at bounding box center [760, 463] width 416 height 30
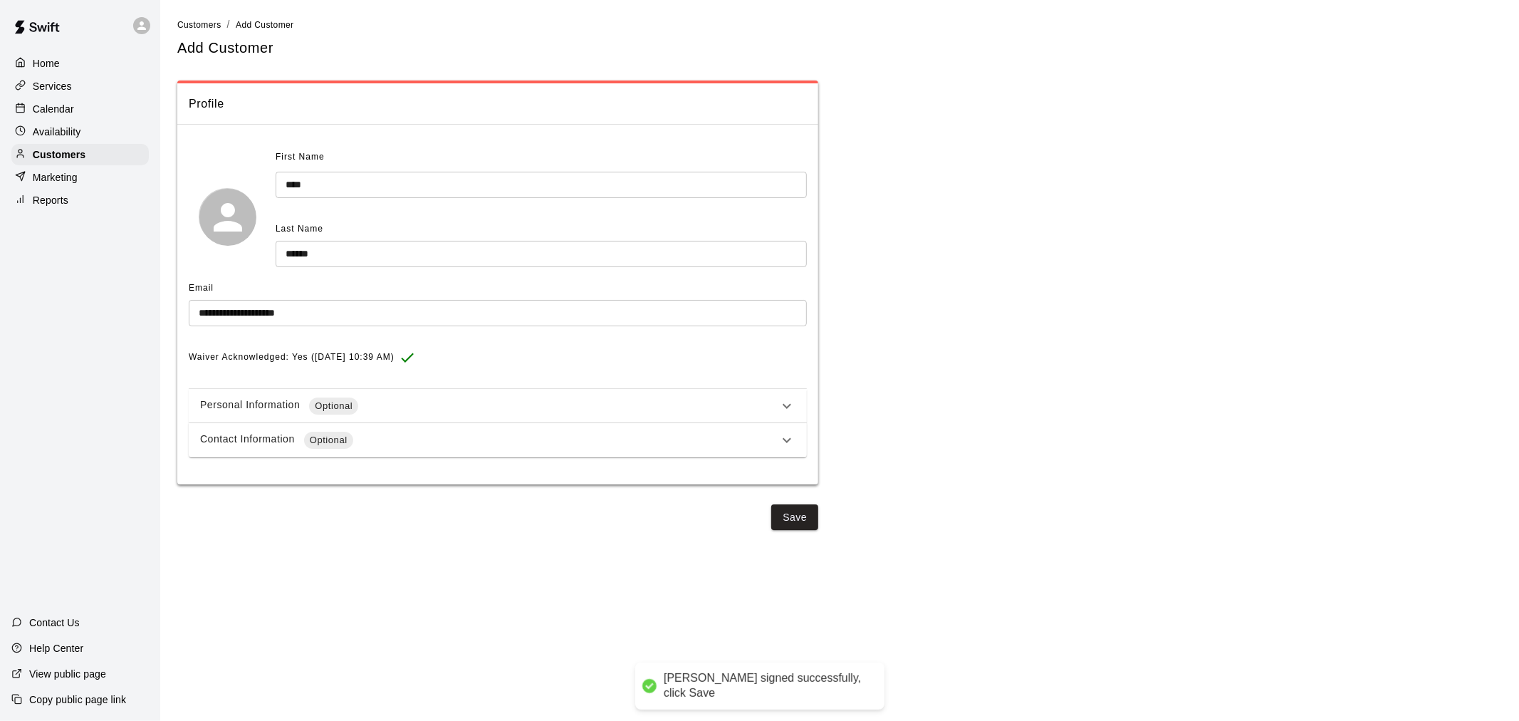
click at [296, 443] on div "Contact Information Optional" at bounding box center [489, 440] width 578 height 17
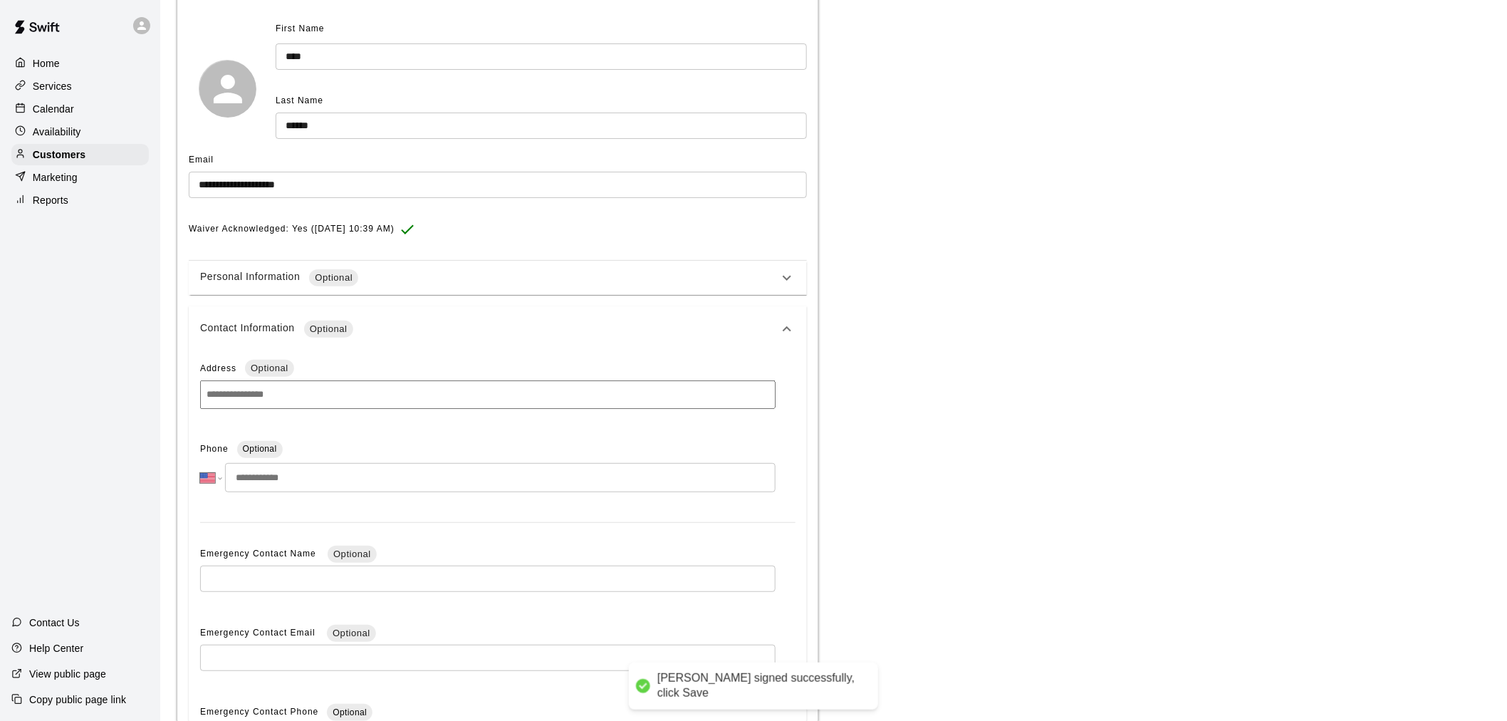
scroll to position [158, 0]
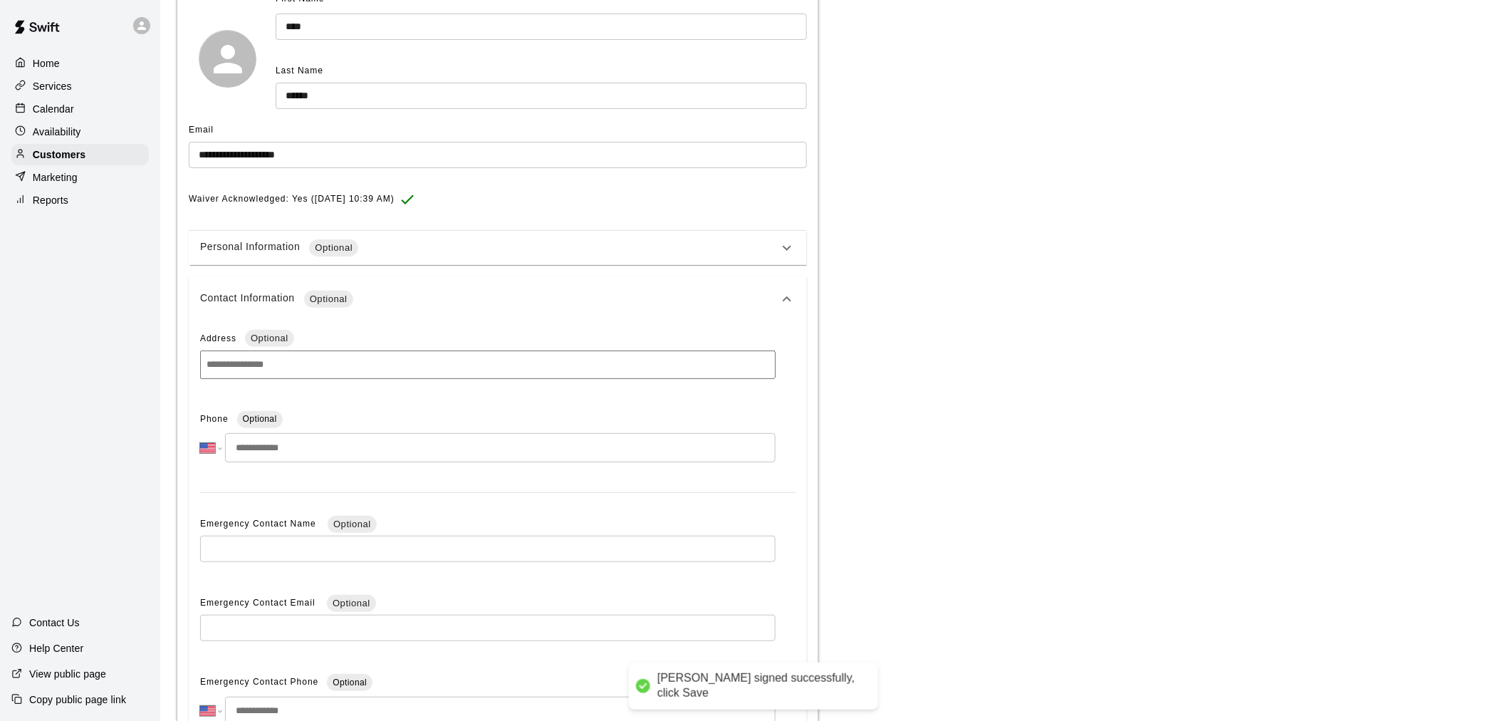
click at [301, 444] on input "tel" at bounding box center [500, 447] width 551 height 29
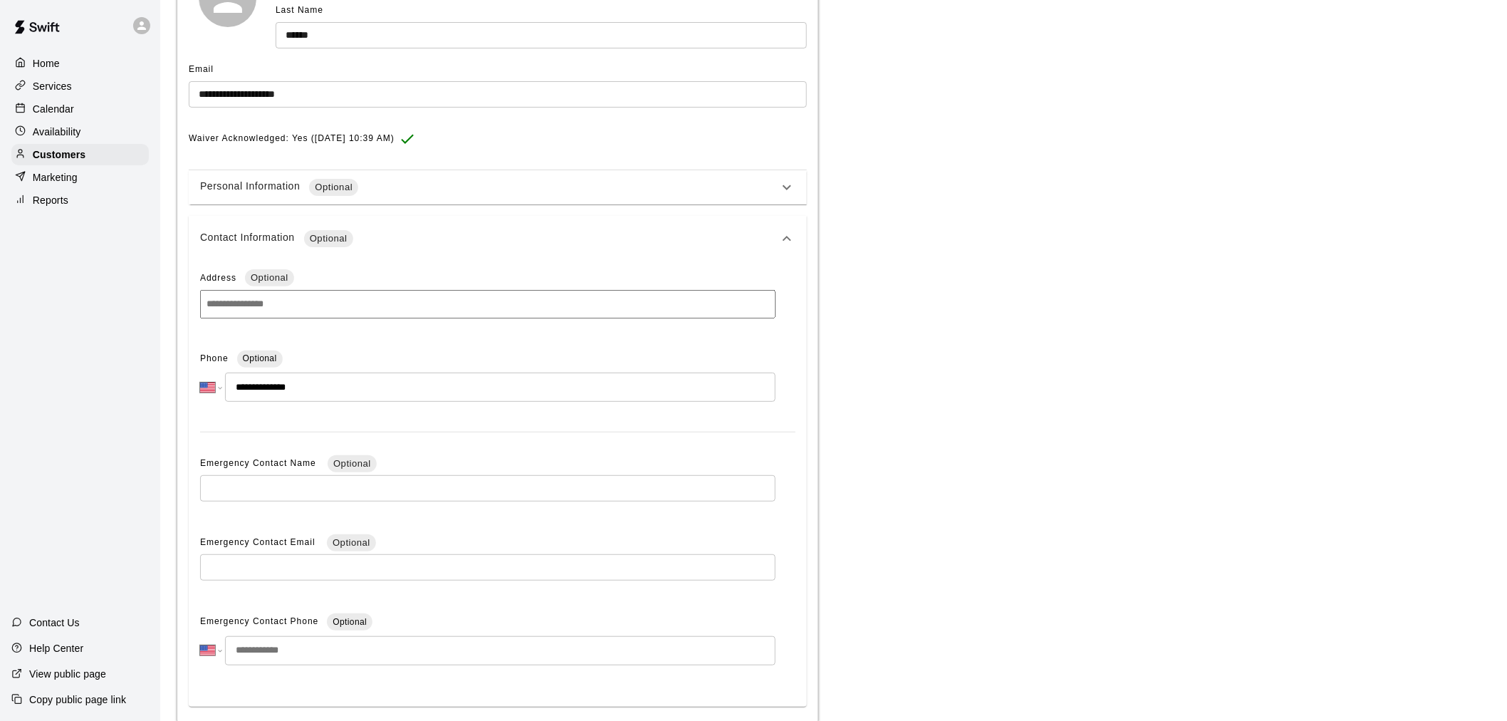
scroll to position [280, 0]
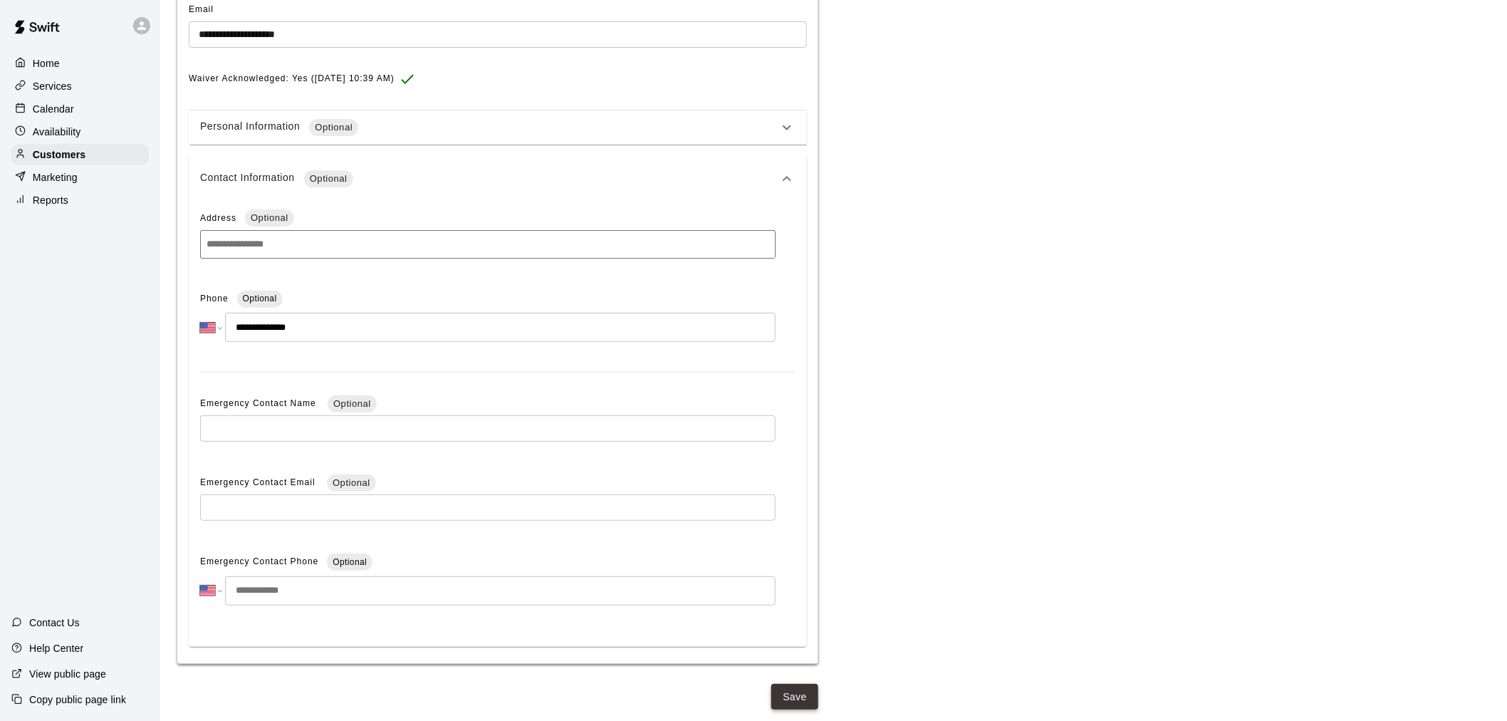
type input "**********"
drag, startPoint x: 789, startPoint y: 688, endPoint x: 860, endPoint y: 697, distance: 72.4
click at [789, 688] on button "Save" at bounding box center [794, 697] width 47 height 26
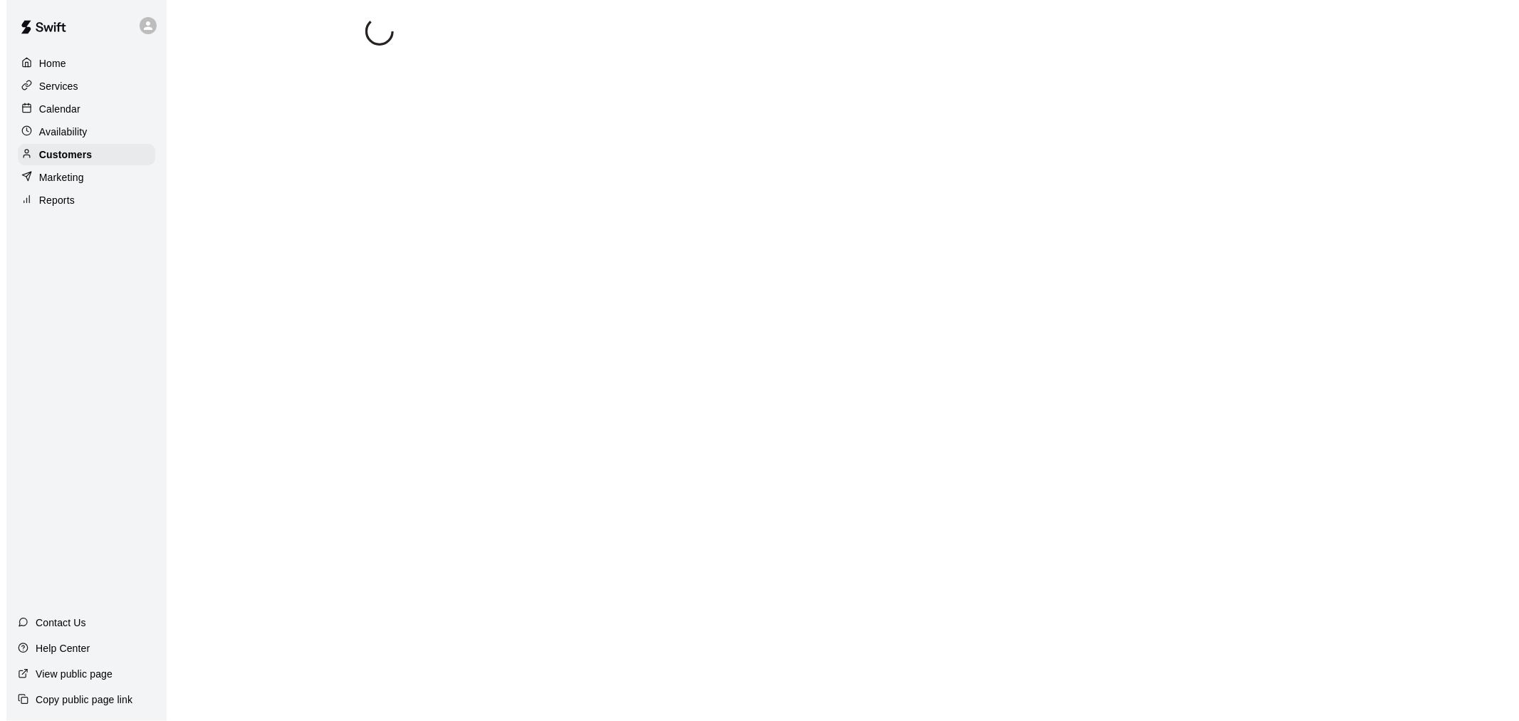
scroll to position [0, 0]
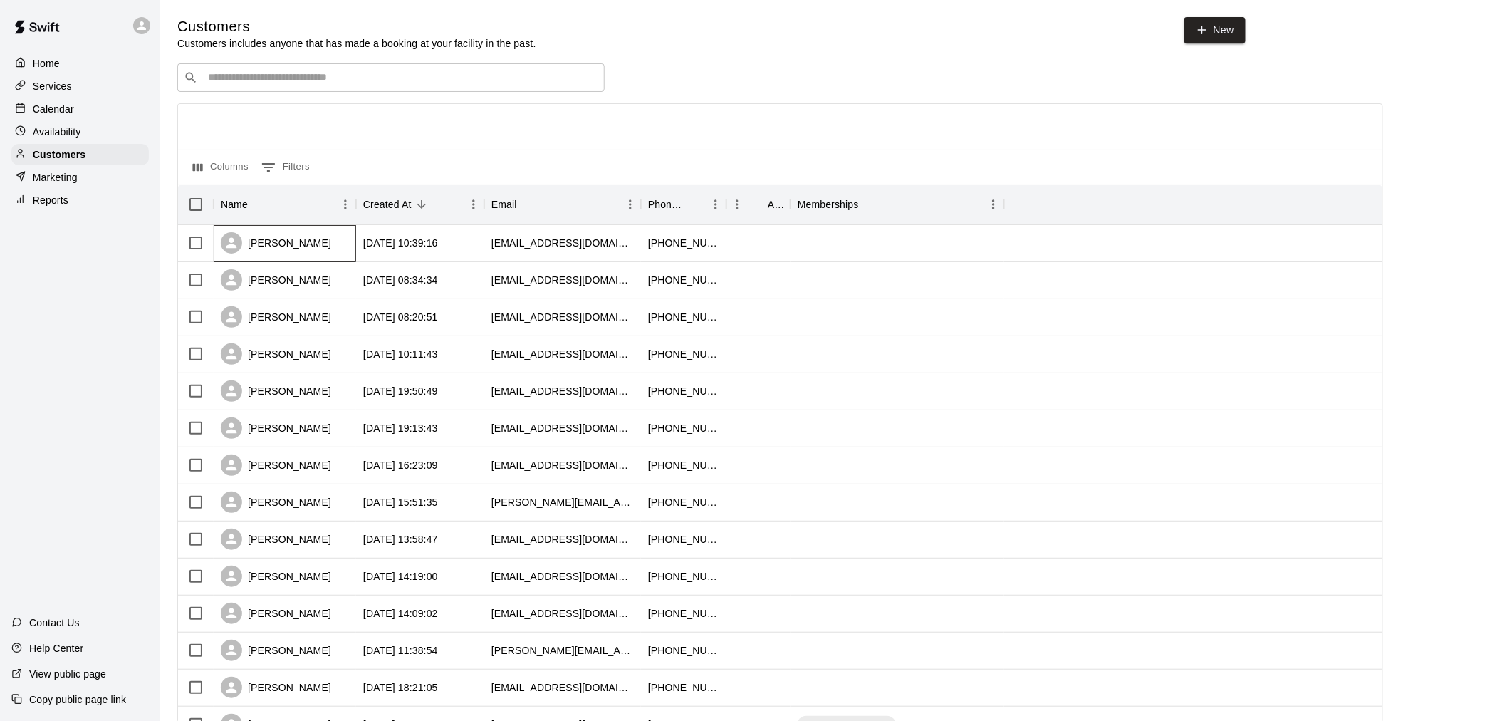
click at [344, 230] on div "[PERSON_NAME]" at bounding box center [285, 243] width 142 height 37
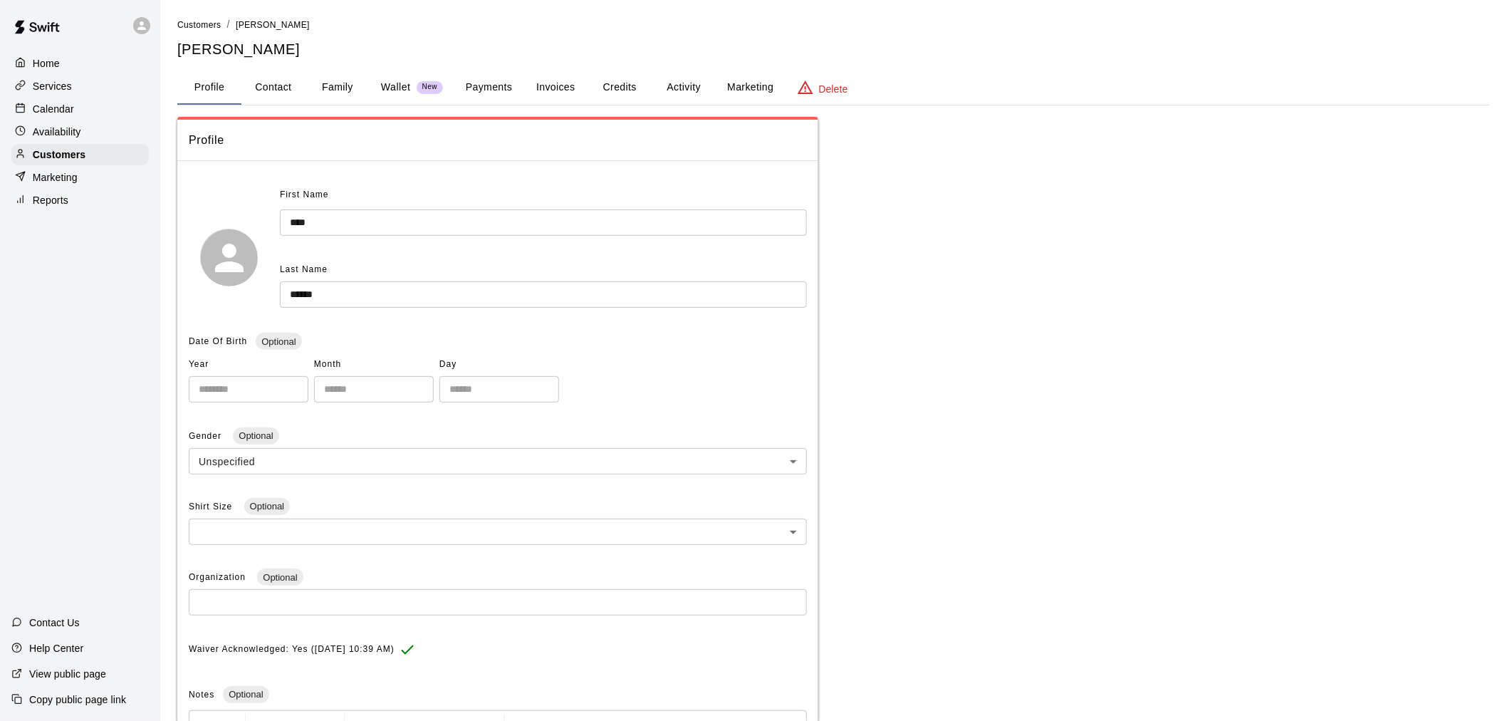
drag, startPoint x: 507, startPoint y: 85, endPoint x: 573, endPoint y: 111, distance: 71.0
click at [509, 85] on button "Payments" at bounding box center [488, 88] width 69 height 34
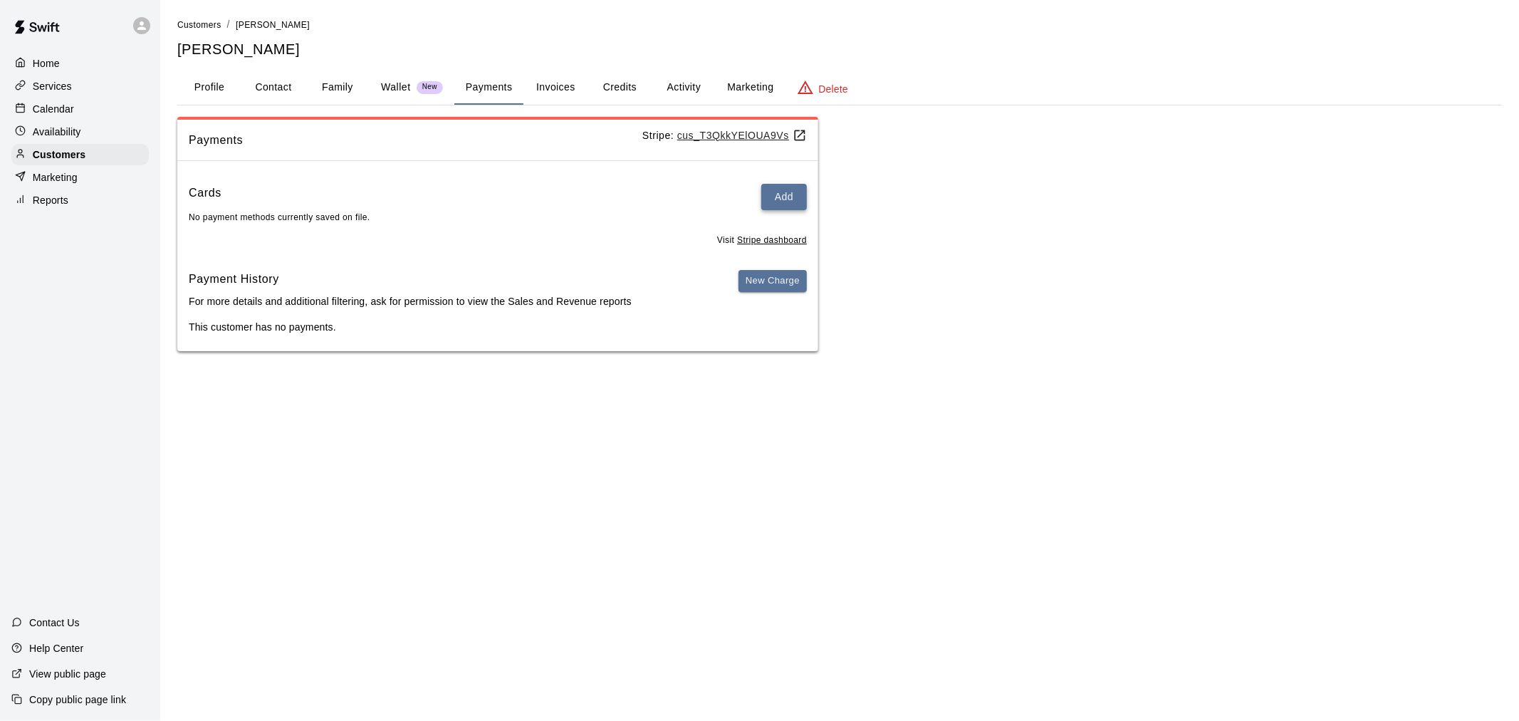
click at [801, 198] on button "Add" at bounding box center [784, 197] width 46 height 26
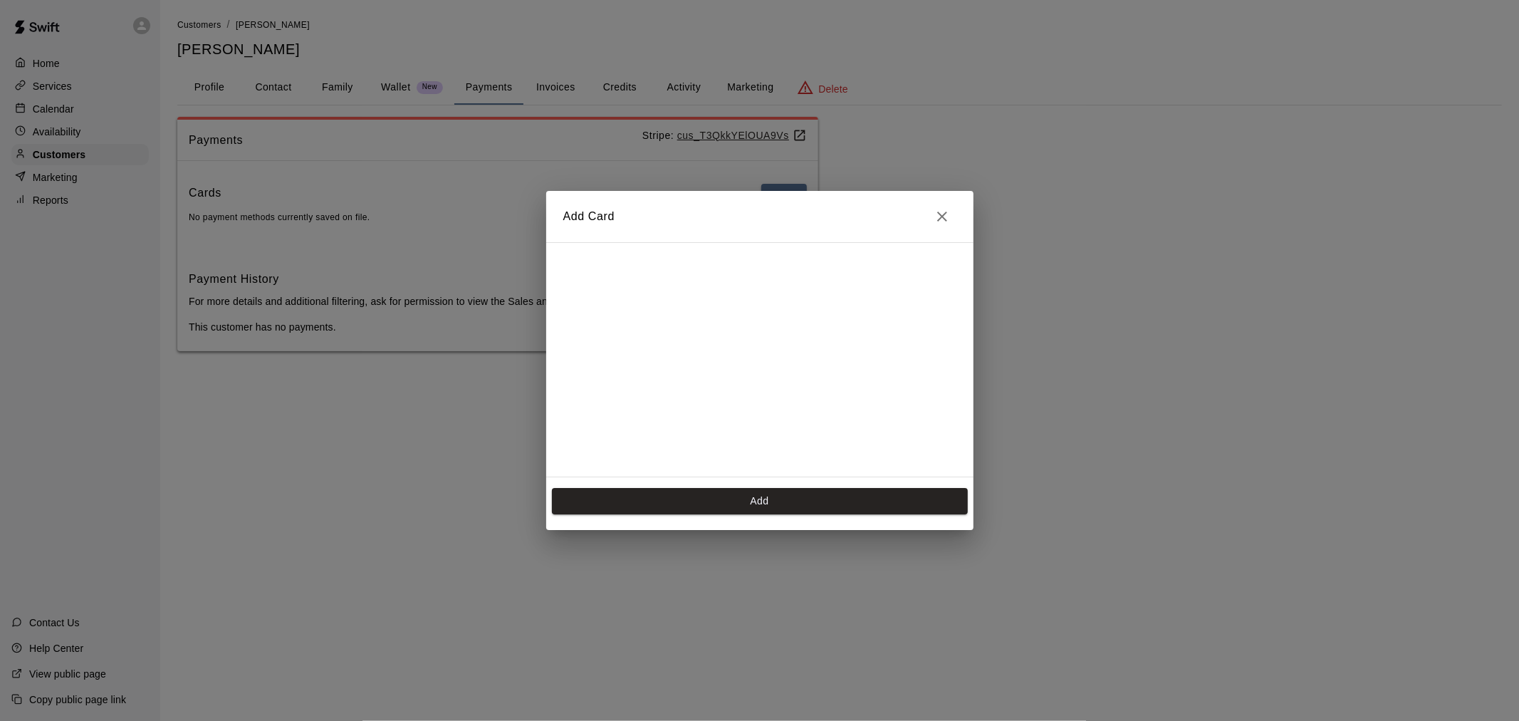
scroll to position [254, 0]
click at [775, 503] on button "Add" at bounding box center [760, 501] width 416 height 26
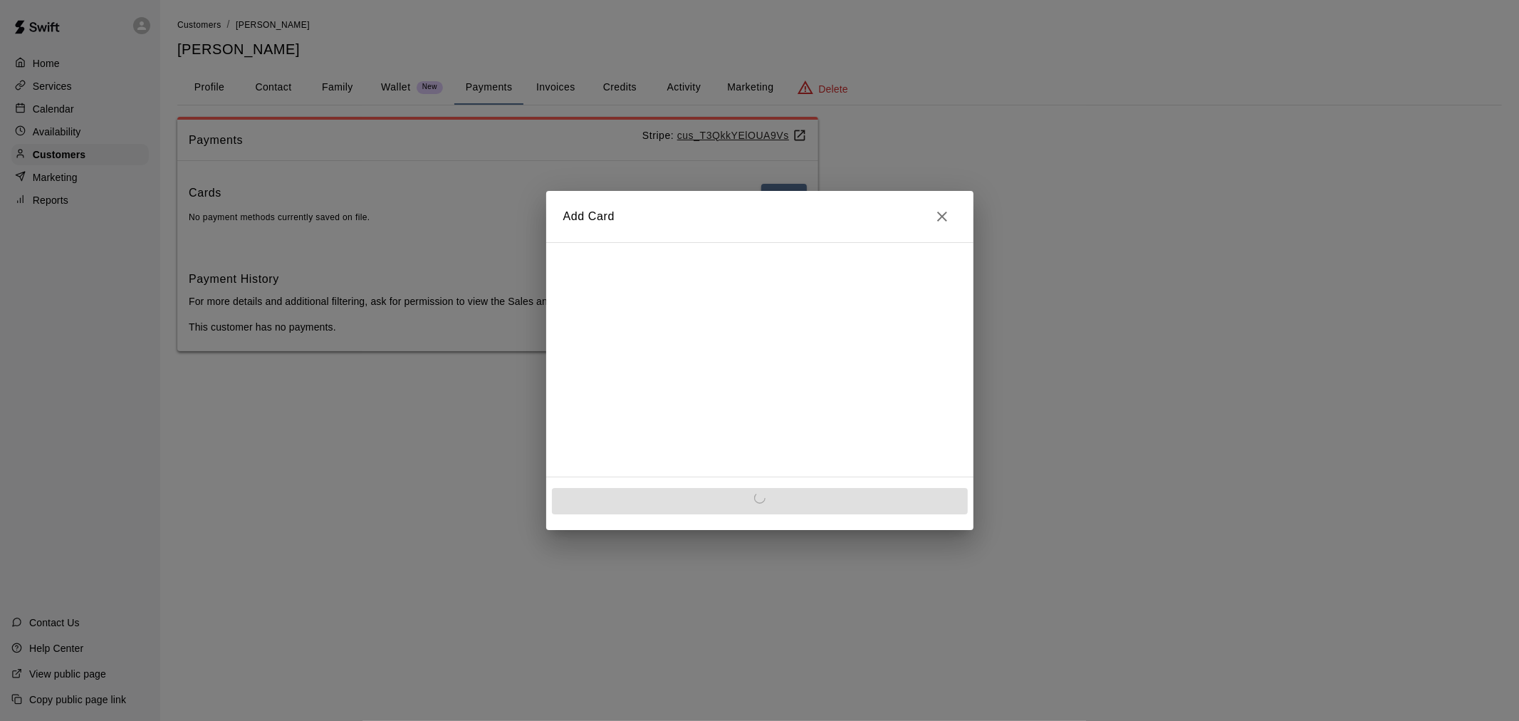
scroll to position [0, 0]
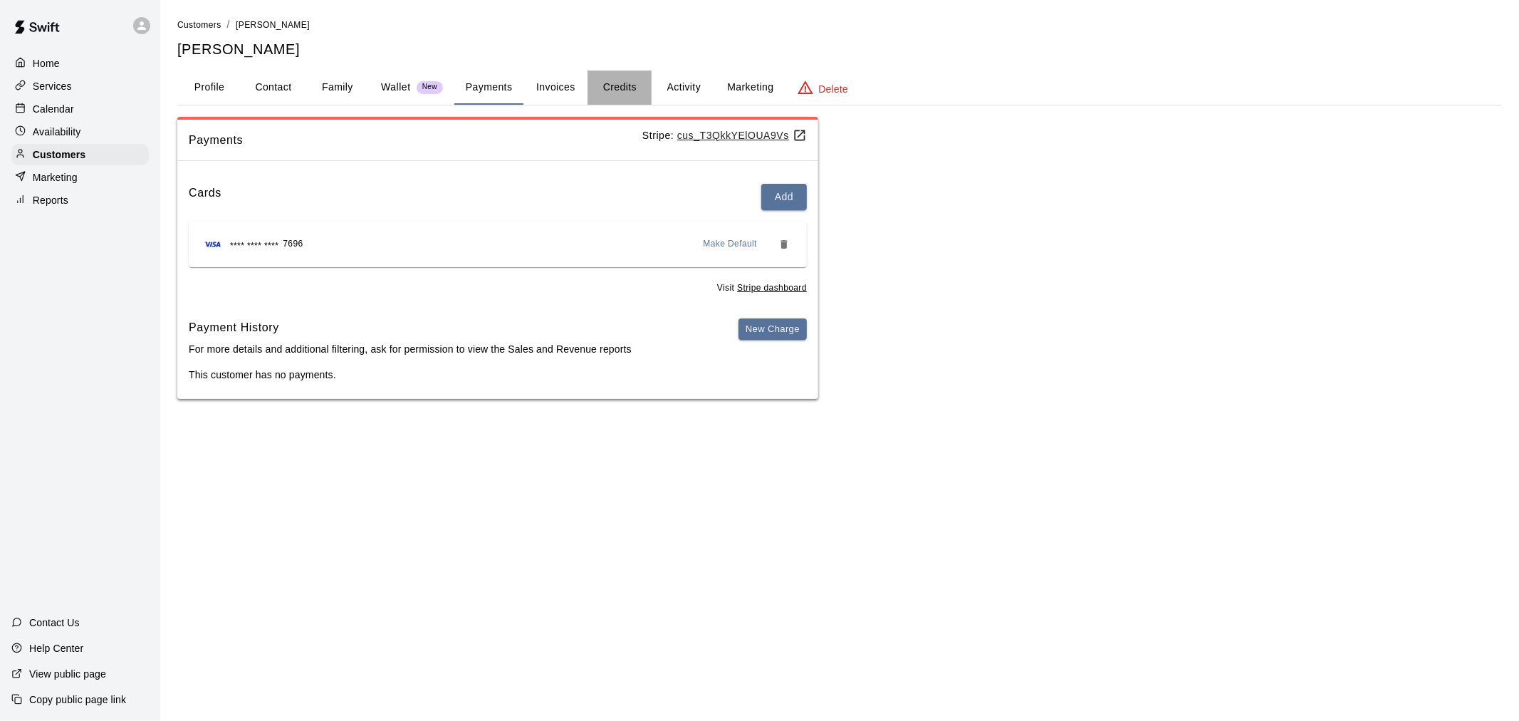
click at [627, 88] on button "Credits" at bounding box center [620, 88] width 64 height 34
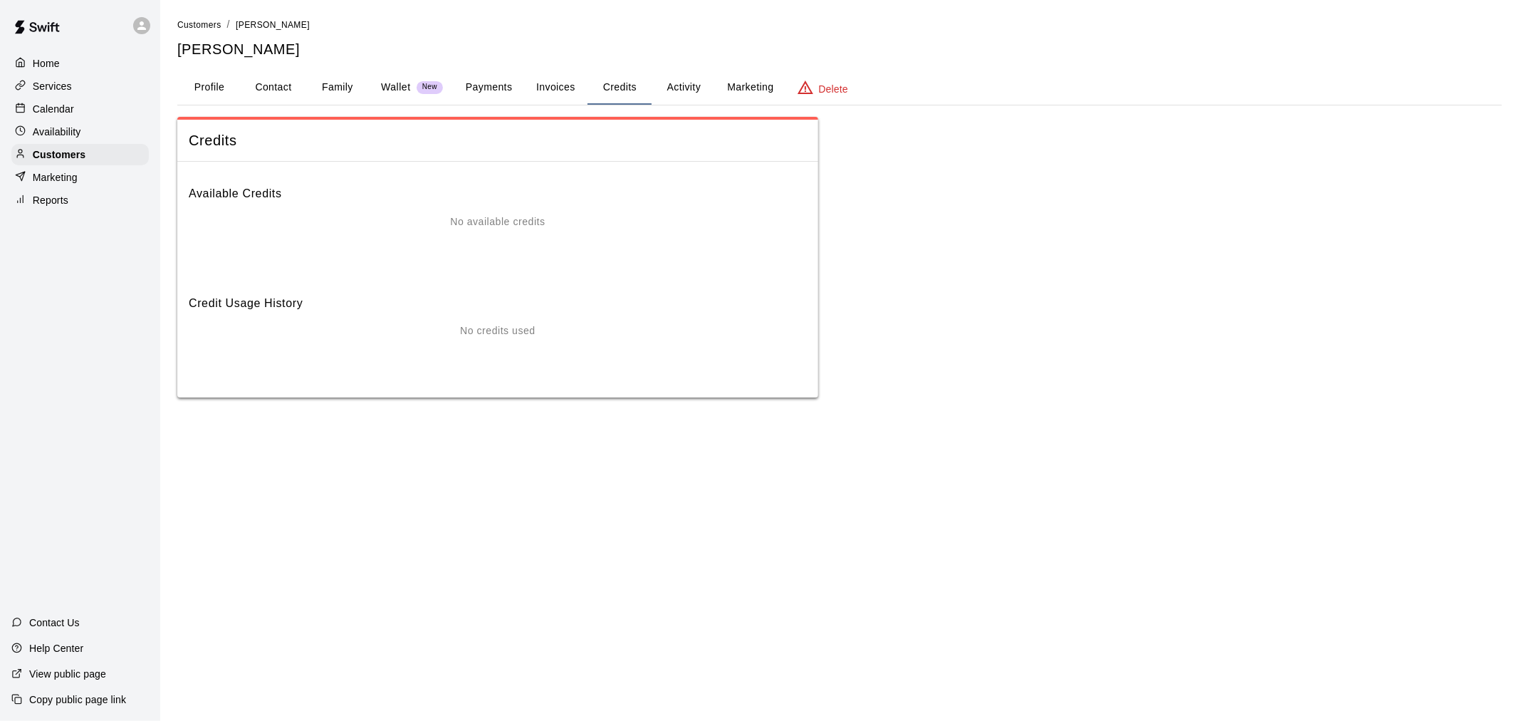
click at [678, 80] on button "Activity" at bounding box center [684, 88] width 64 height 34
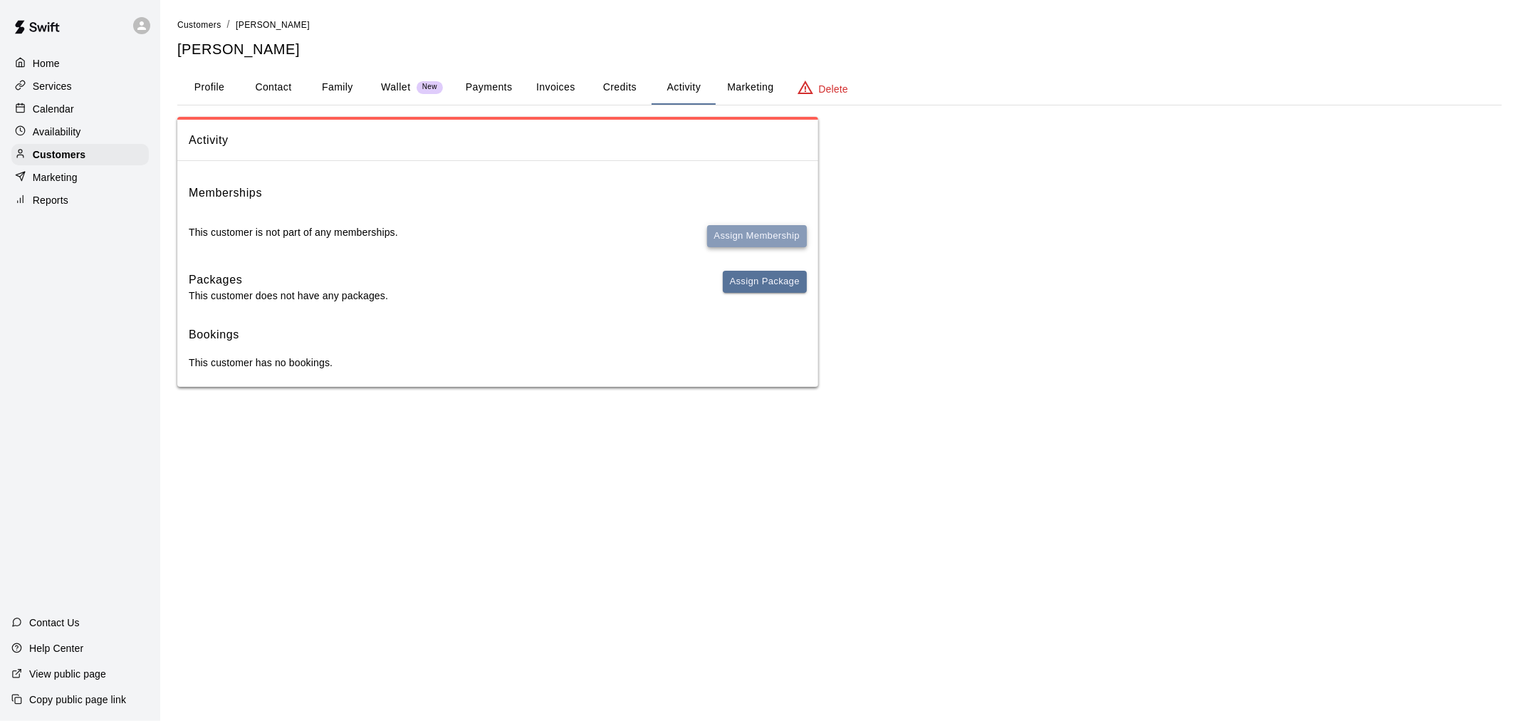
click at [767, 239] on button "Assign Membership" at bounding box center [757, 236] width 100 height 22
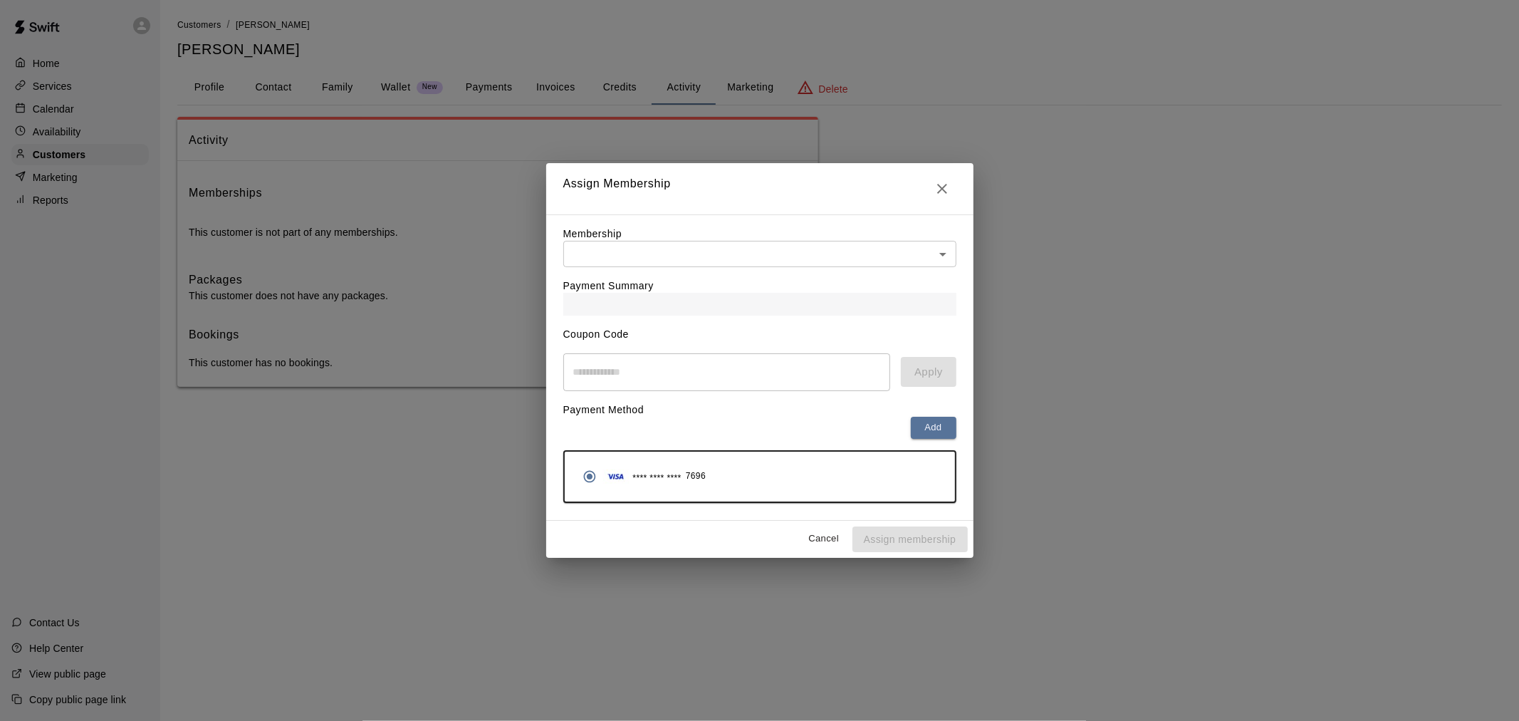
click at [827, 273] on div "Payment Summary" at bounding box center [759, 291] width 393 height 48
click at [827, 261] on body "Home Services Calendar Availability Customers Marketing Reports Contact Us Help…" at bounding box center [759, 207] width 1519 height 415
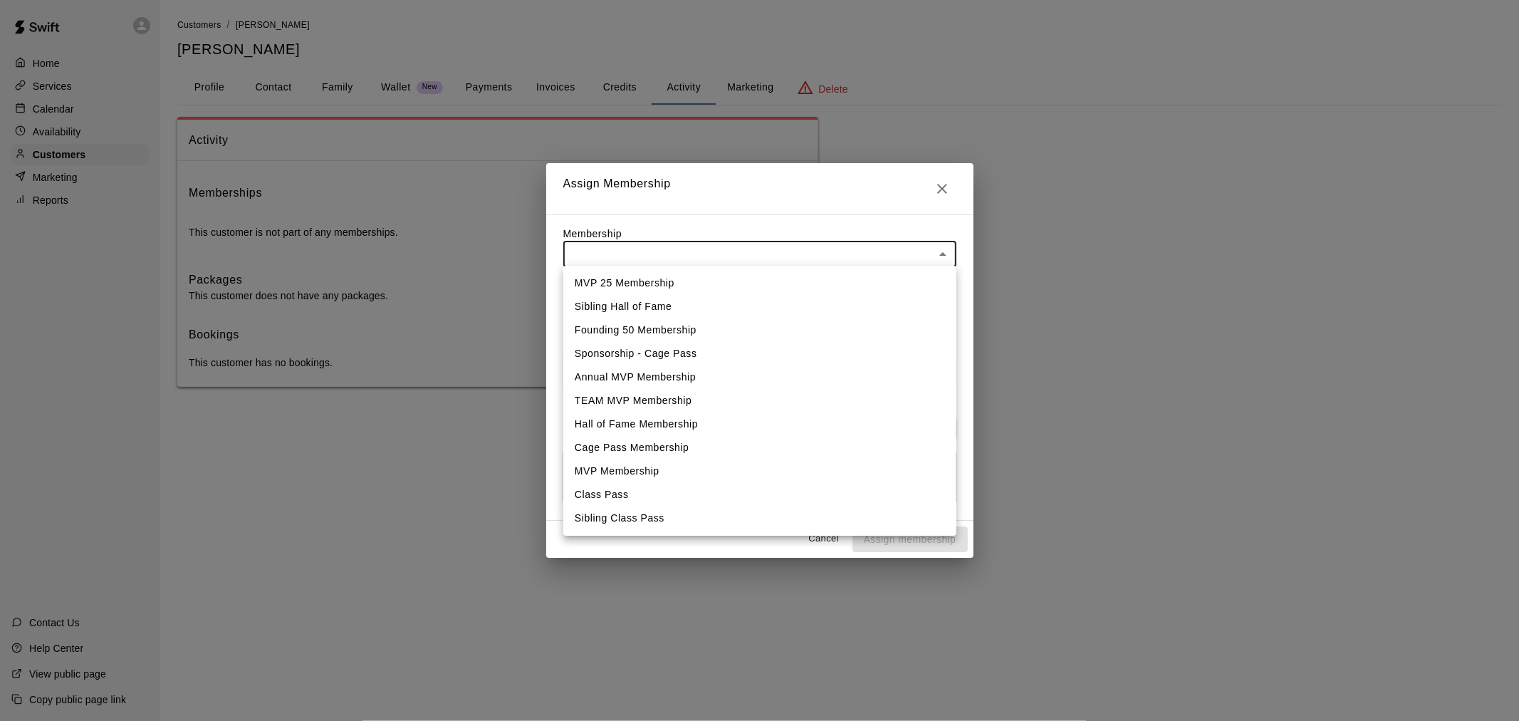
click at [728, 282] on li "MVP 25 Membership" at bounding box center [759, 283] width 393 height 24
type input "**********"
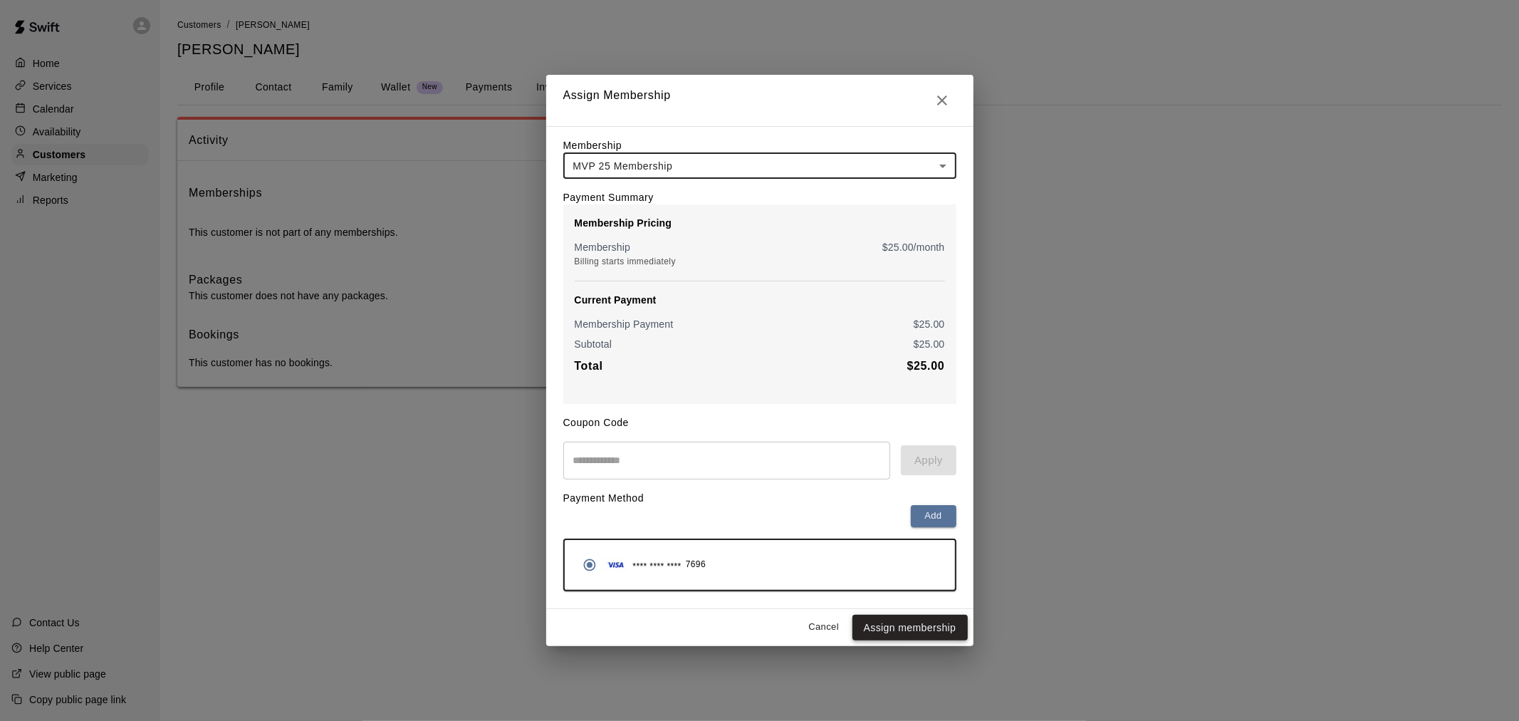
click at [905, 620] on button "Assign membership" at bounding box center [910, 628] width 115 height 26
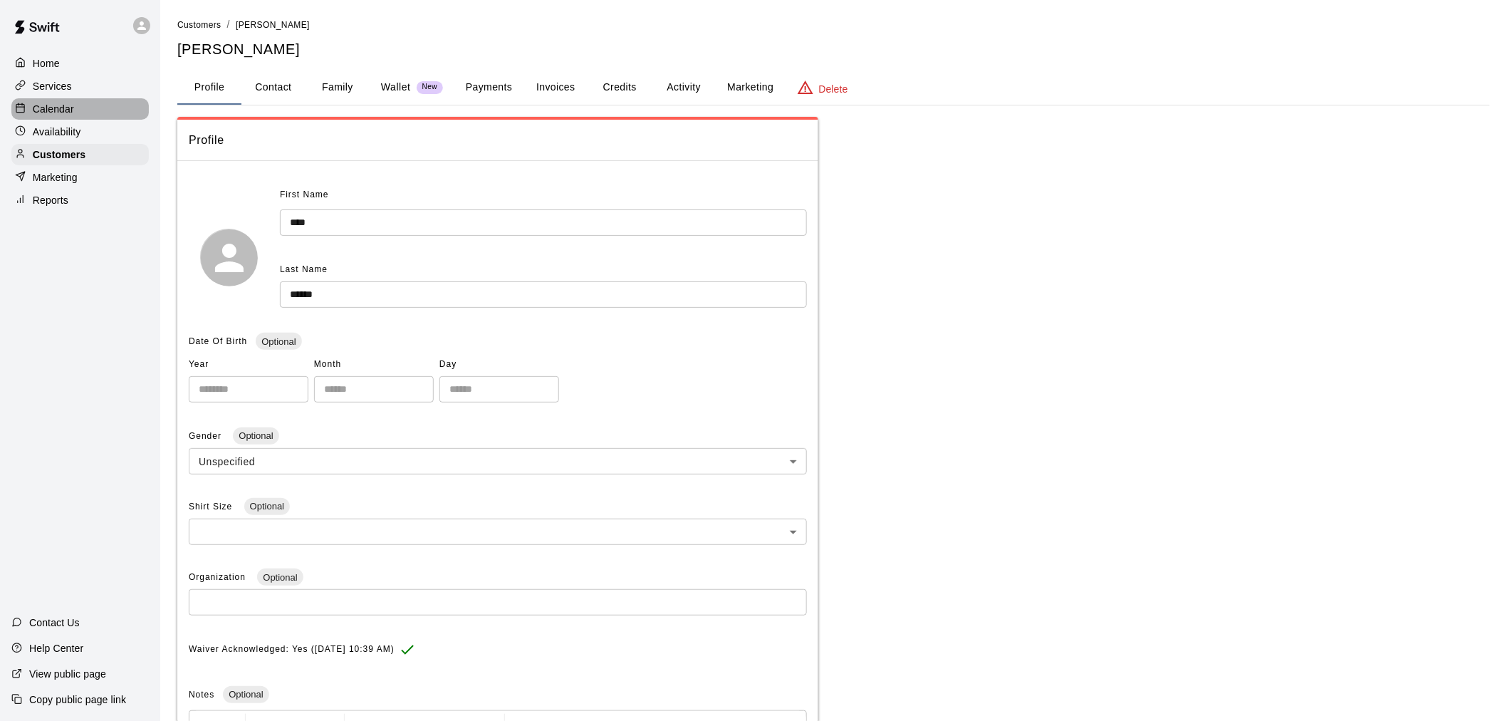
click at [80, 113] on div "Calendar" at bounding box center [79, 108] width 137 height 21
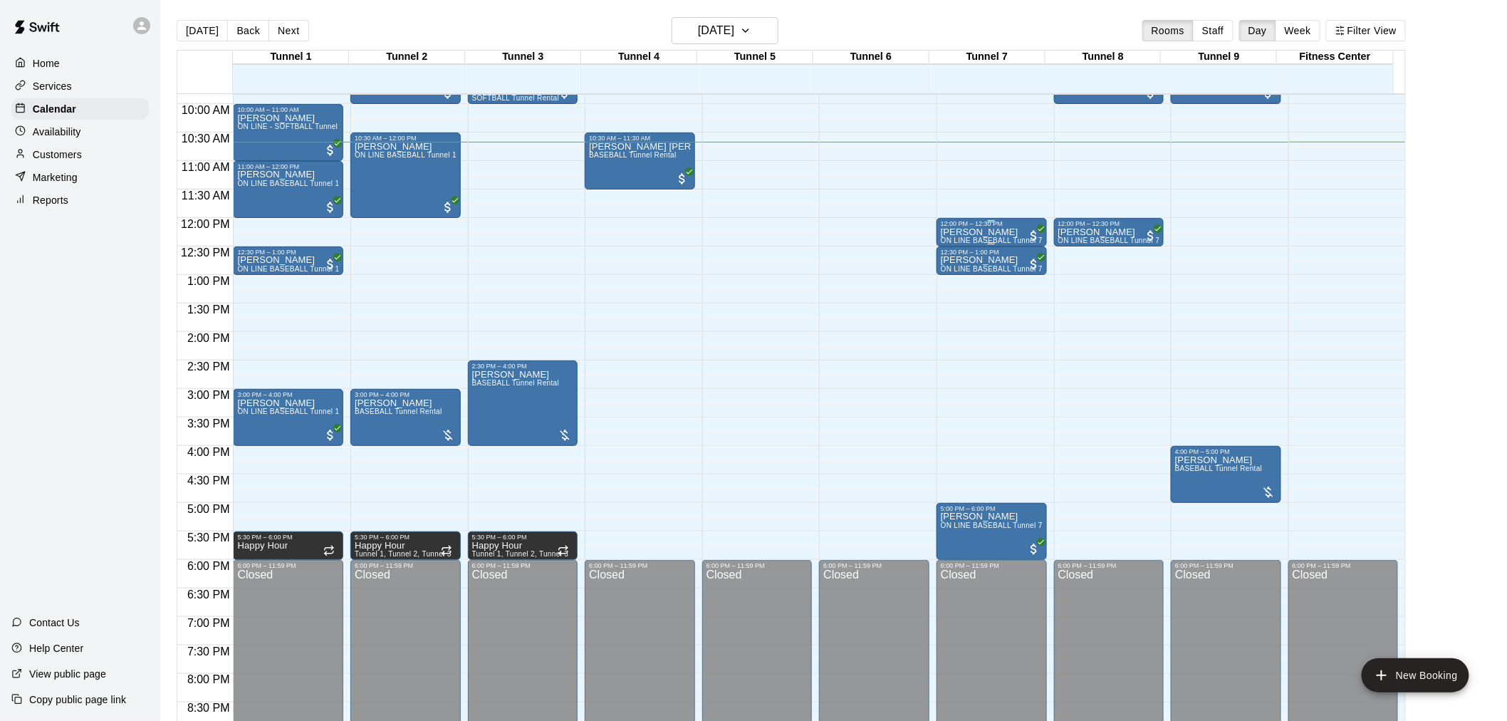
scroll to position [450, 0]
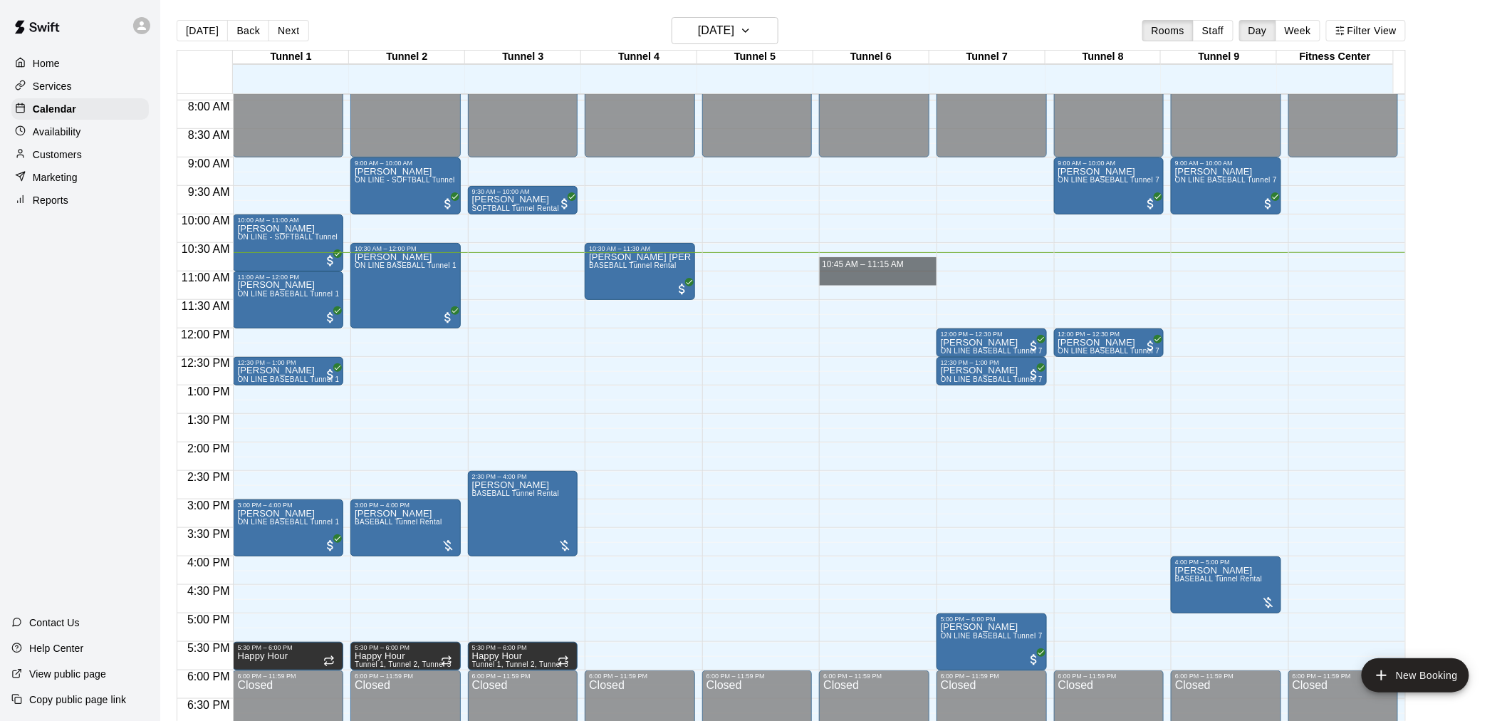
drag, startPoint x: 884, startPoint y: 271, endPoint x: 885, endPoint y: 283, distance: 11.5
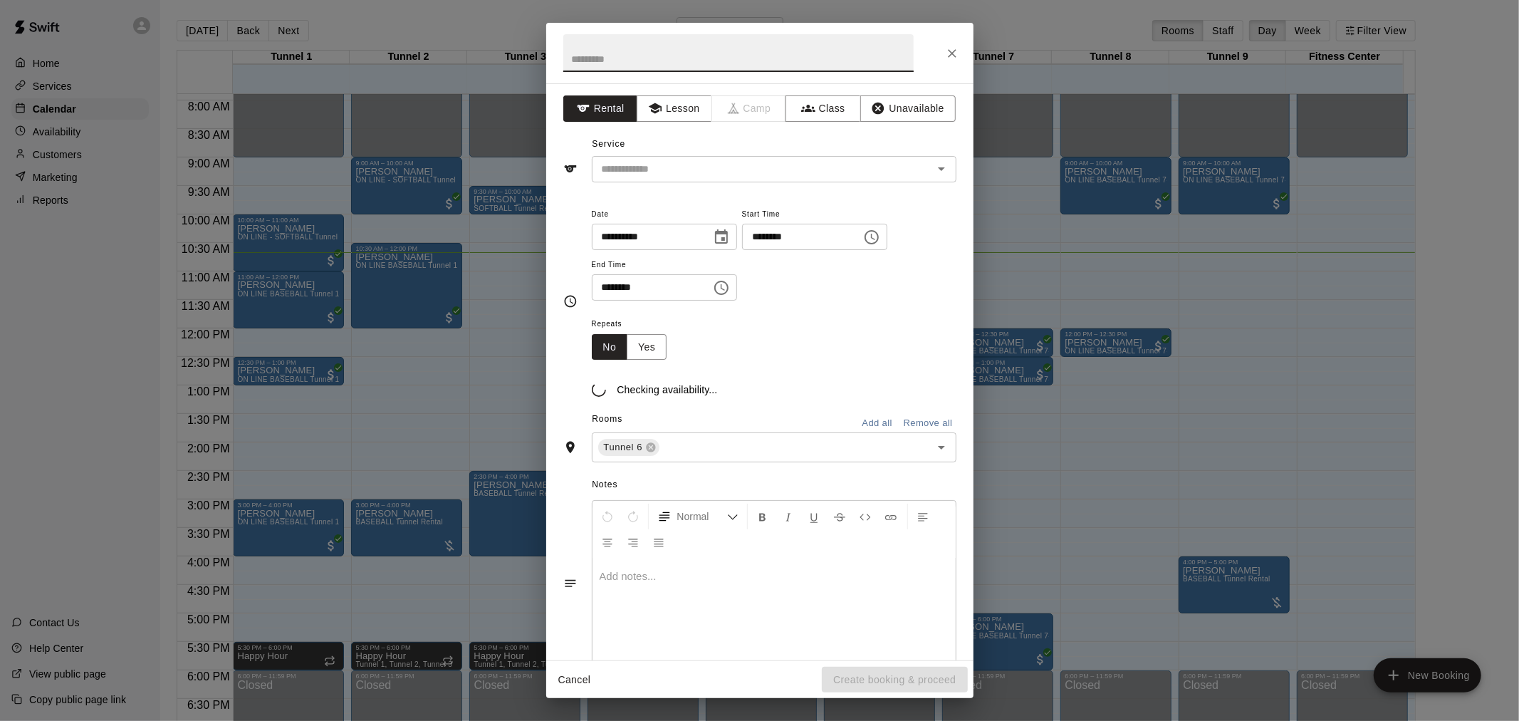
click at [942, 54] on button "Close" at bounding box center [953, 54] width 26 height 26
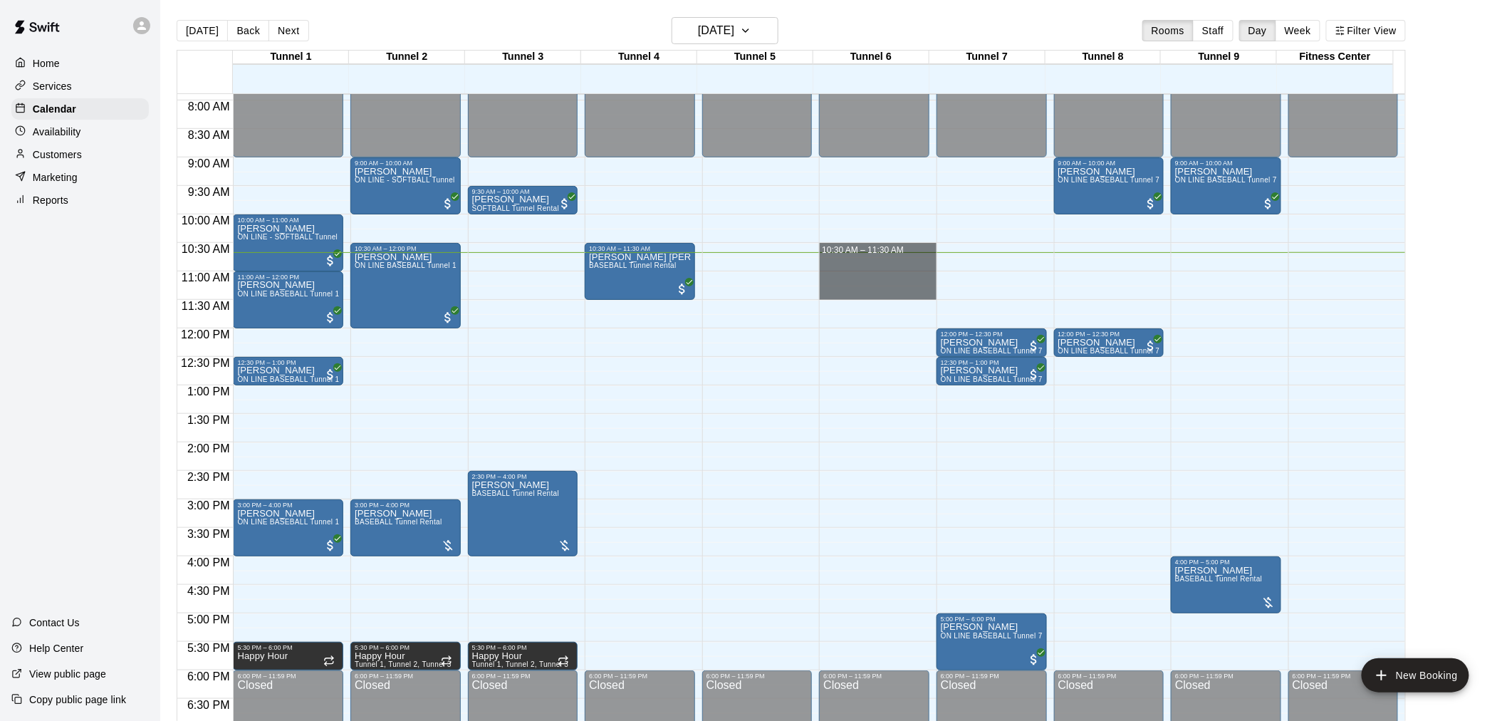
drag, startPoint x: 870, startPoint y: 249, endPoint x: 881, endPoint y: 298, distance: 49.6
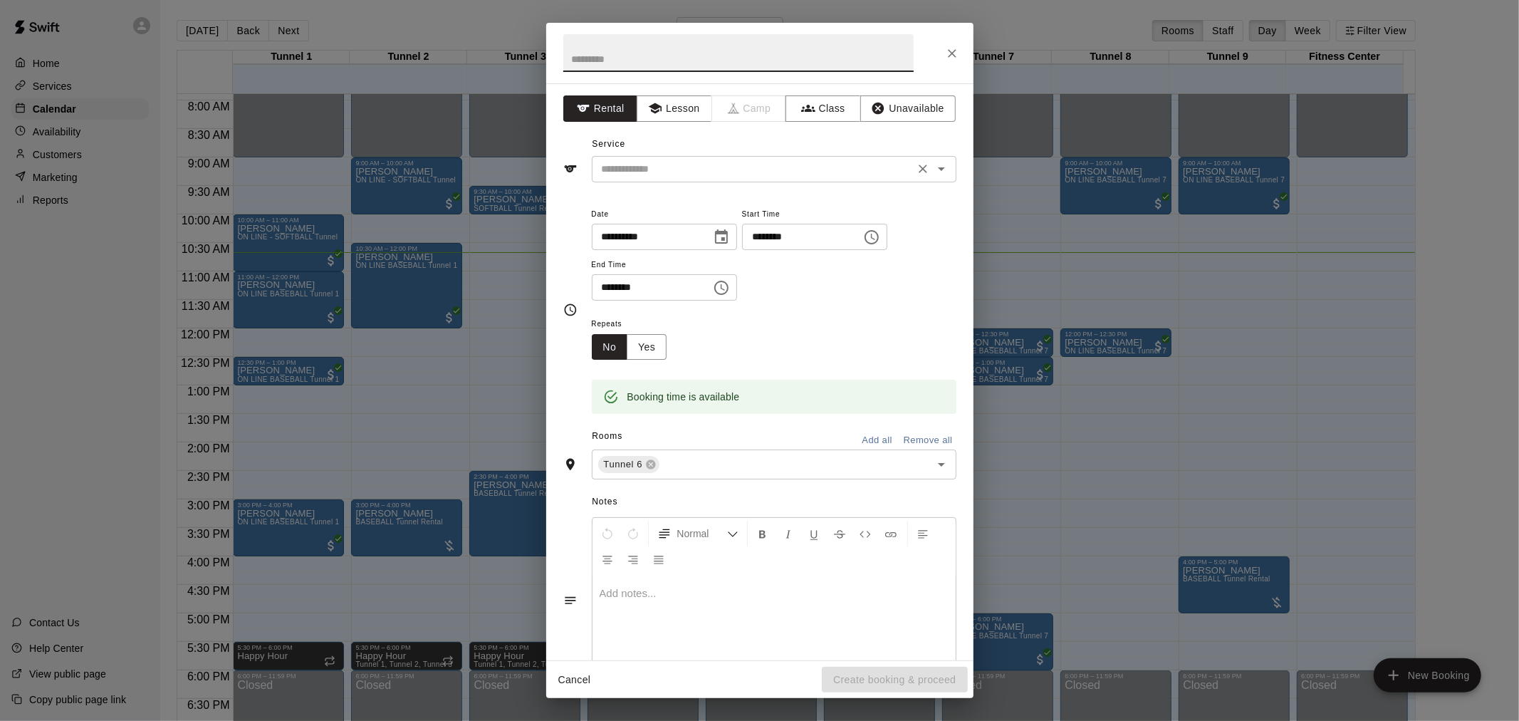
click at [791, 159] on div "​" at bounding box center [774, 169] width 365 height 26
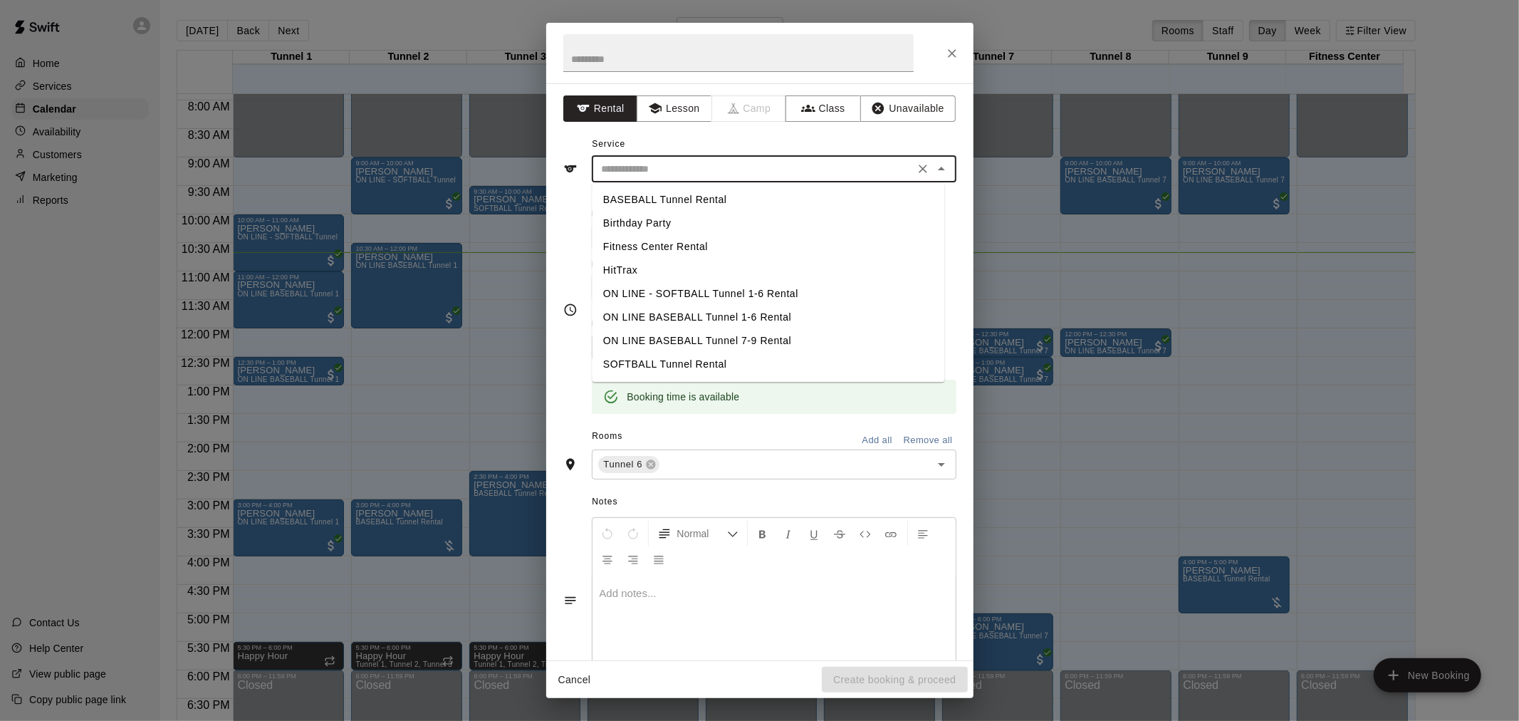
click at [776, 199] on li "BASEBALL Tunnel Rental" at bounding box center [768, 200] width 353 height 24
type input "**********"
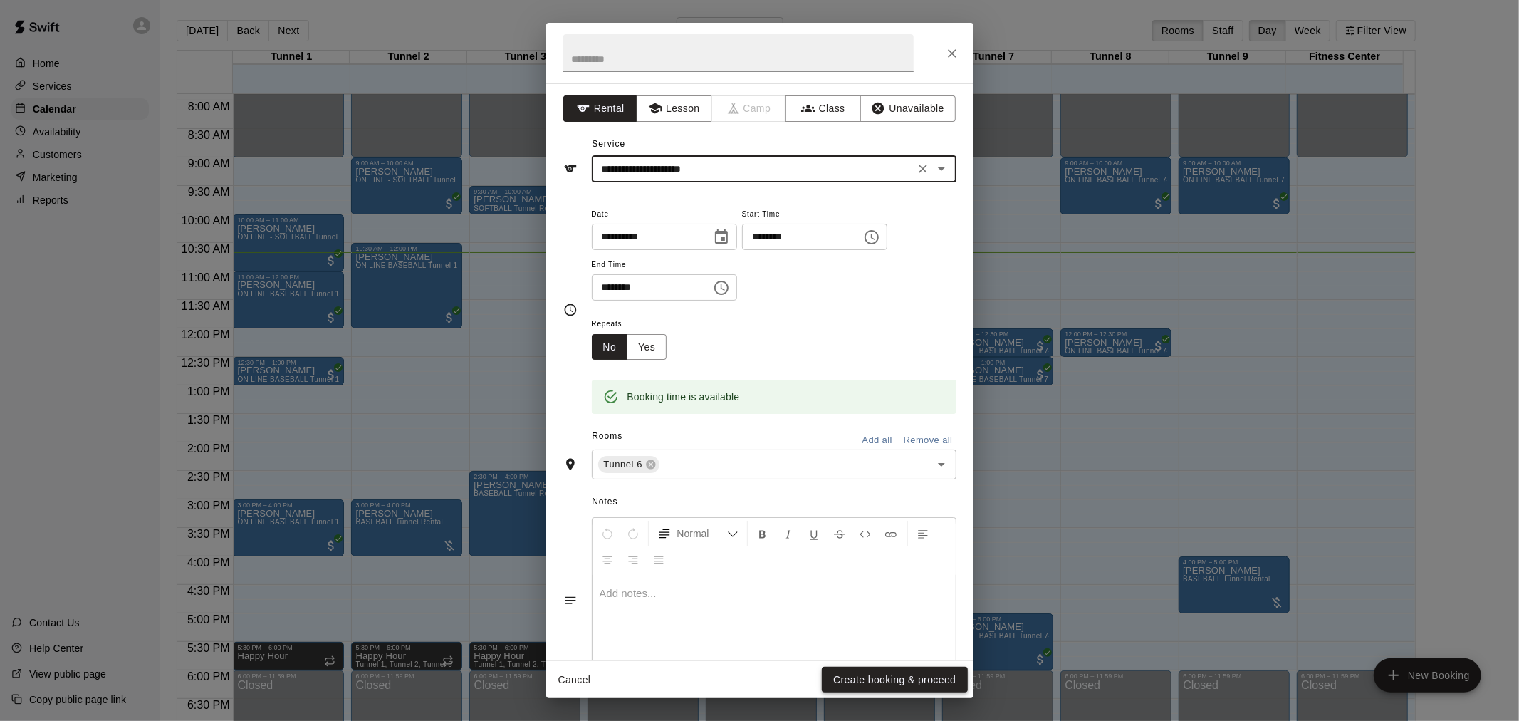
click at [912, 677] on button "Create booking & proceed" at bounding box center [894, 680] width 145 height 26
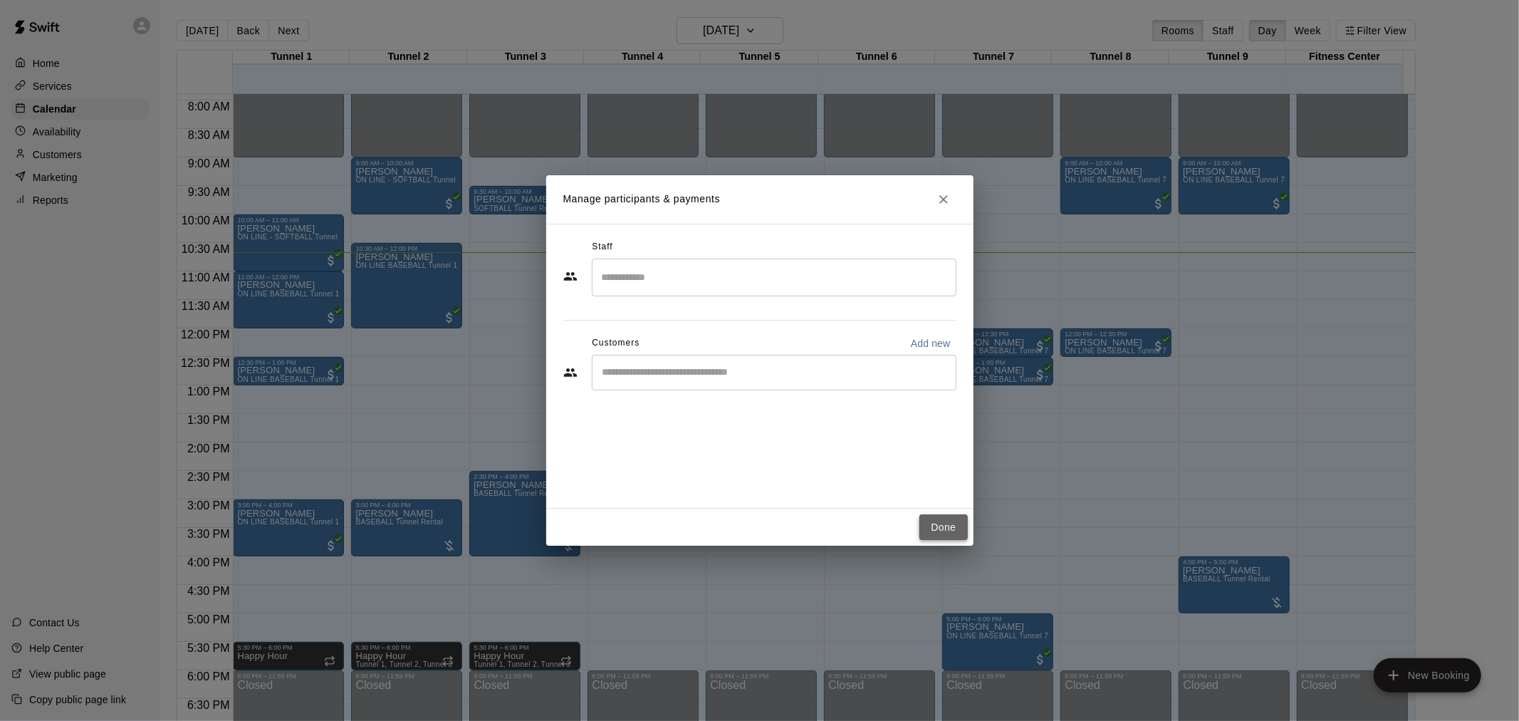
click at [950, 527] on button "Done" at bounding box center [944, 527] width 48 height 26
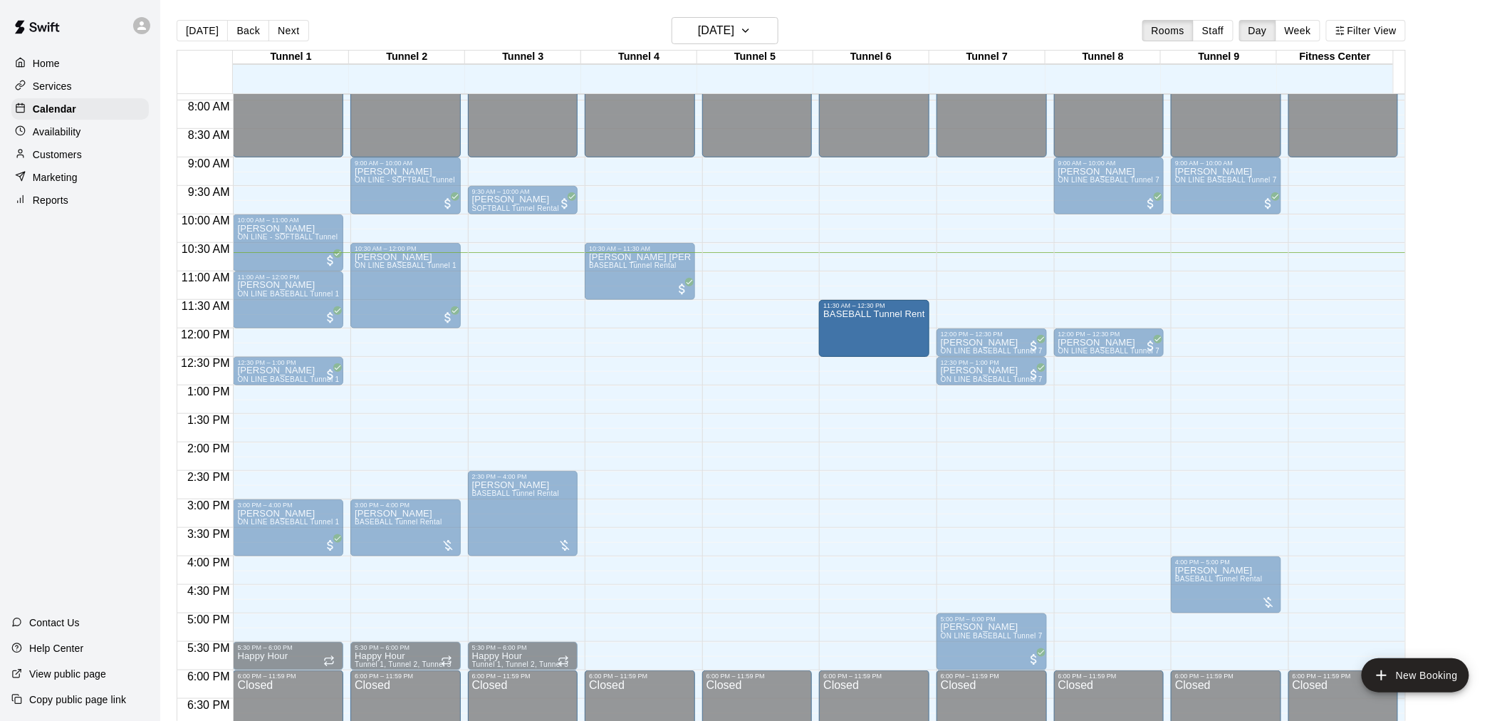
drag, startPoint x: 871, startPoint y: 269, endPoint x: 863, endPoint y: 332, distance: 63.3
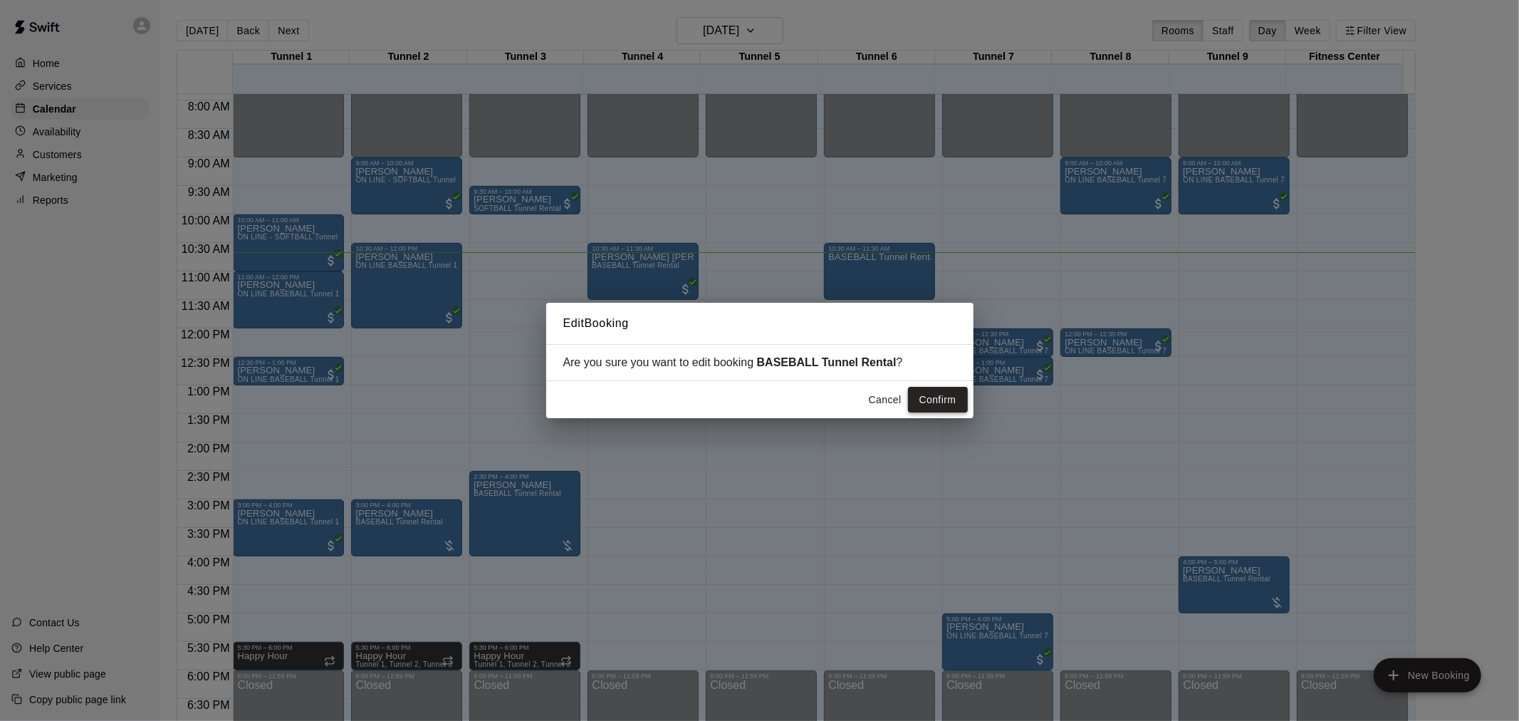
click at [946, 396] on button "Confirm" at bounding box center [938, 400] width 60 height 26
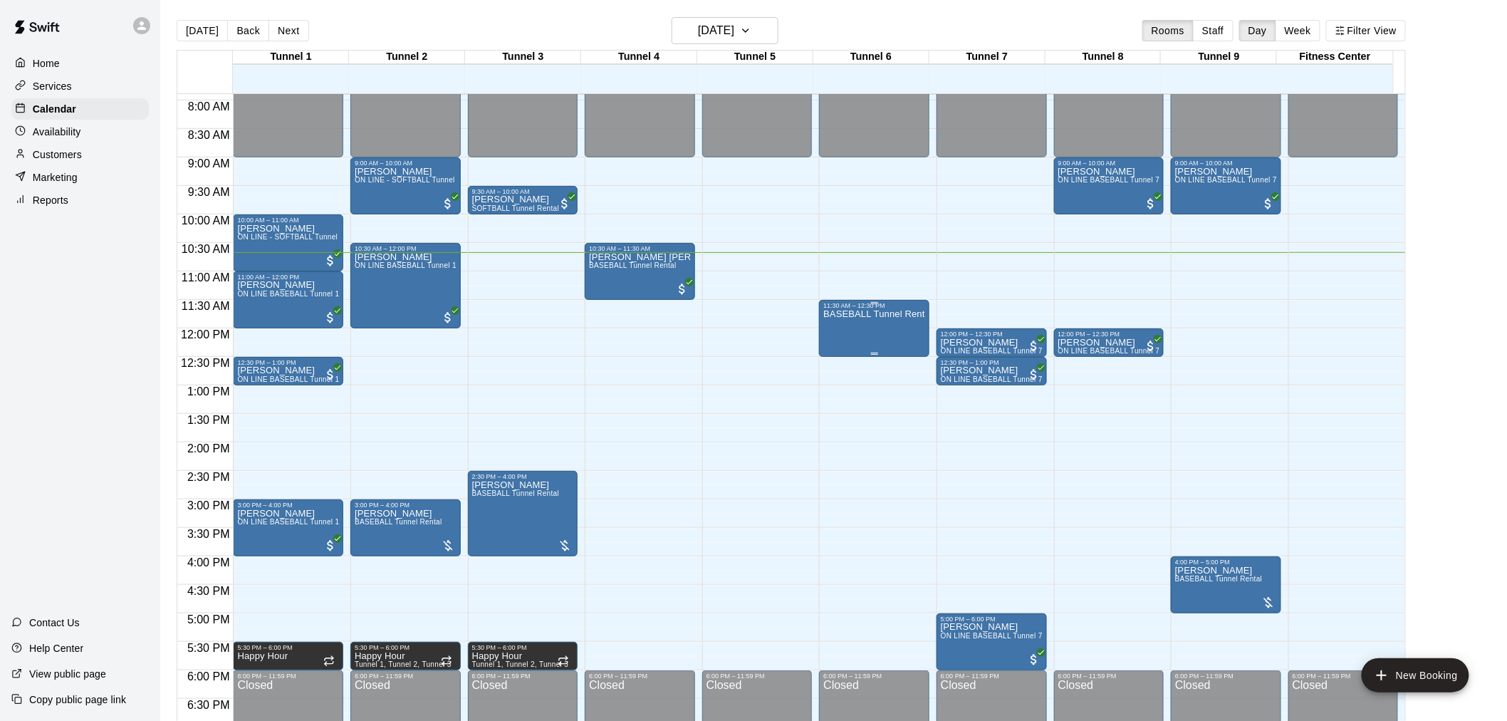
click at [888, 328] on div "BASEBALL Tunnel Rental" at bounding box center [874, 669] width 102 height 721
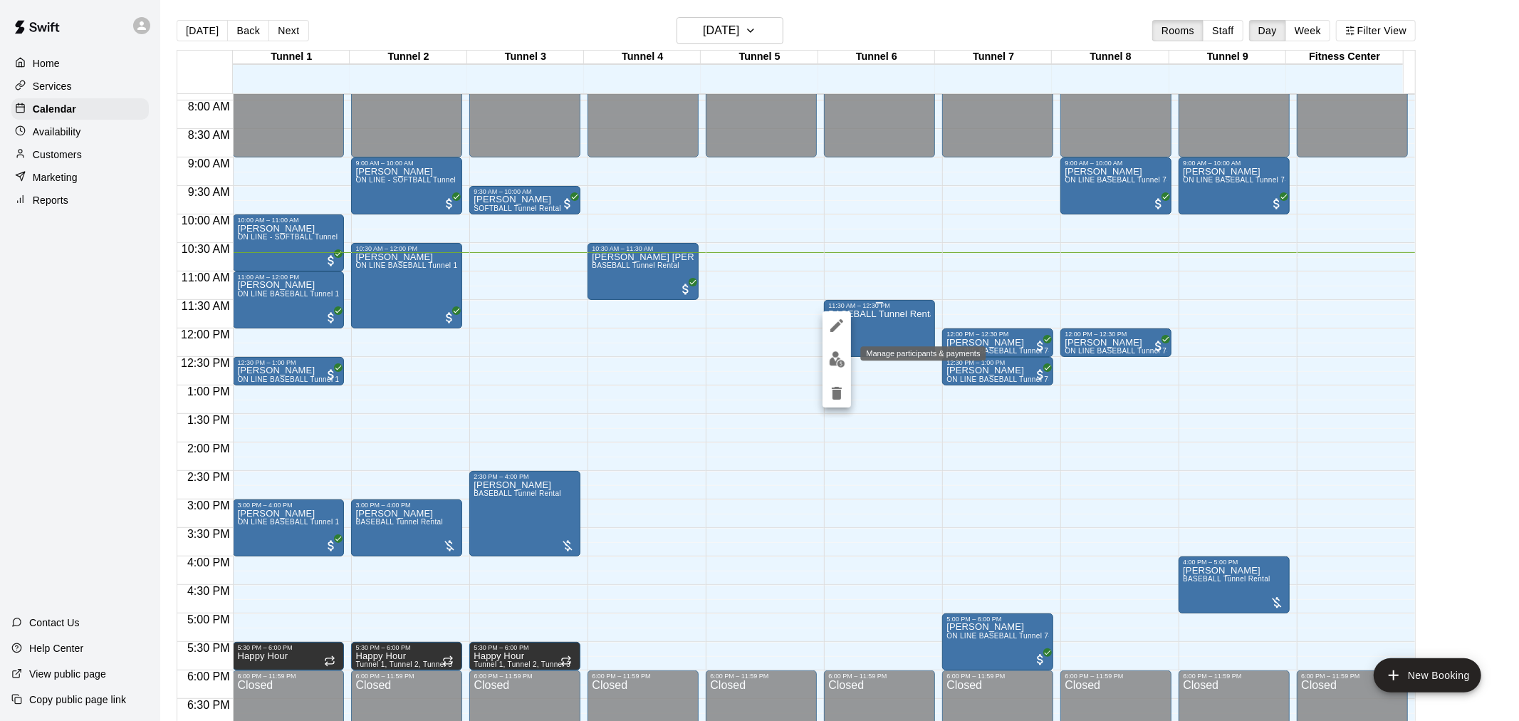
click at [834, 356] on img "edit" at bounding box center [837, 359] width 16 height 16
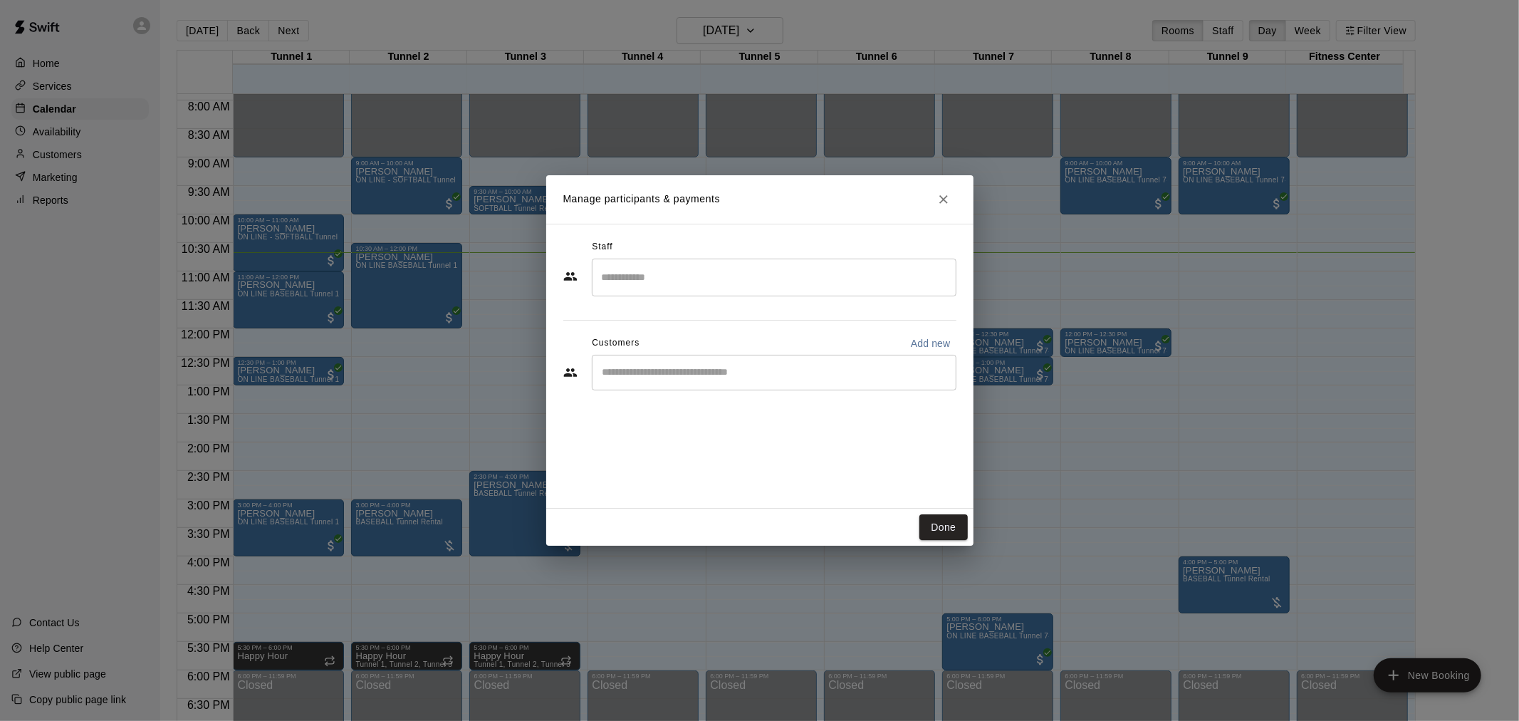
click at [895, 361] on div "​" at bounding box center [774, 373] width 365 height 36
type input "********"
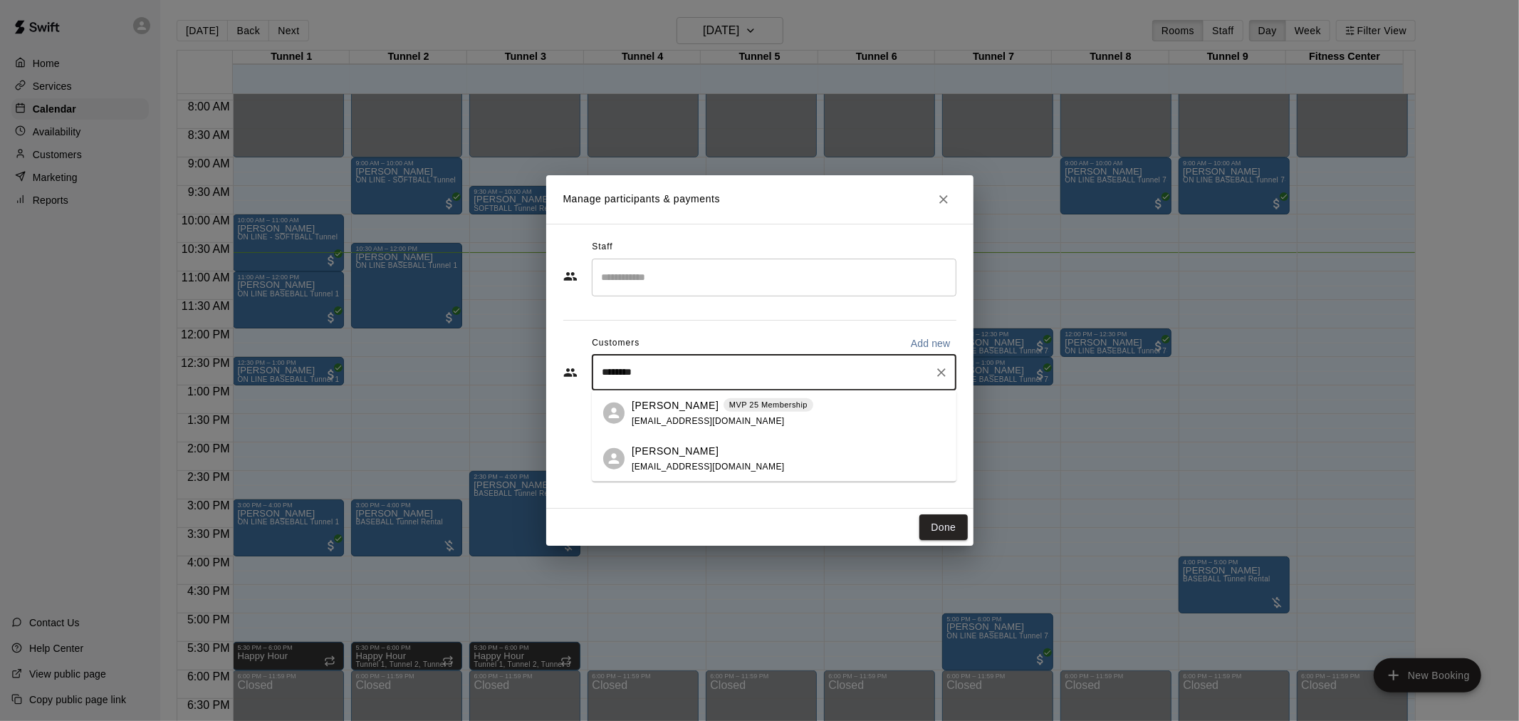
click at [746, 425] on div "Jose Cuevas MVP 25 Membership jcuevas2613@gmail.com" at bounding box center [723, 412] width 182 height 31
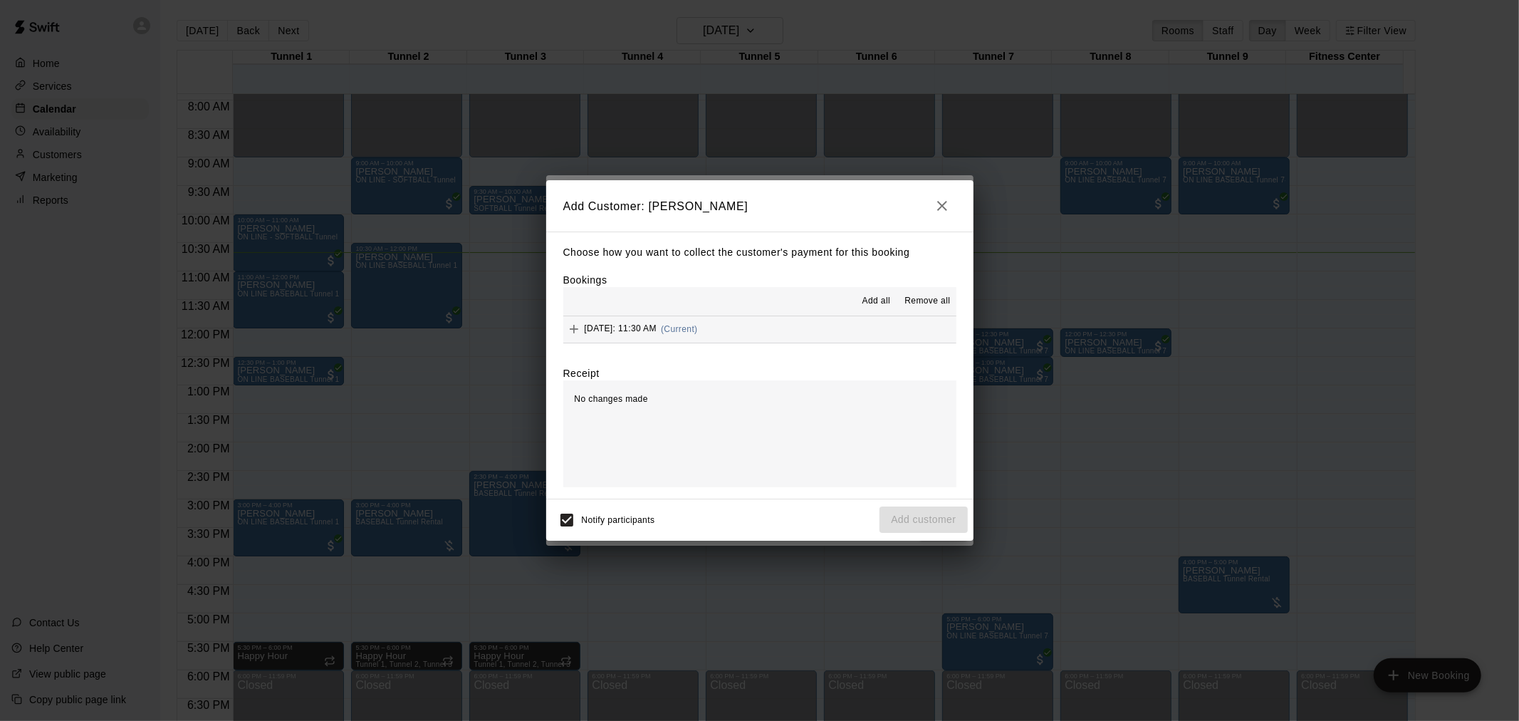
click at [698, 333] on span "(Current)" at bounding box center [679, 329] width 37 height 10
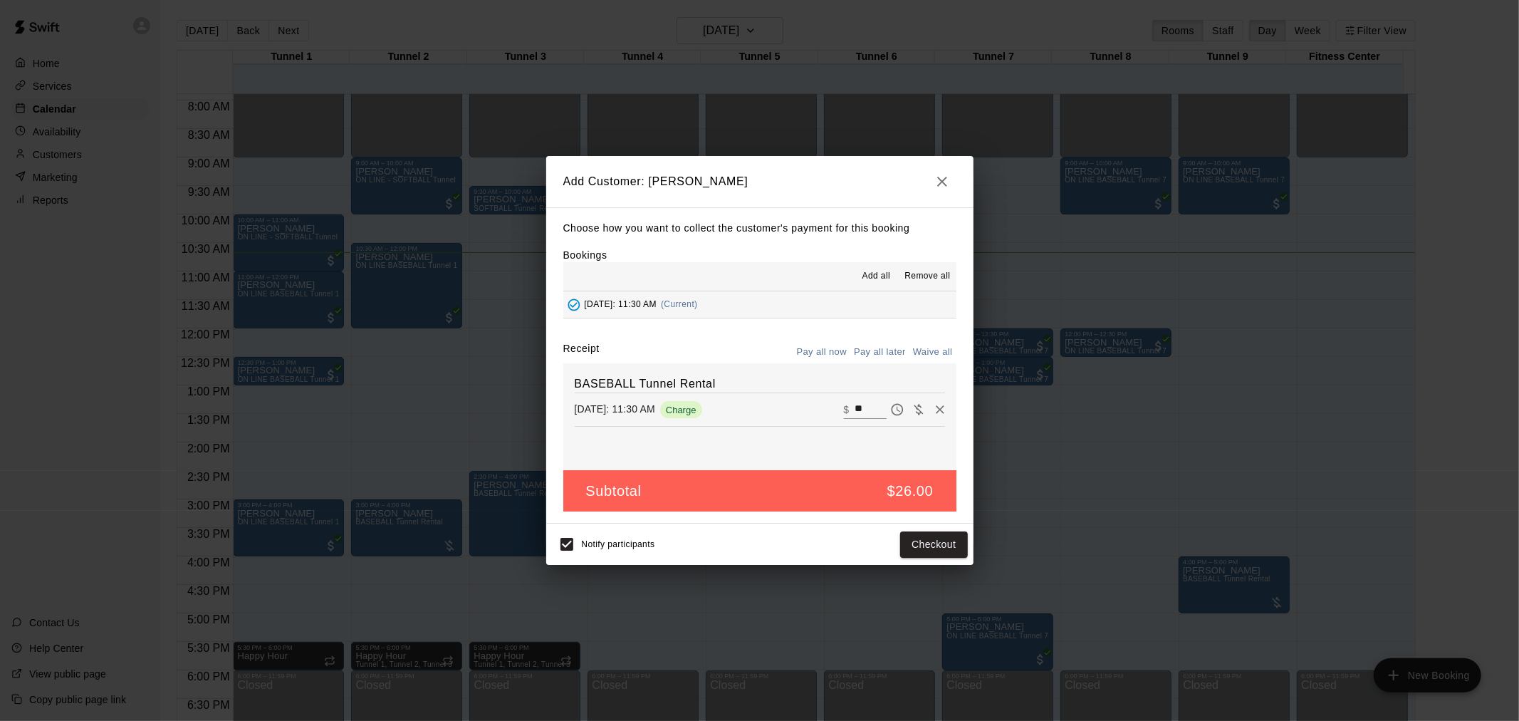
click at [910, 529] on div "Notify participants Checkout" at bounding box center [759, 544] width 427 height 41
click at [964, 554] on button "Checkout" at bounding box center [933, 544] width 67 height 26
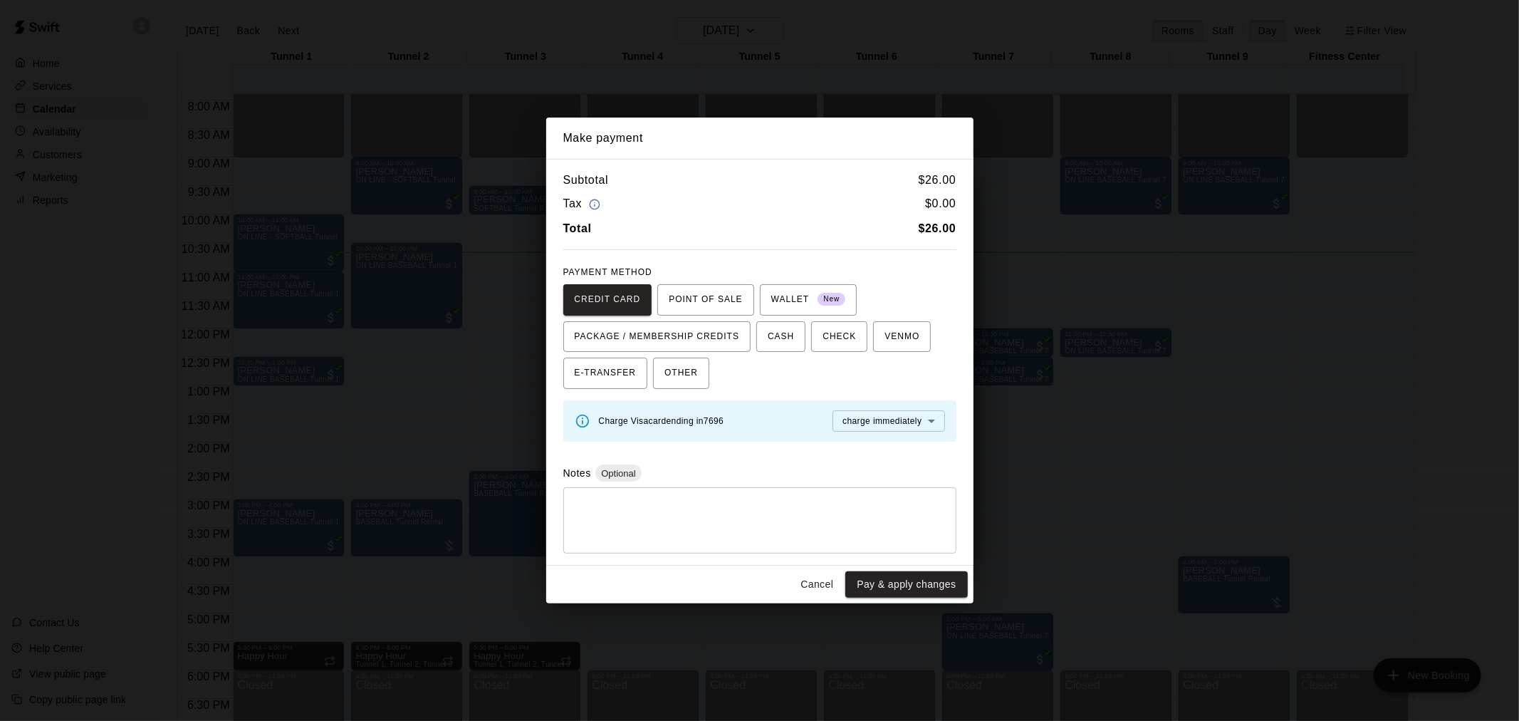
click at [924, 585] on button "Pay & apply changes" at bounding box center [907, 584] width 122 height 26
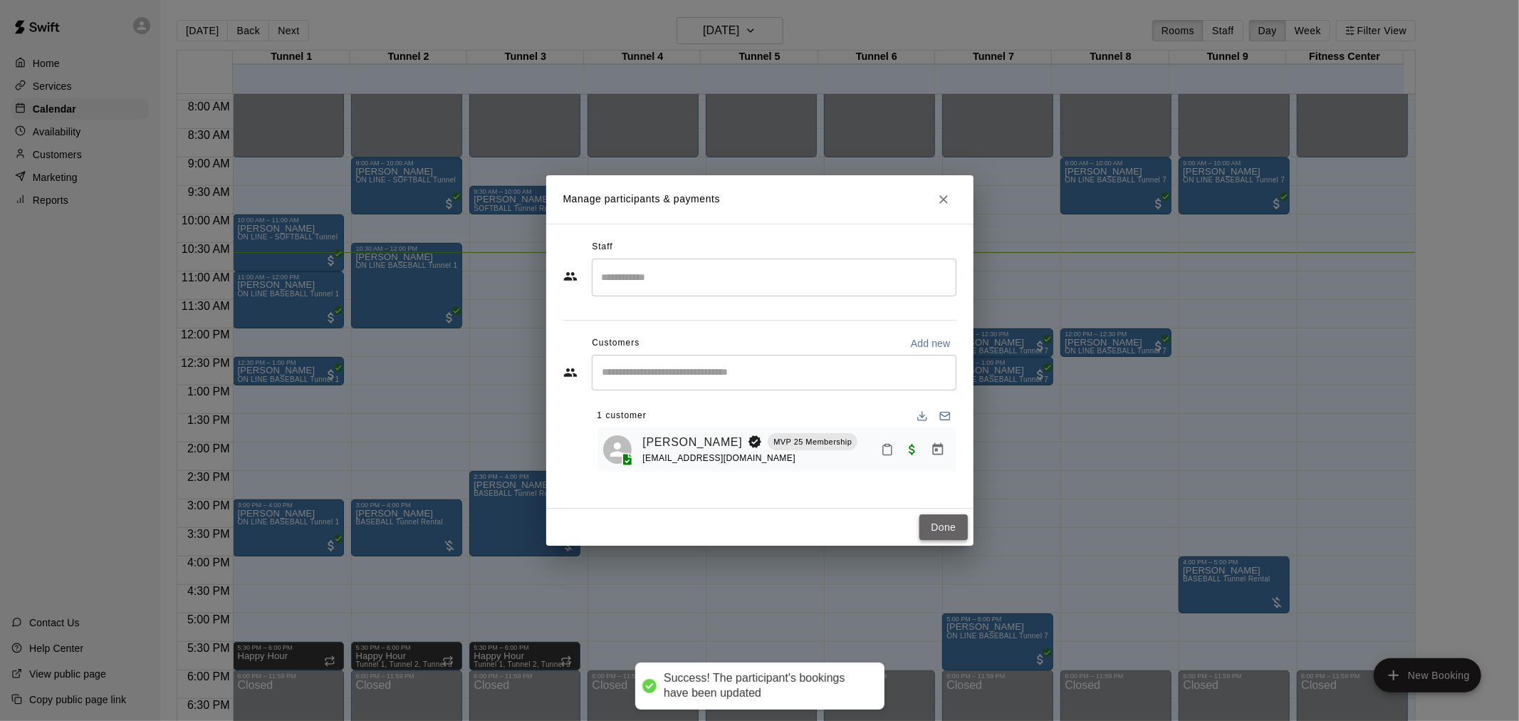
click at [940, 528] on button "Done" at bounding box center [944, 527] width 48 height 26
